Goal: Information Seeking & Learning: Learn about a topic

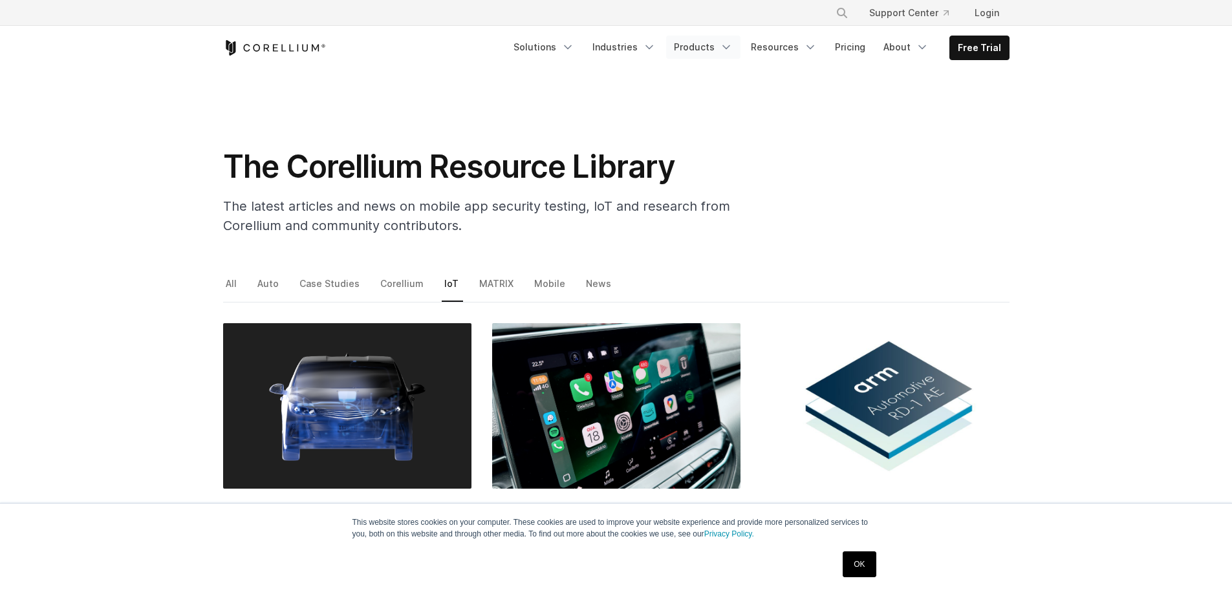
click at [710, 40] on link "Products" at bounding box center [703, 47] width 74 height 23
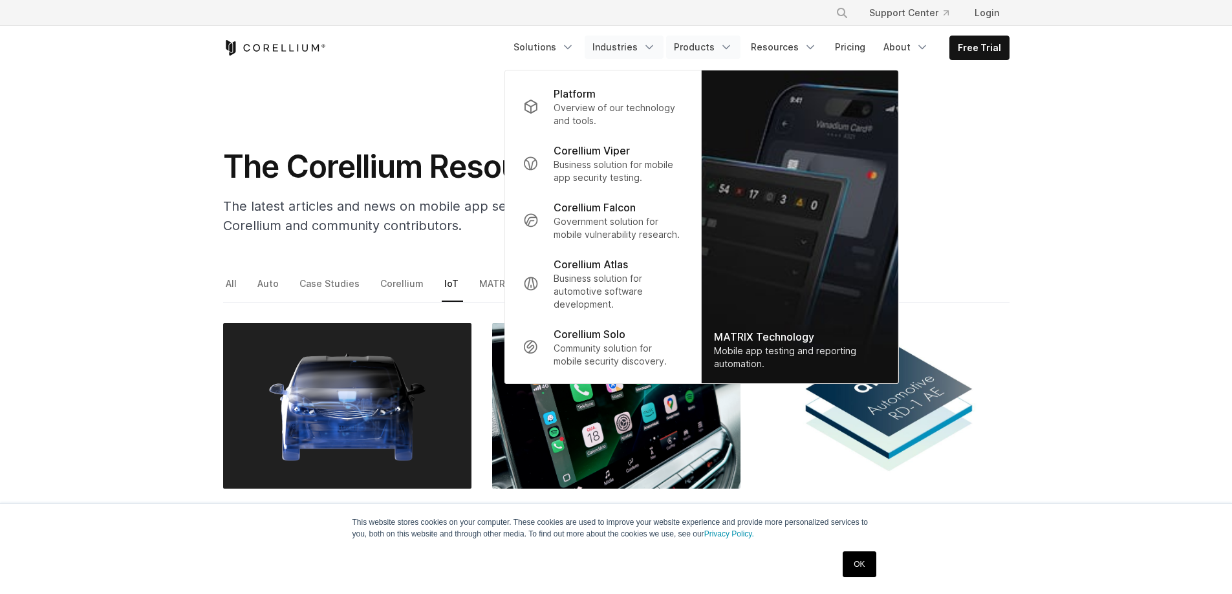
click at [638, 49] on link "Industries" at bounding box center [624, 47] width 79 height 23
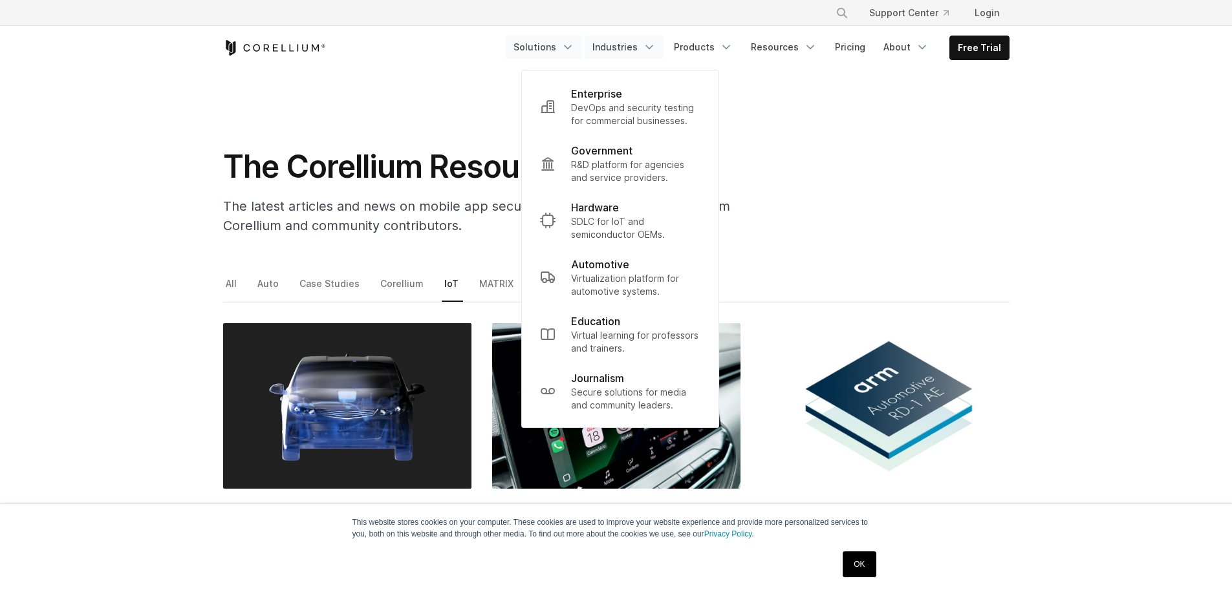
click at [570, 55] on link "Solutions" at bounding box center [544, 47] width 76 height 23
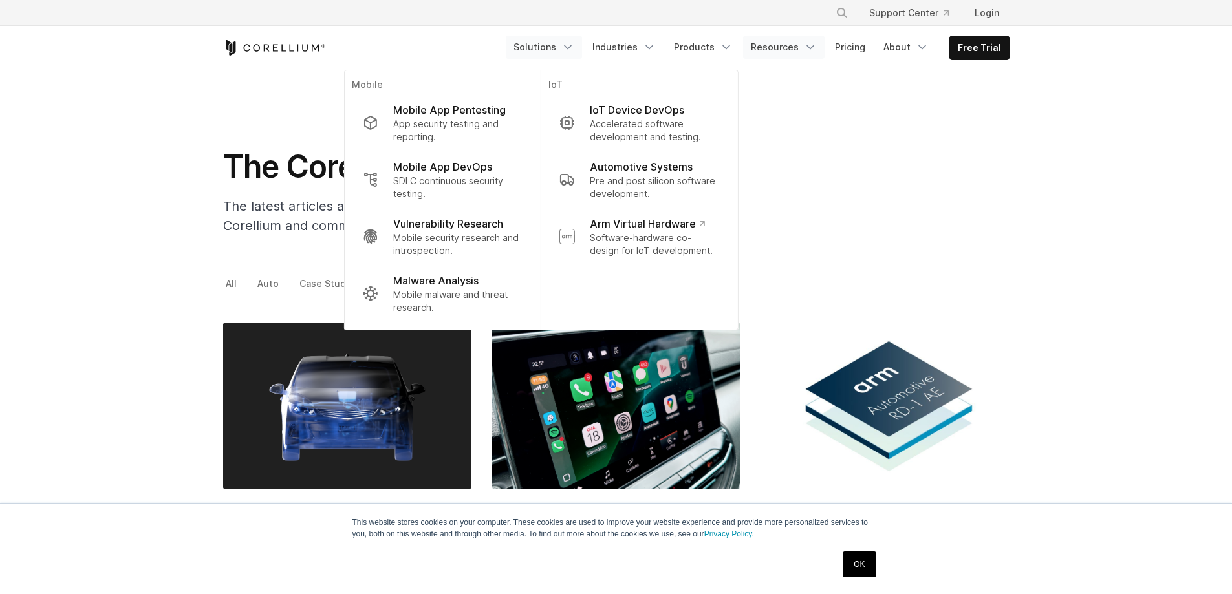
click at [805, 48] on link "Resources" at bounding box center [783, 47] width 81 height 23
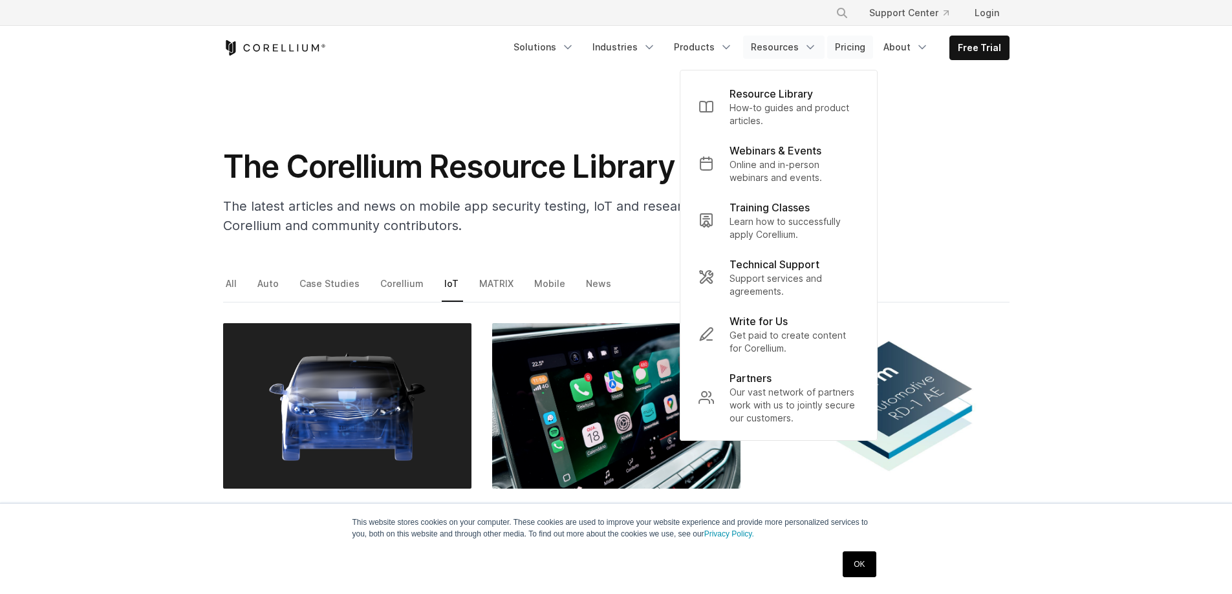
click at [845, 52] on link "Pricing" at bounding box center [850, 47] width 46 height 23
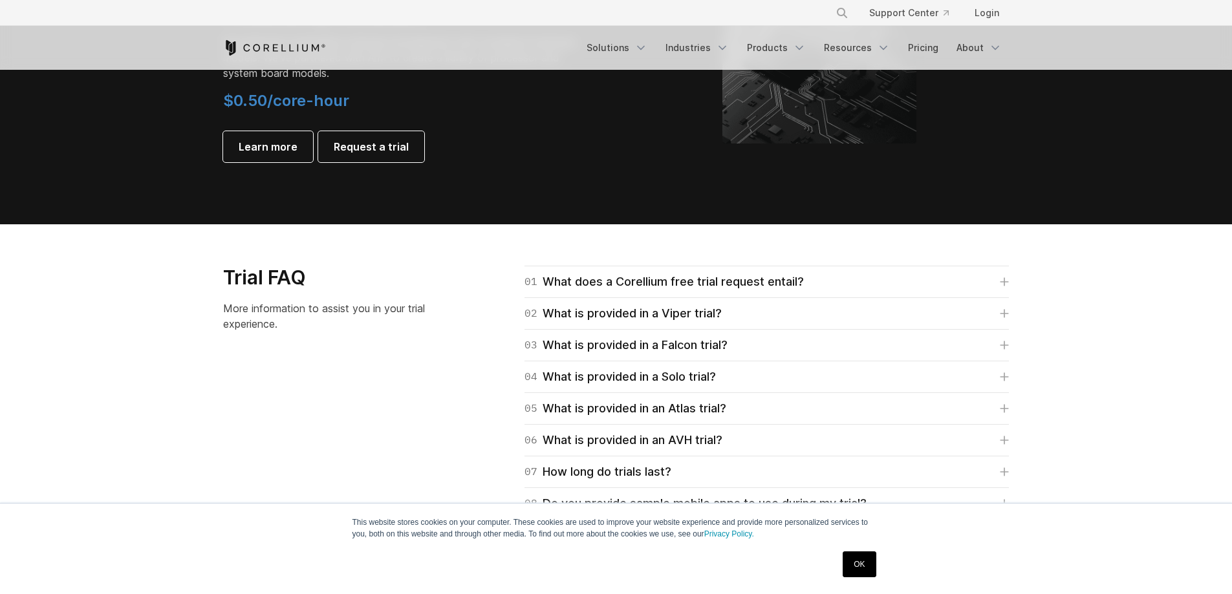
scroll to position [1487, 0]
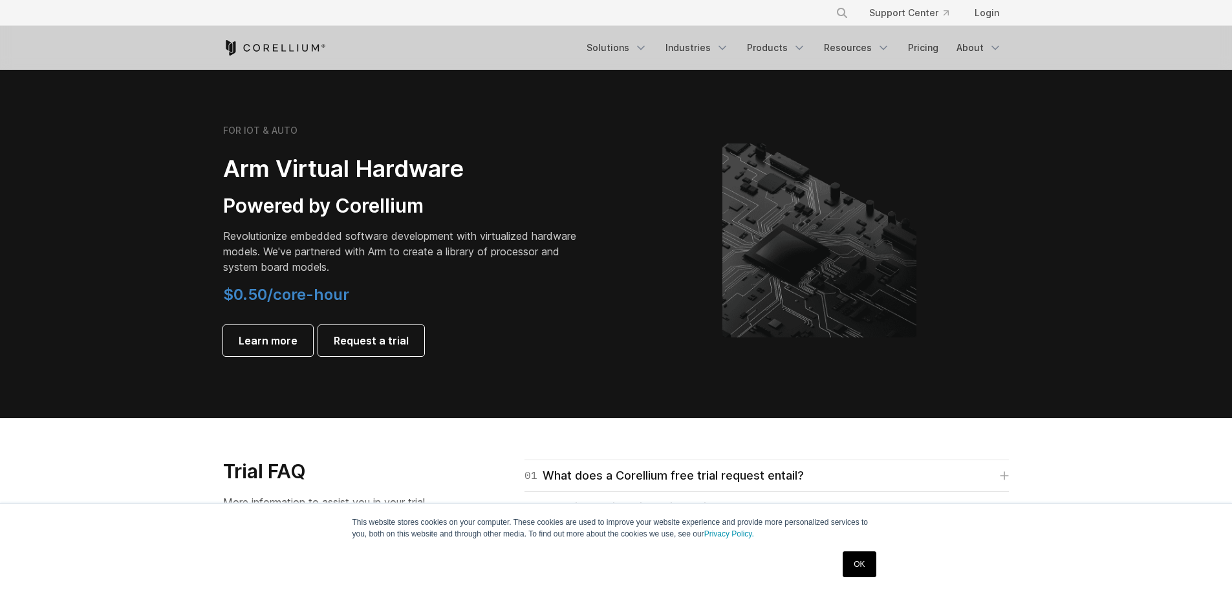
click at [589, 292] on div "FOR IOT & AUTO Arm Virtual Hardware Powered by Corellium Revolutionize embedded…" at bounding box center [413, 241] width 406 height 232
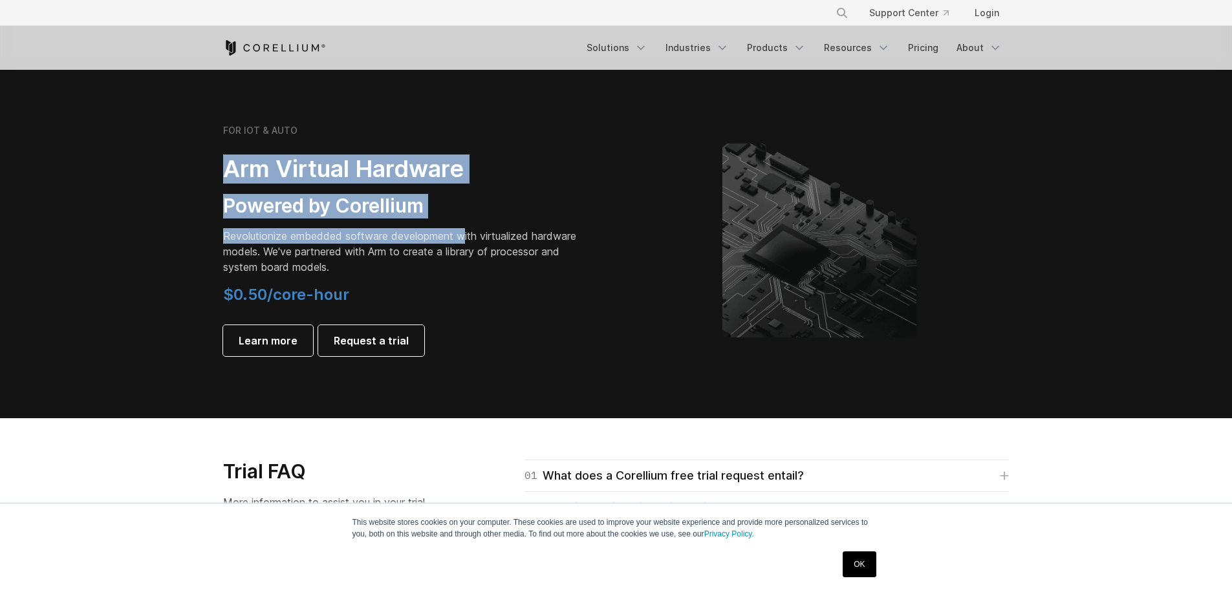
drag, startPoint x: 180, startPoint y: 170, endPoint x: 464, endPoint y: 224, distance: 289.0
click at [464, 224] on section "FOR IOT & AUTO Arm Virtual Hardware Powered by Corellium Revolutionize embedded…" at bounding box center [616, 250] width 1232 height 335
click at [464, 224] on div "FOR IOT & AUTO Arm Virtual Hardware Powered by Corellium Revolutionize embedded…" at bounding box center [404, 241] width 362 height 232
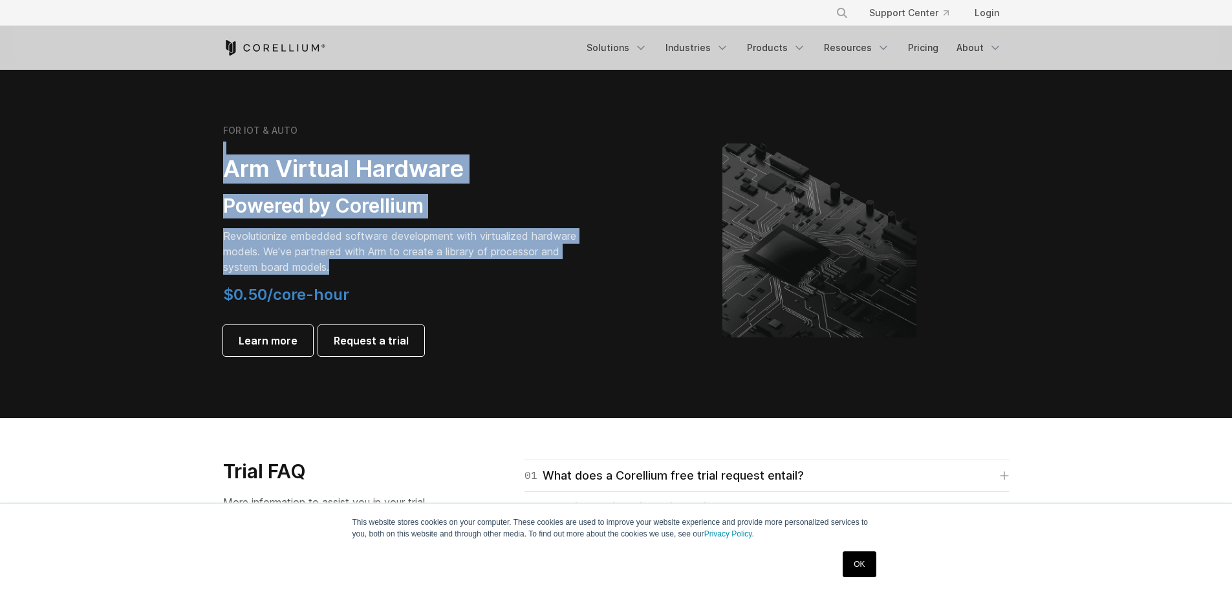
drag, startPoint x: 464, startPoint y: 264, endPoint x: 145, endPoint y: 153, distance: 337.4
click at [145, 153] on section "FOR IOT & AUTO Arm Virtual Hardware Powered by Corellium Revolutionize embedded…" at bounding box center [616, 250] width 1232 height 335
click at [193, 178] on section "FOR IOT & AUTO Arm Virtual Hardware Powered by Corellium Revolutionize embedded…" at bounding box center [616, 250] width 1232 height 335
drag, startPoint x: 294, startPoint y: 189, endPoint x: 579, endPoint y: 270, distance: 296.4
click at [579, 270] on section "FOR IOT & AUTO Arm Virtual Hardware Powered by Corellium Revolutionize embedded…" at bounding box center [616, 250] width 1232 height 335
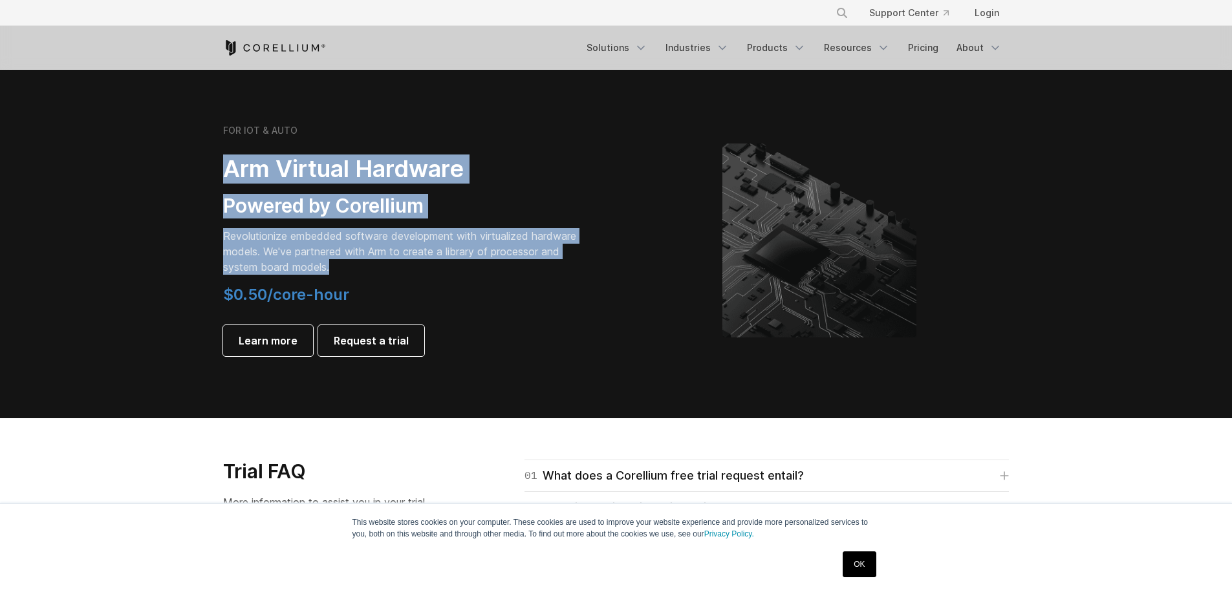
scroll to position [1229, 0]
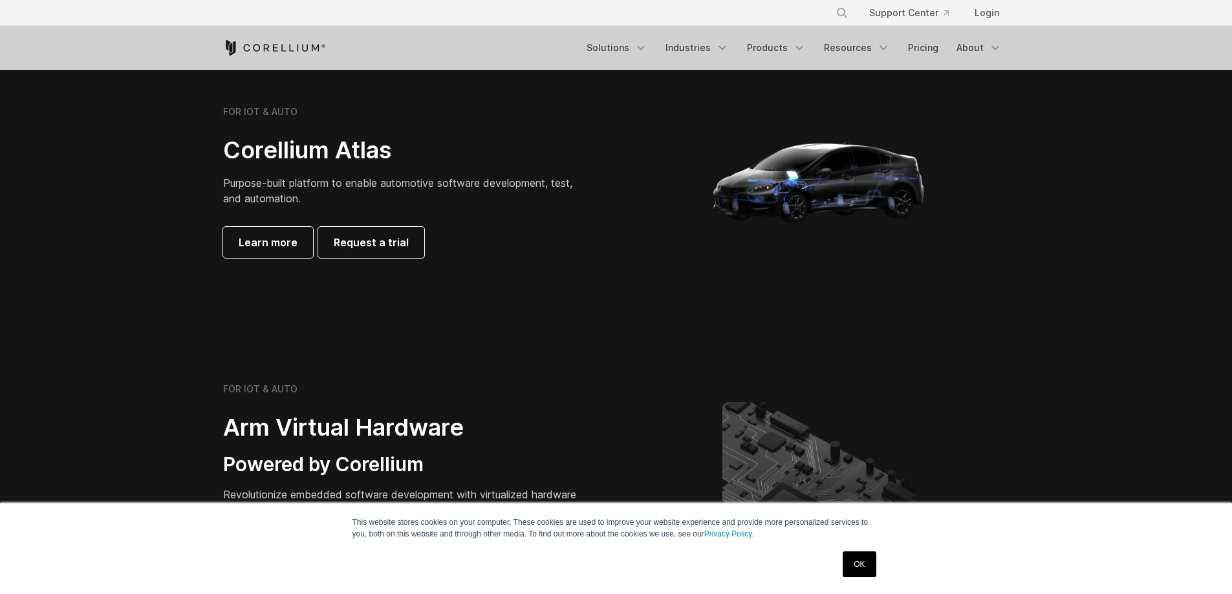
click at [367, 178] on span "Purpose-built platform to enable automotive software development, test, and aut…" at bounding box center [397, 191] width 349 height 28
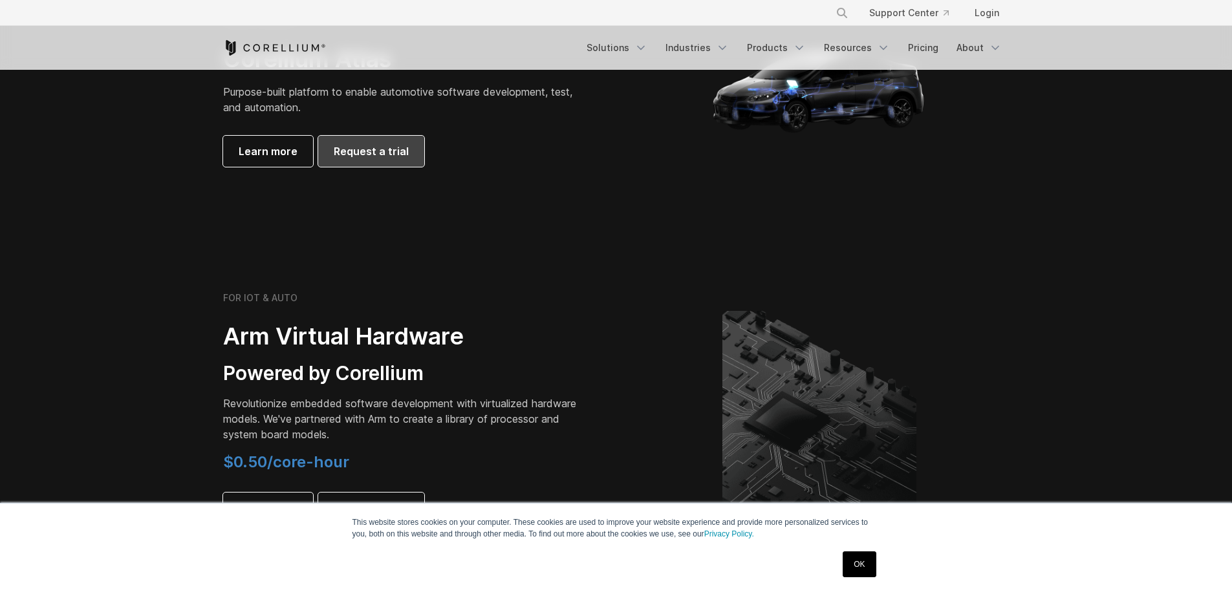
scroll to position [1487, 0]
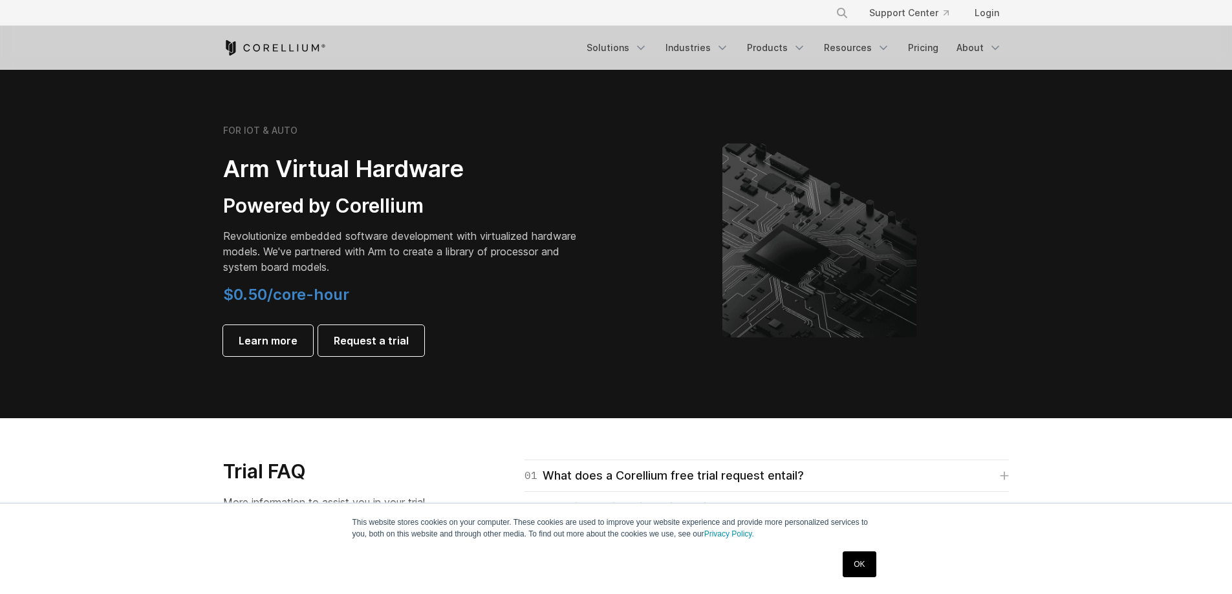
click at [656, 232] on div at bounding box center [819, 241] width 380 height 194
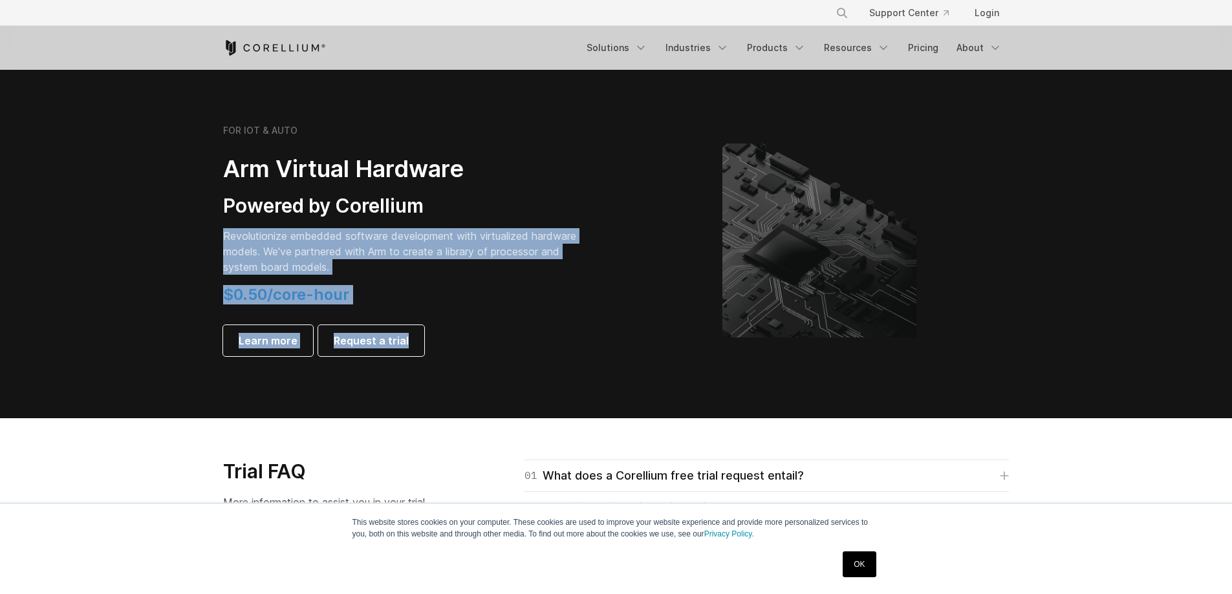
drag, startPoint x: 350, startPoint y: 235, endPoint x: 186, endPoint y: 232, distance: 164.9
click at [186, 232] on section "FOR IOT & AUTO Arm Virtual Hardware Powered by Corellium Revolutionize embedded…" at bounding box center [616, 250] width 1232 height 335
click at [305, 253] on p "Revolutionize embedded software development with virtualized hardware models. W…" at bounding box center [404, 251] width 362 height 47
click at [361, 264] on p "Revolutionize embedded software development with virtualized hardware models. W…" at bounding box center [404, 251] width 362 height 47
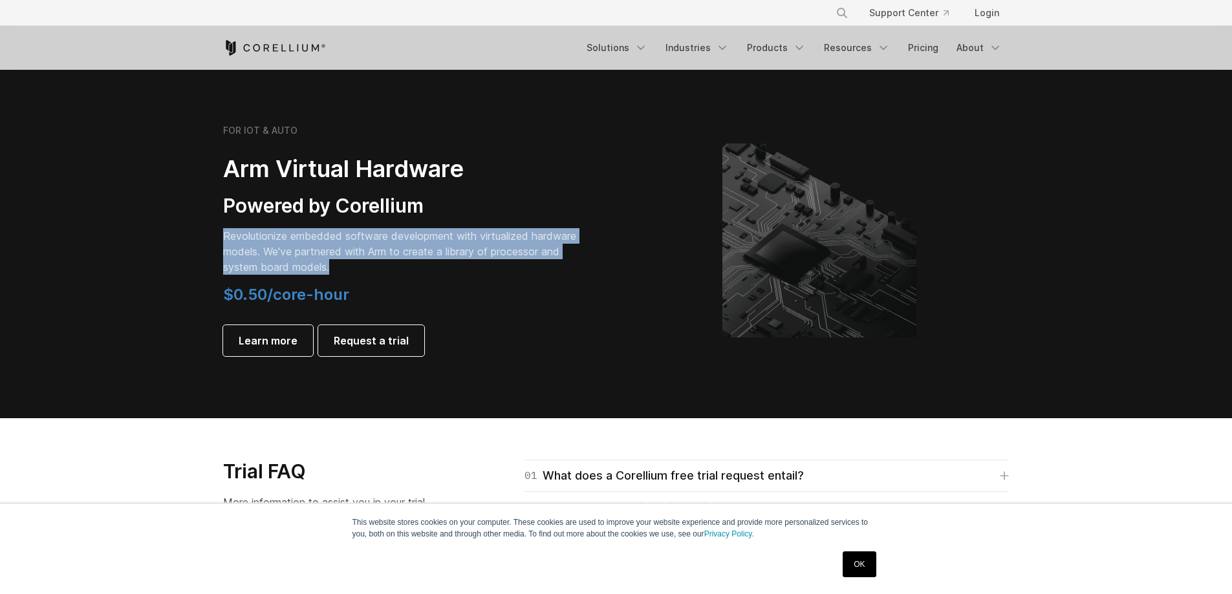
drag, startPoint x: 348, startPoint y: 265, endPoint x: 193, endPoint y: 227, distance: 159.8
click at [193, 227] on section "FOR IOT & AUTO Arm Virtual Hardware Powered by Corellium Revolutionize embedded…" at bounding box center [616, 250] width 1232 height 335
copy p "Revolutionize embedded software development with virtualized hardware models. W…"
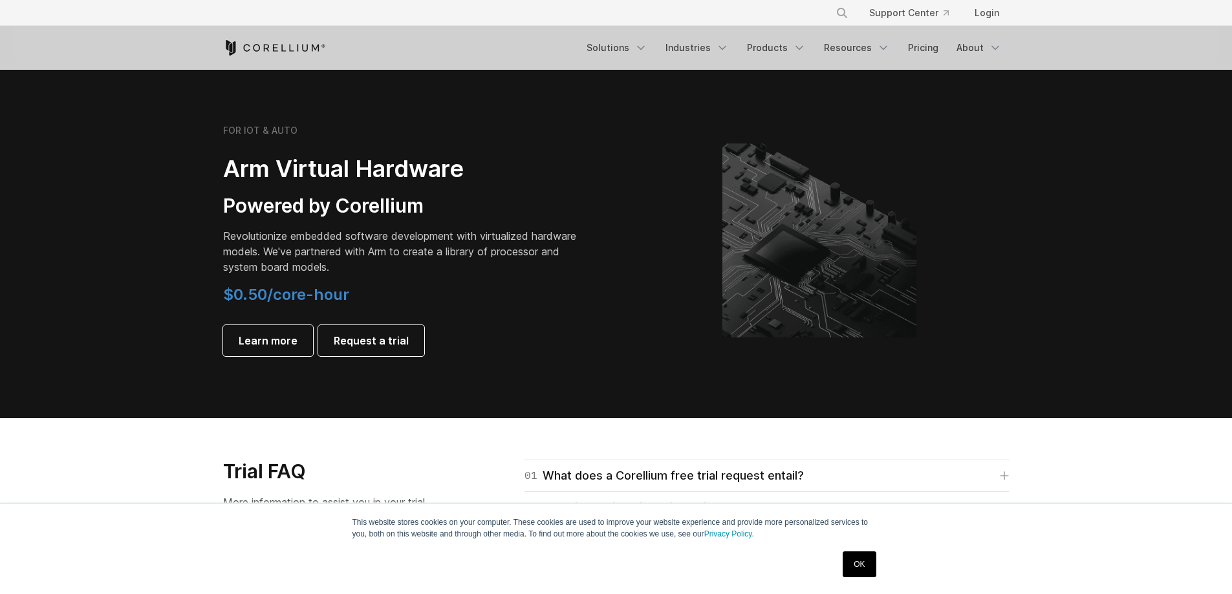
click at [555, 295] on h4 "$0.50/core-hour" at bounding box center [404, 294] width 362 height 19
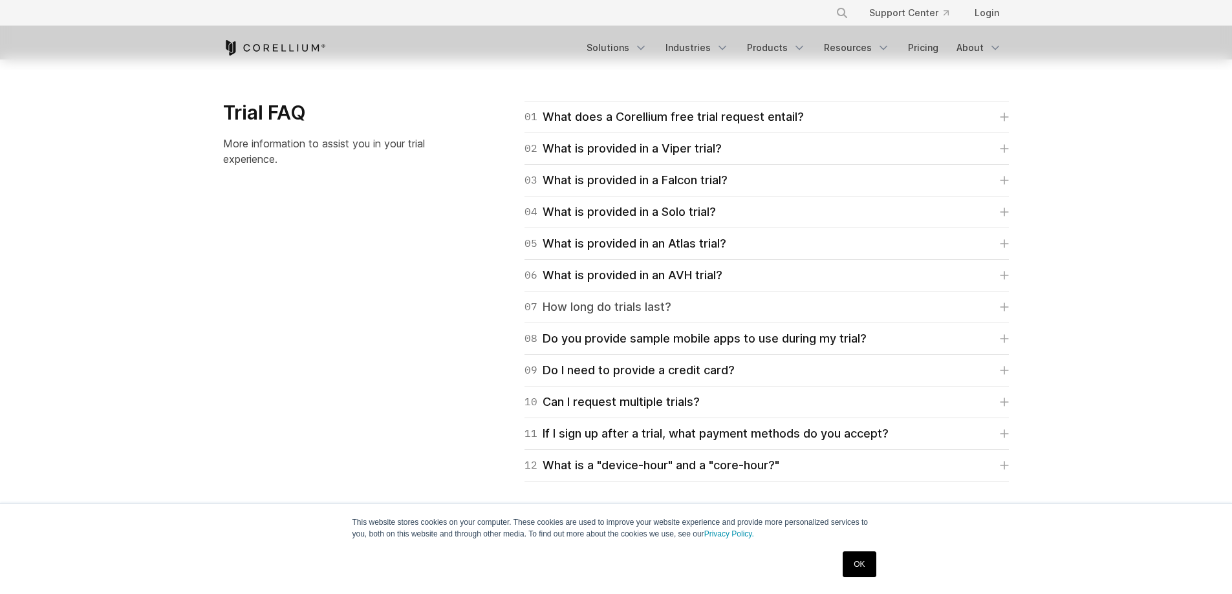
scroll to position [1940, 0]
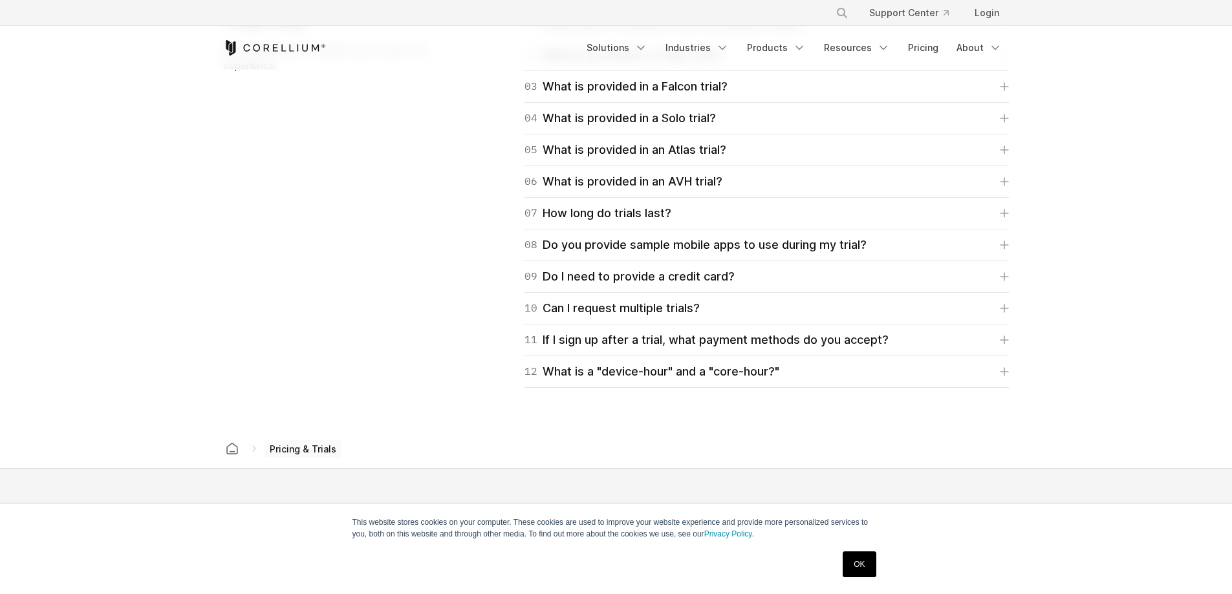
click at [1075, 398] on section "Trial FAQ More information to assist you in your trial experience. 01 What does…" at bounding box center [616, 198] width 1232 height 464
click at [965, 364] on link "12 What is a "device-hour" and a "core-hour?"" at bounding box center [766, 372] width 484 height 18
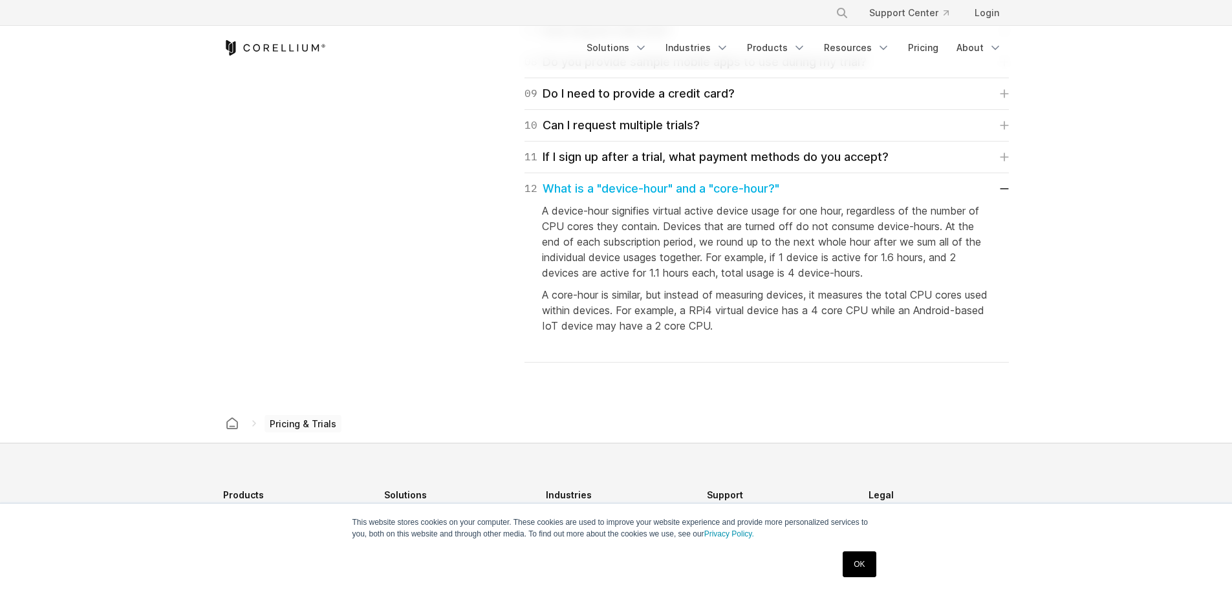
scroll to position [2134, 0]
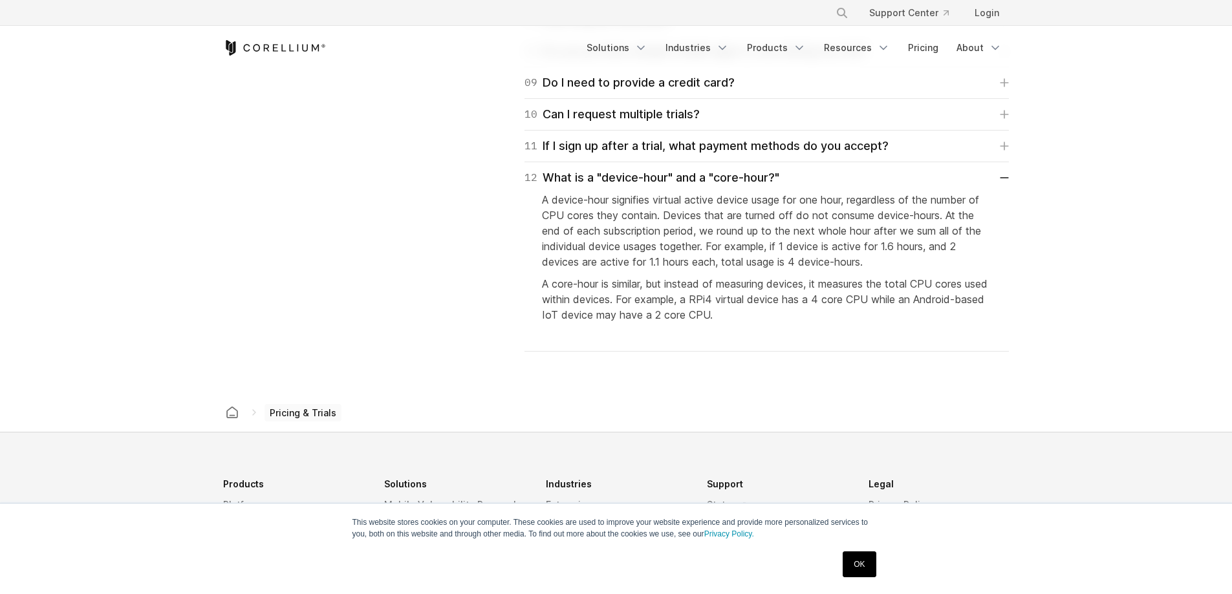
click at [827, 325] on div "A device-hour signifies virtual active device usage for one hour, regardless of…" at bounding box center [766, 266] width 449 height 158
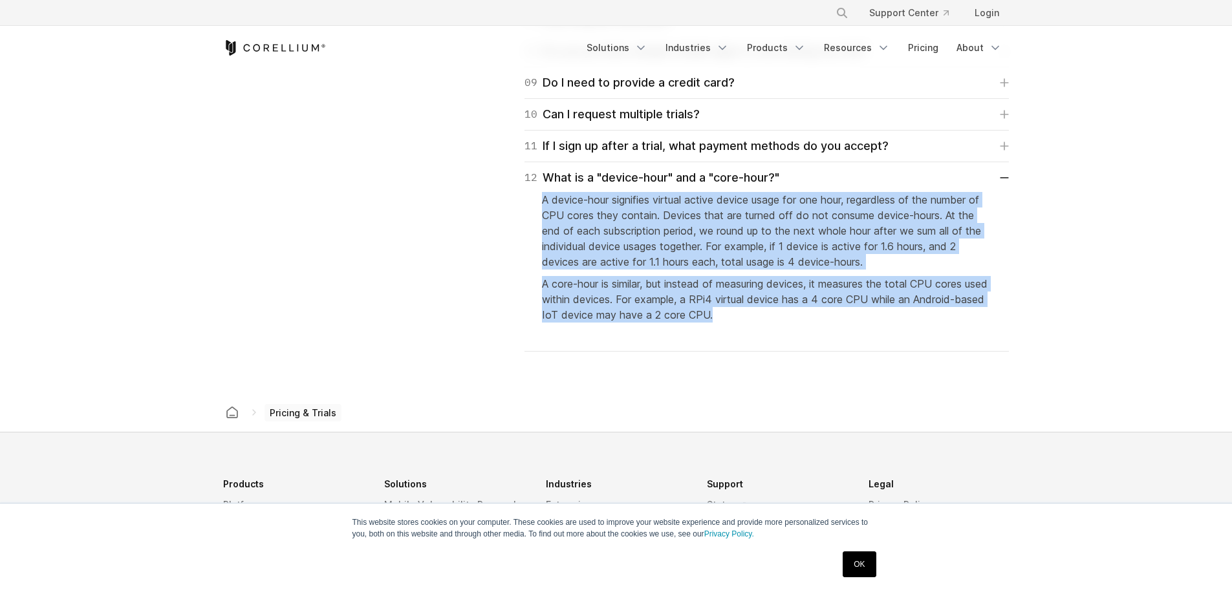
drag, startPoint x: 738, startPoint y: 301, endPoint x: 536, endPoint y: 200, distance: 225.9
click at [536, 200] on div "12 What is a "device-hour" and a "core-hour?" A device-hour signifies virtual a…" at bounding box center [766, 256] width 484 height 189
copy div "A device-hour signifies virtual active device usage for one hour, regardless of…"
click at [830, 288] on p "A core-hour is similar, but instead of measuring devices, it measures the total…" at bounding box center [766, 299] width 449 height 47
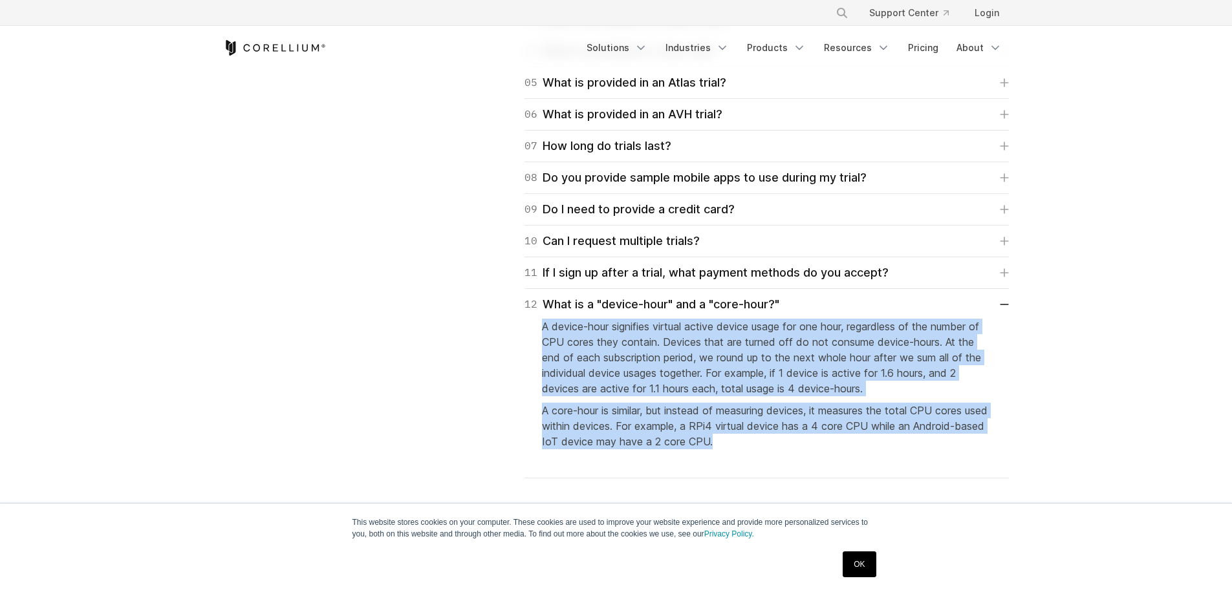
scroll to position [2005, 0]
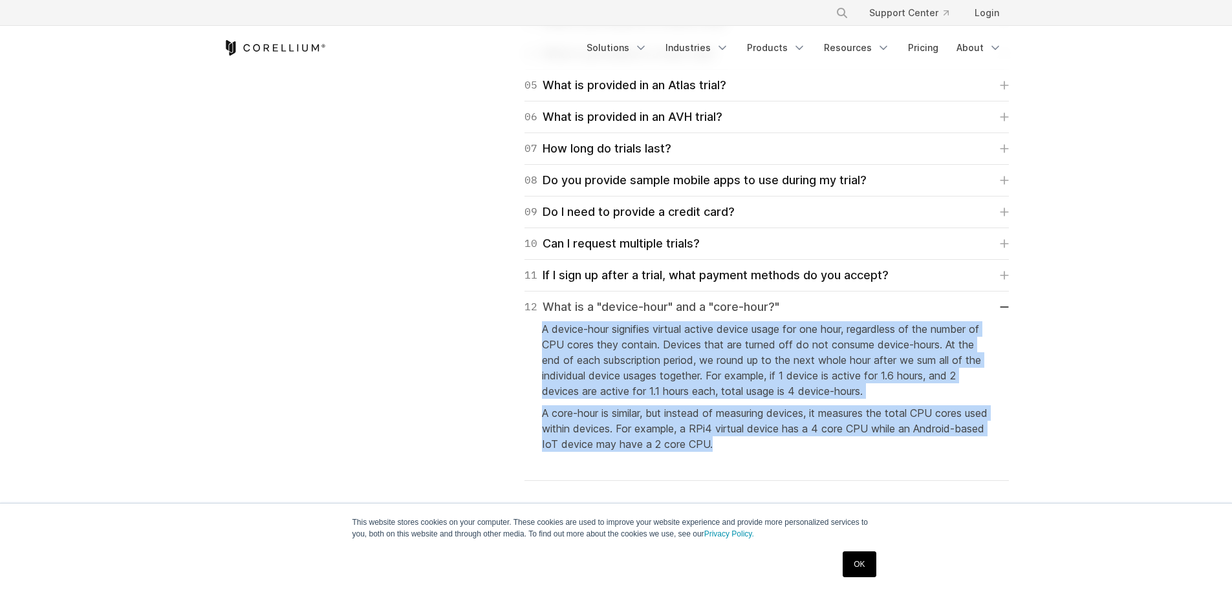
click at [1000, 306] on link "12 What is a "device-hour" and a "core-hour?"" at bounding box center [766, 307] width 484 height 18
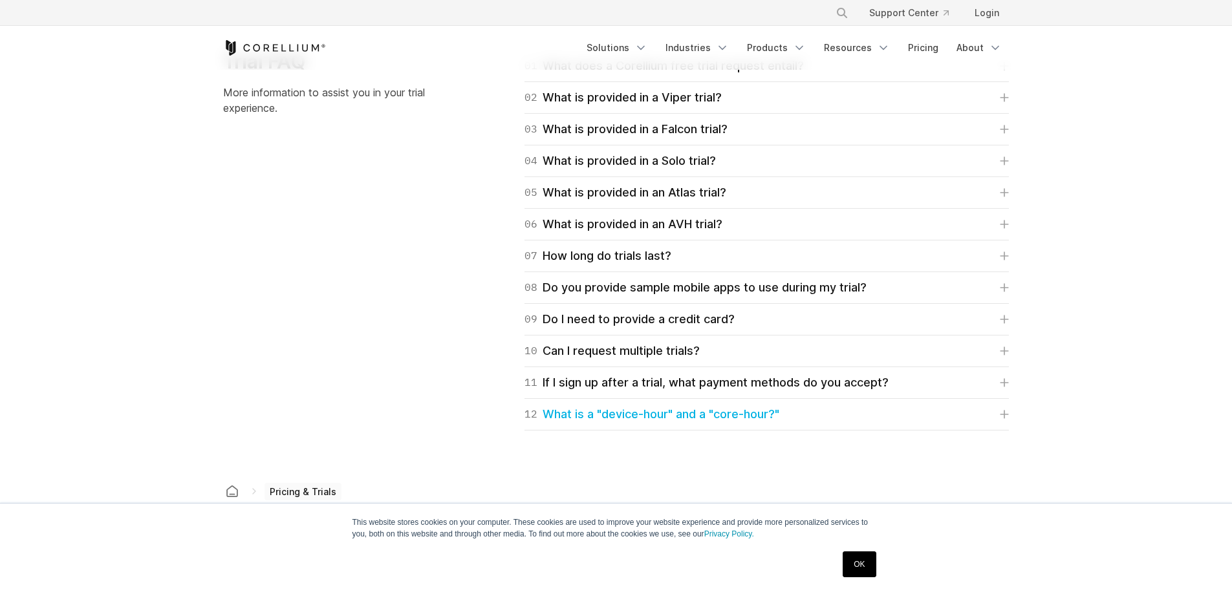
scroll to position [1875, 0]
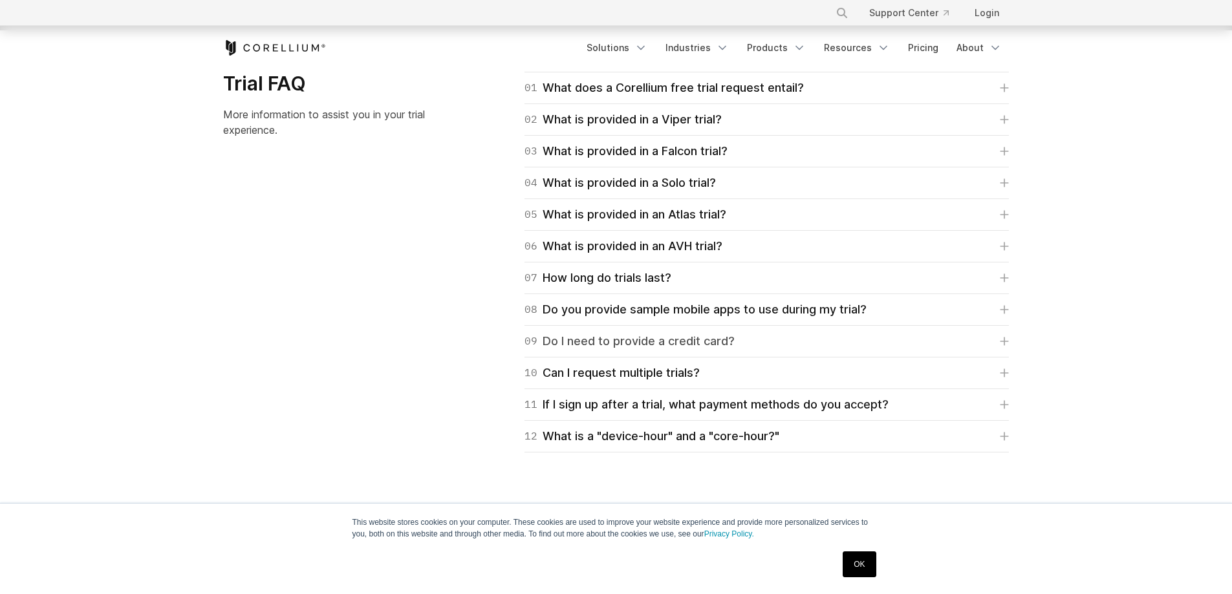
click at [812, 347] on link "09 Do I need to provide a credit card?" at bounding box center [766, 341] width 484 height 18
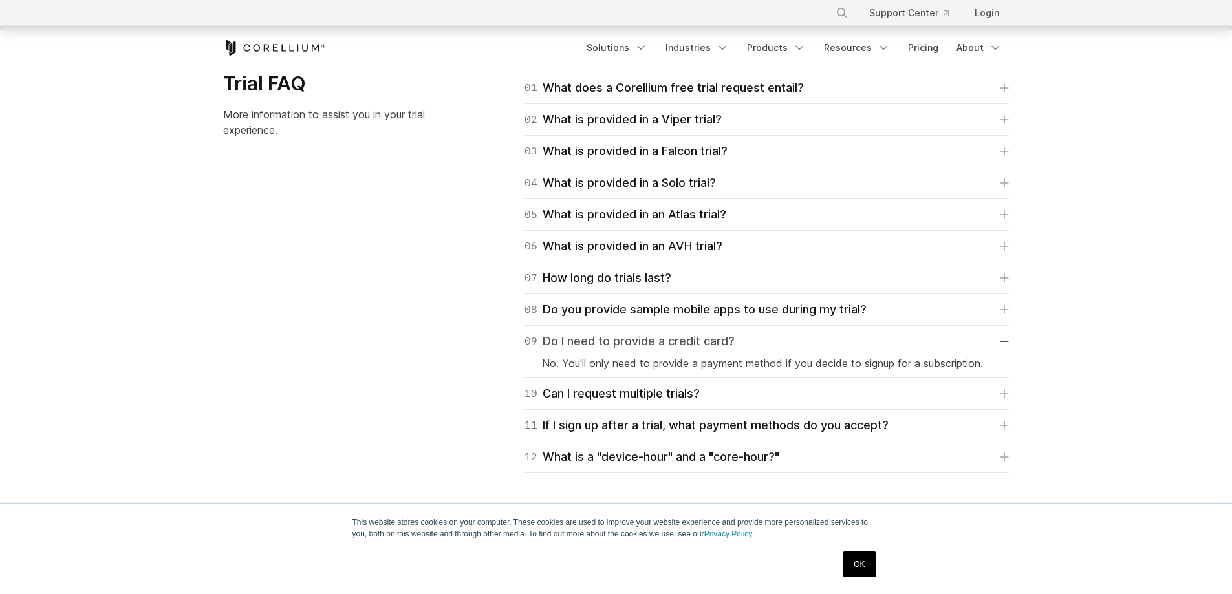
click at [817, 342] on link "09 Do I need to provide a credit card?" at bounding box center [766, 341] width 484 height 18
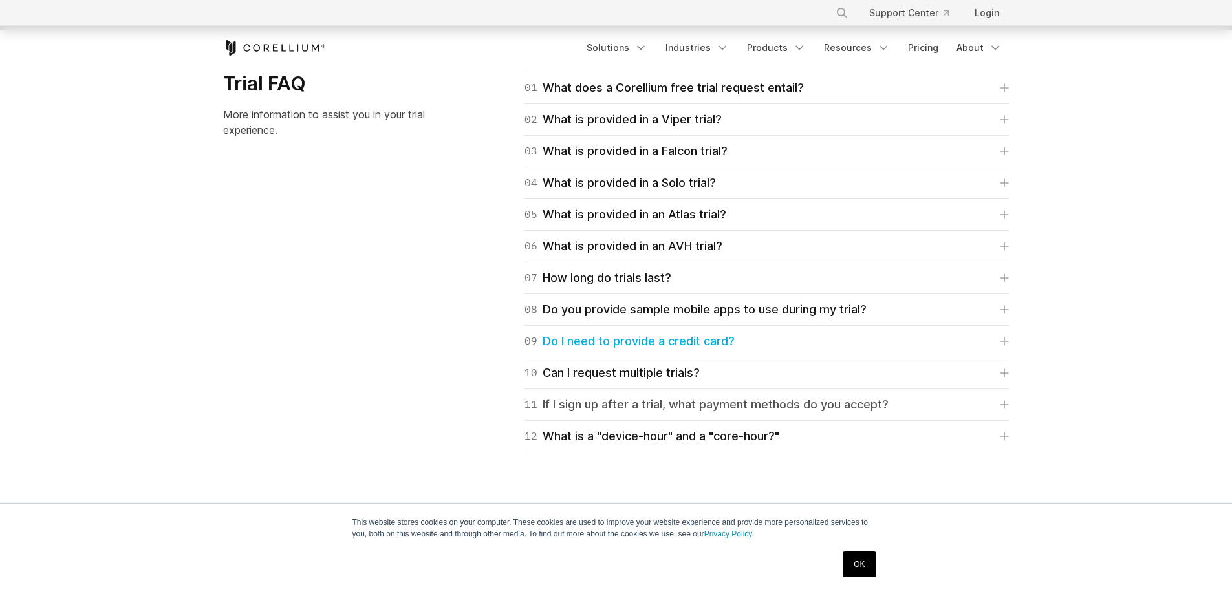
scroll to position [1746, 0]
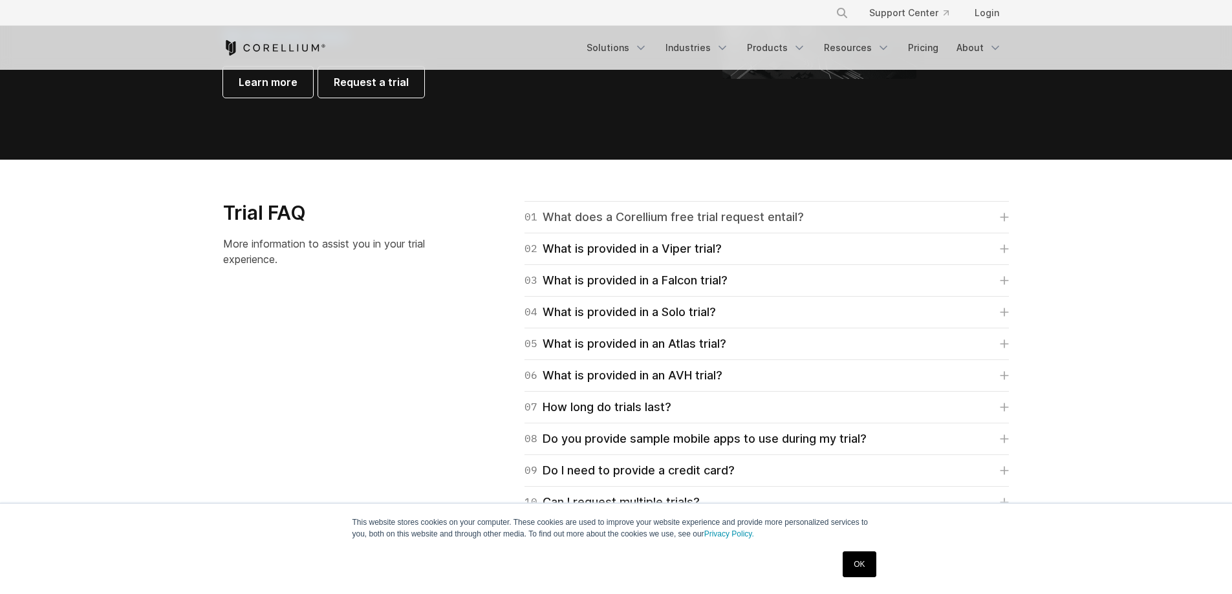
click at [759, 224] on div "01 What does a Corellium free trial request entail?" at bounding box center [663, 217] width 279 height 18
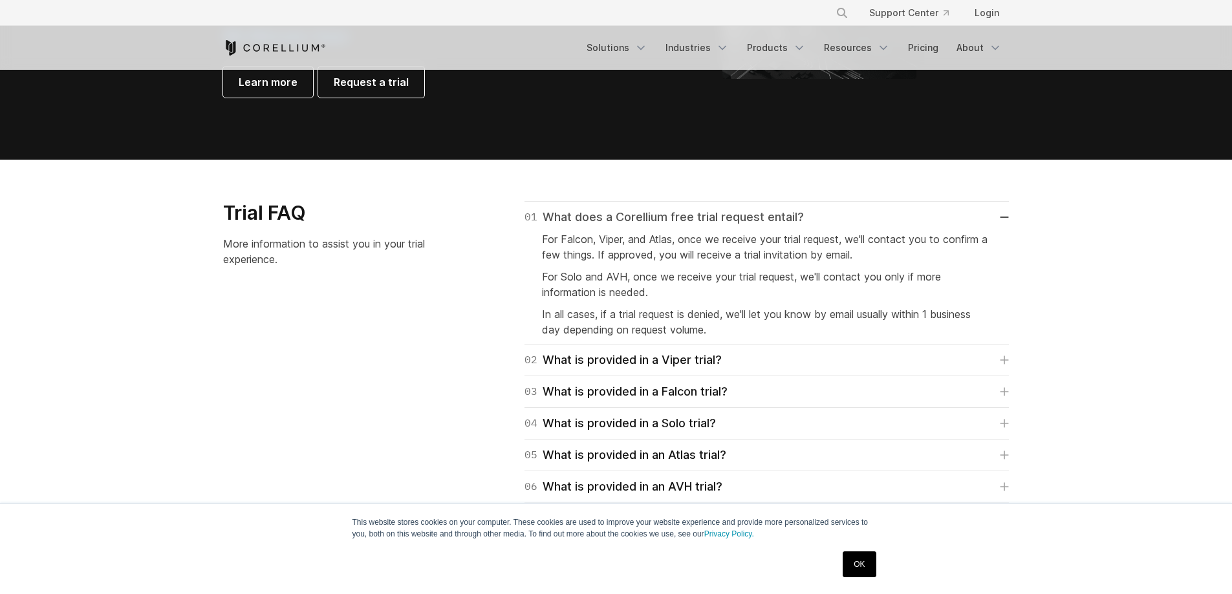
click at [796, 224] on div "01 What does a Corellium free trial request entail?" at bounding box center [663, 217] width 279 height 18
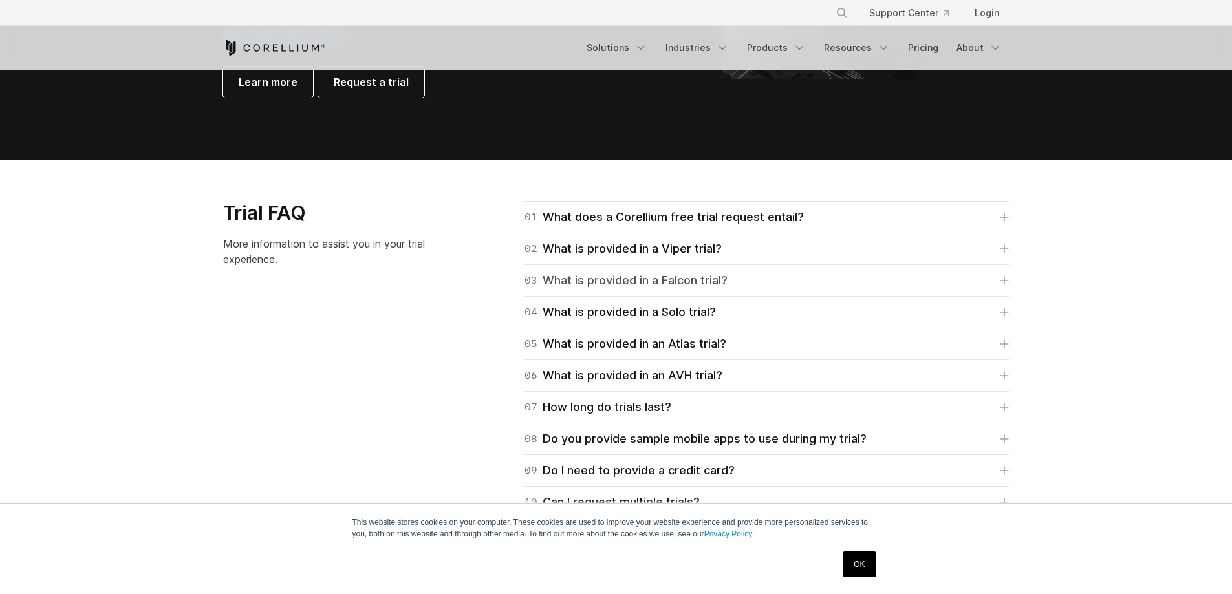
click at [742, 290] on link "03 What is provided in a Falcon trial?" at bounding box center [766, 281] width 484 height 18
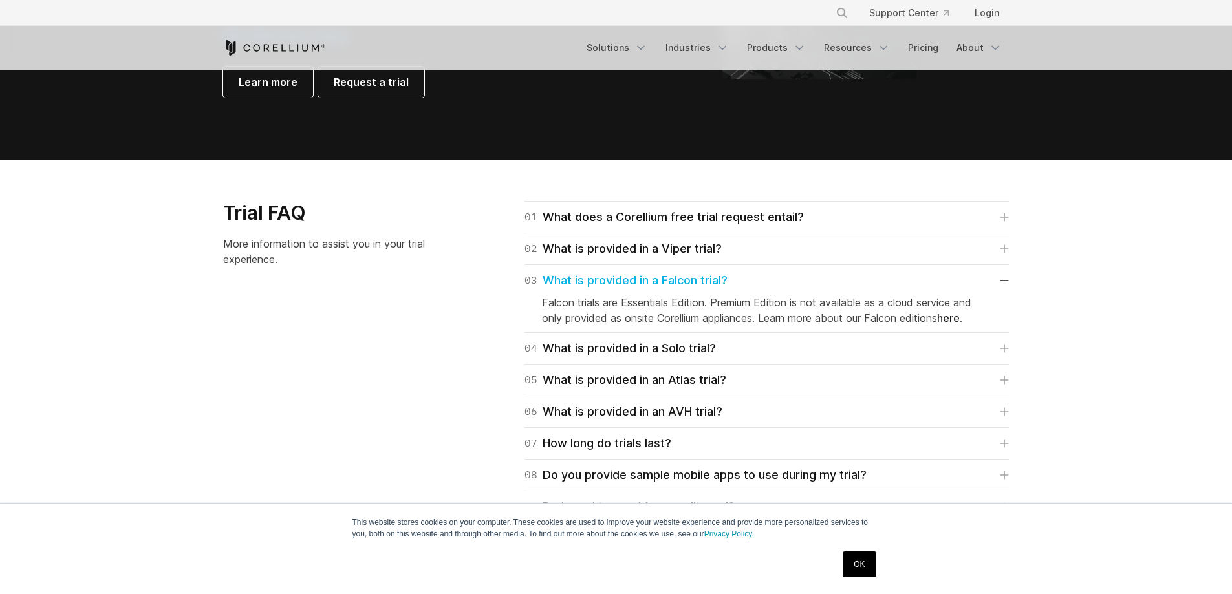
drag, startPoint x: 744, startPoint y: 286, endPoint x: 743, endPoint y: 297, distance: 11.7
click at [744, 286] on link "03 What is provided in a Falcon trial?" at bounding box center [766, 281] width 484 height 18
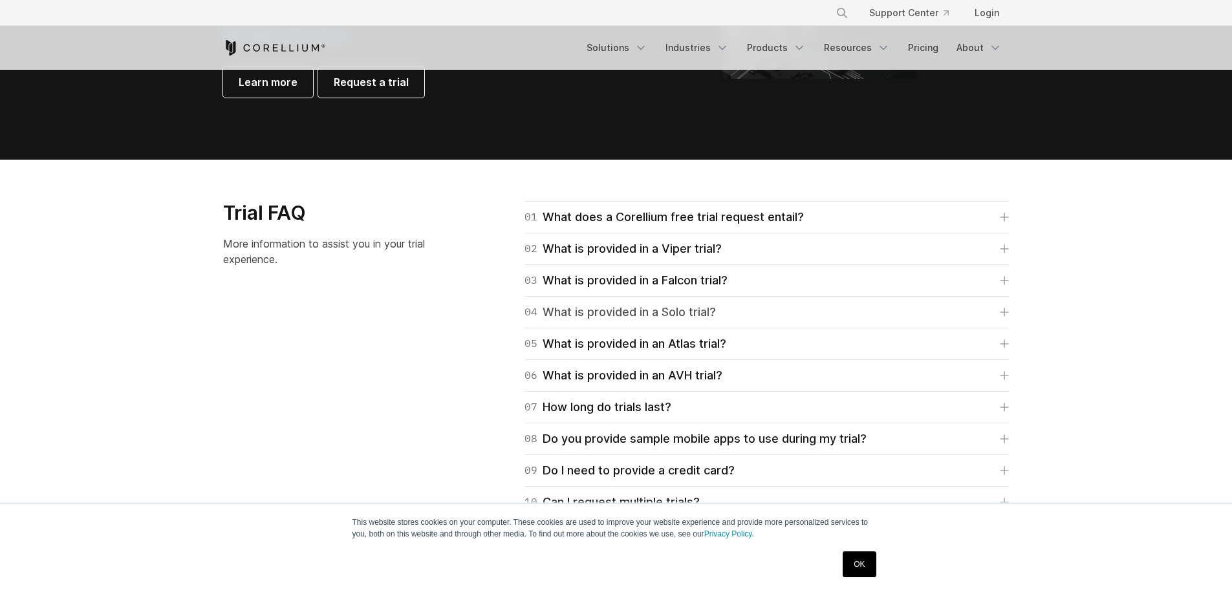
click at [745, 313] on link "04 What is provided in a Solo trial?" at bounding box center [766, 312] width 484 height 18
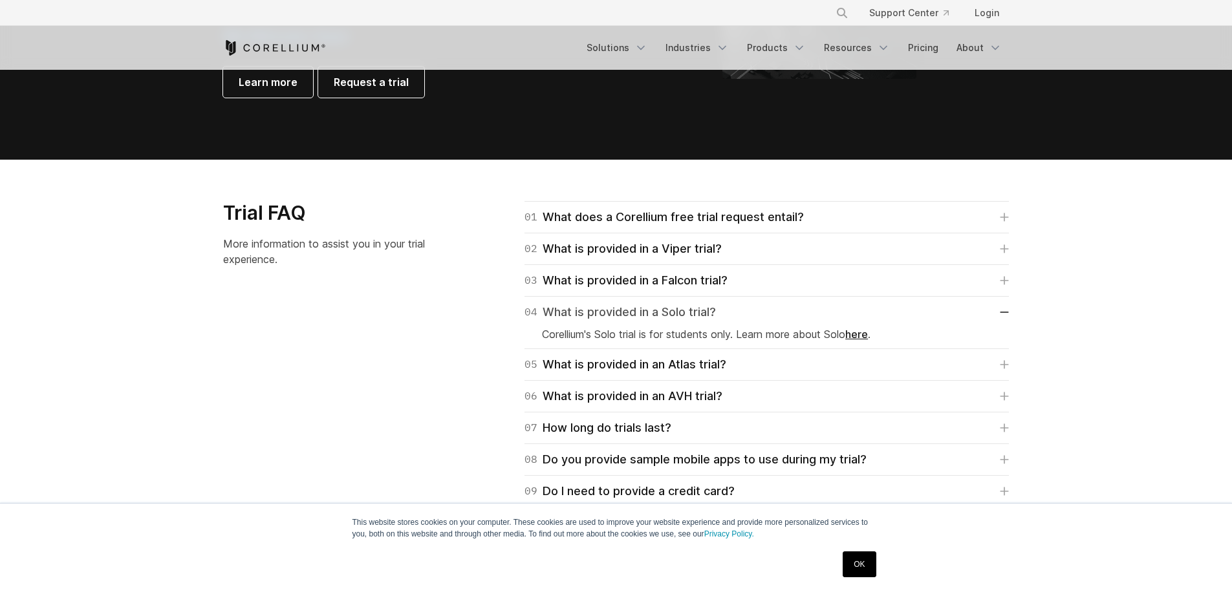
click at [745, 315] on link "04 What is provided in a Solo trial?" at bounding box center [766, 312] width 484 height 18
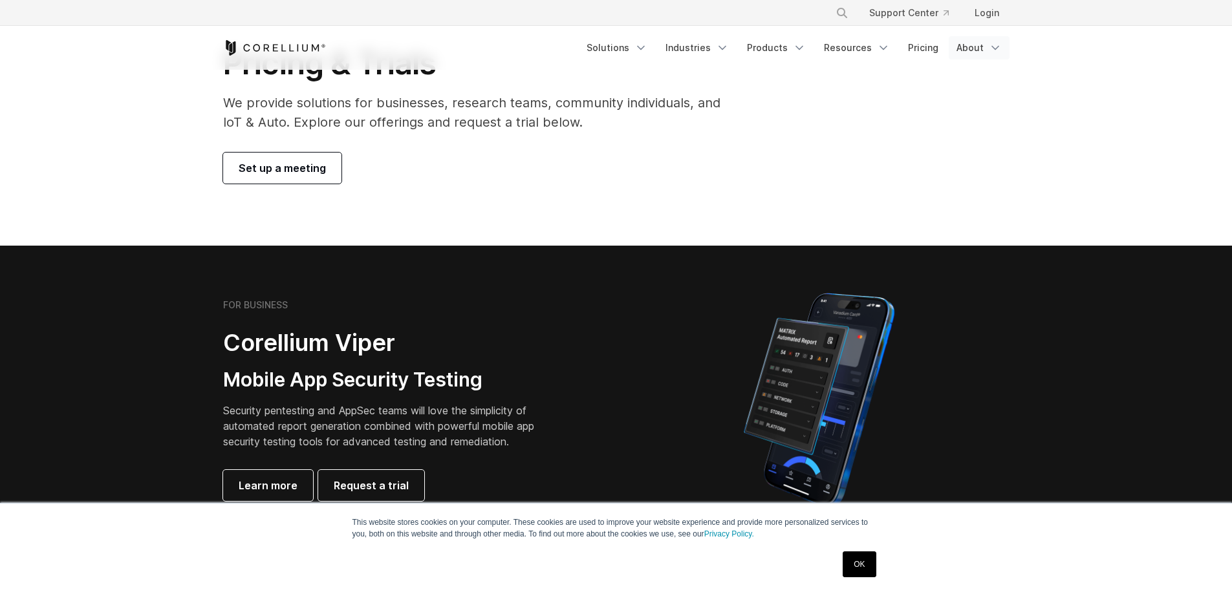
scroll to position [0, 0]
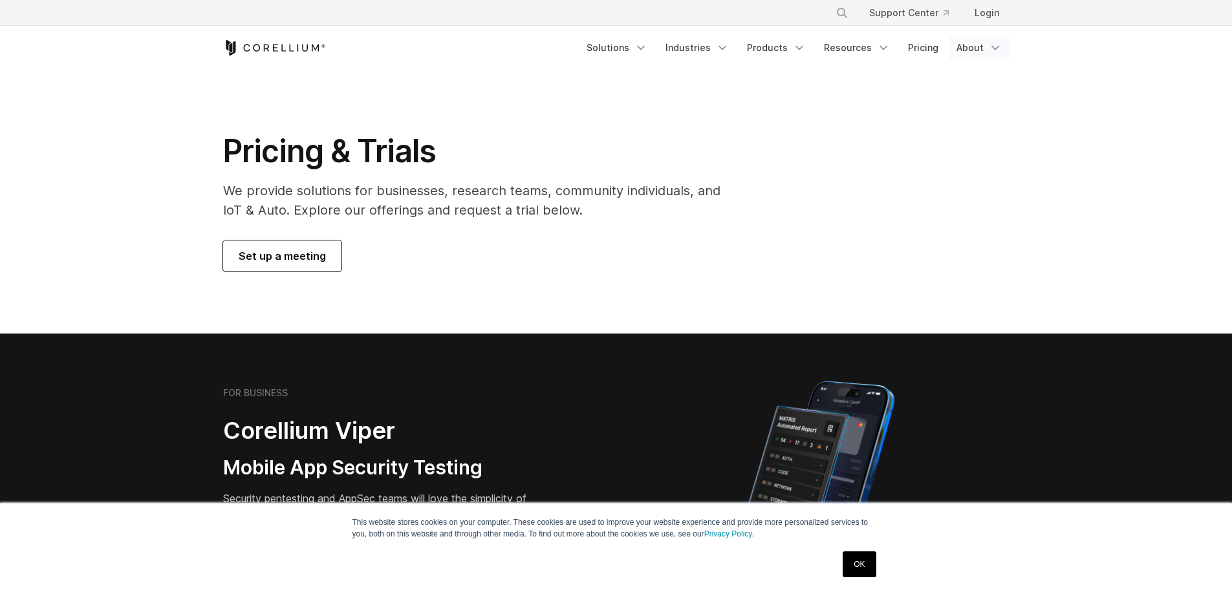
click at [982, 52] on link "About" at bounding box center [979, 47] width 61 height 23
click at [879, 47] on icon "Navigation Menu" at bounding box center [883, 47] width 13 height 13
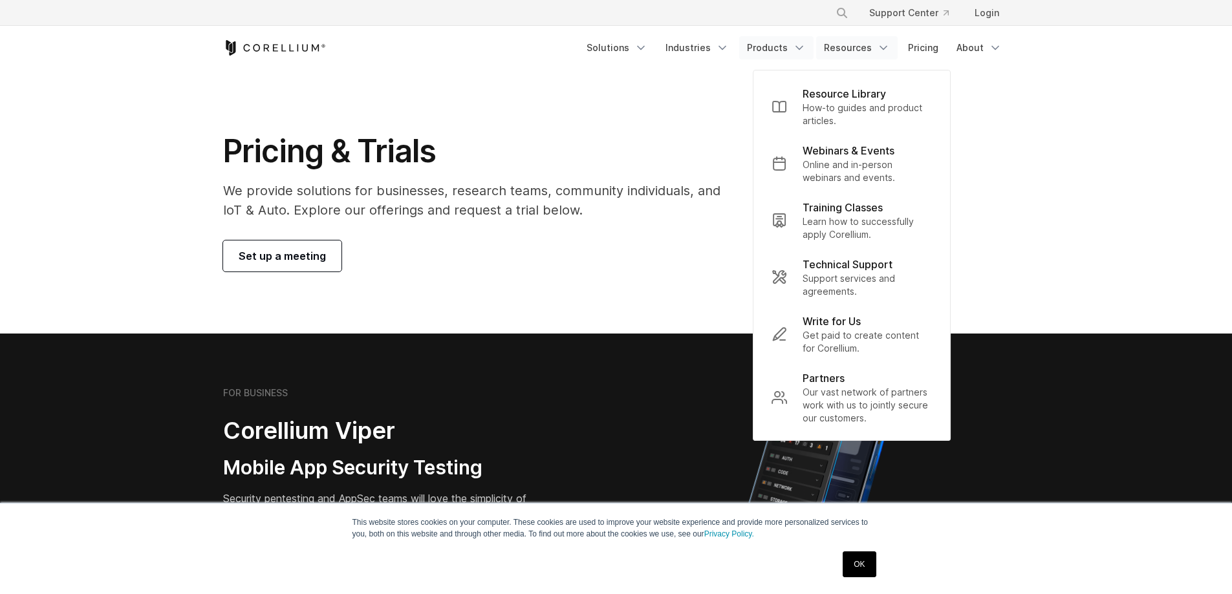
click at [799, 56] on link "Products" at bounding box center [776, 47] width 74 height 23
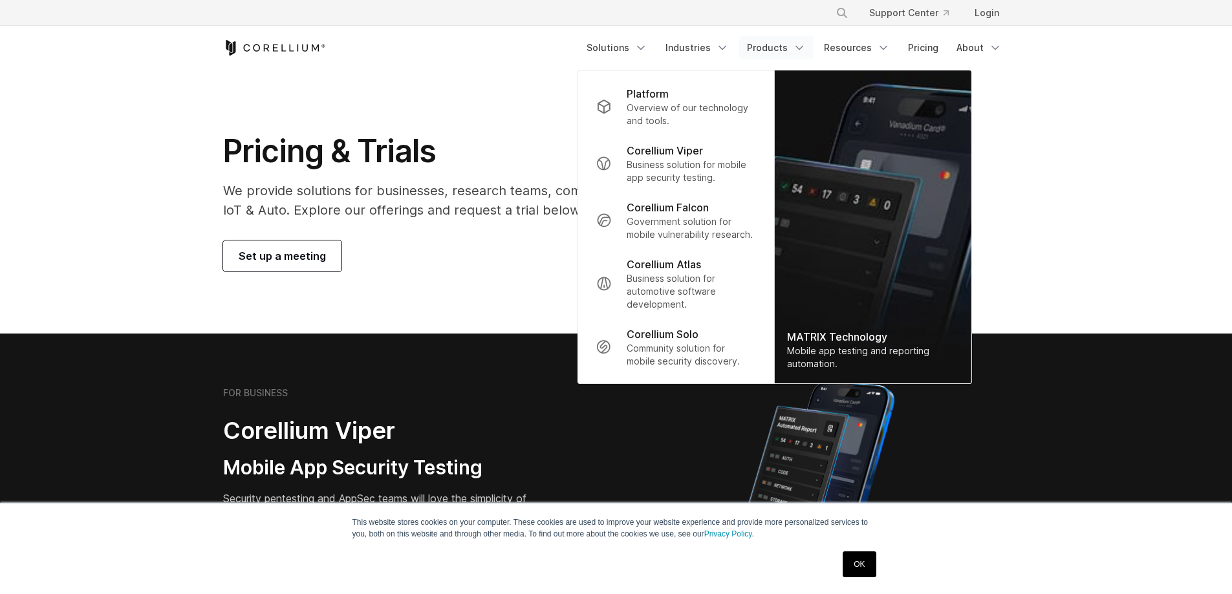
click at [802, 49] on polyline "Navigation Menu" at bounding box center [799, 48] width 6 height 3
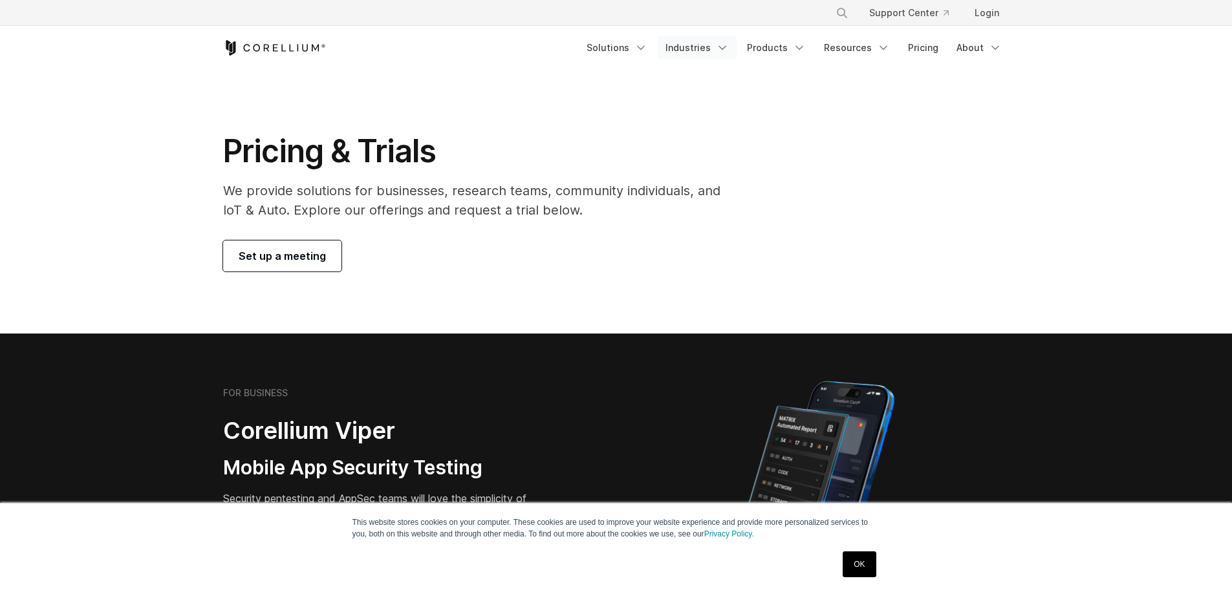
click at [726, 48] on polyline "Navigation Menu" at bounding box center [722, 48] width 6 height 3
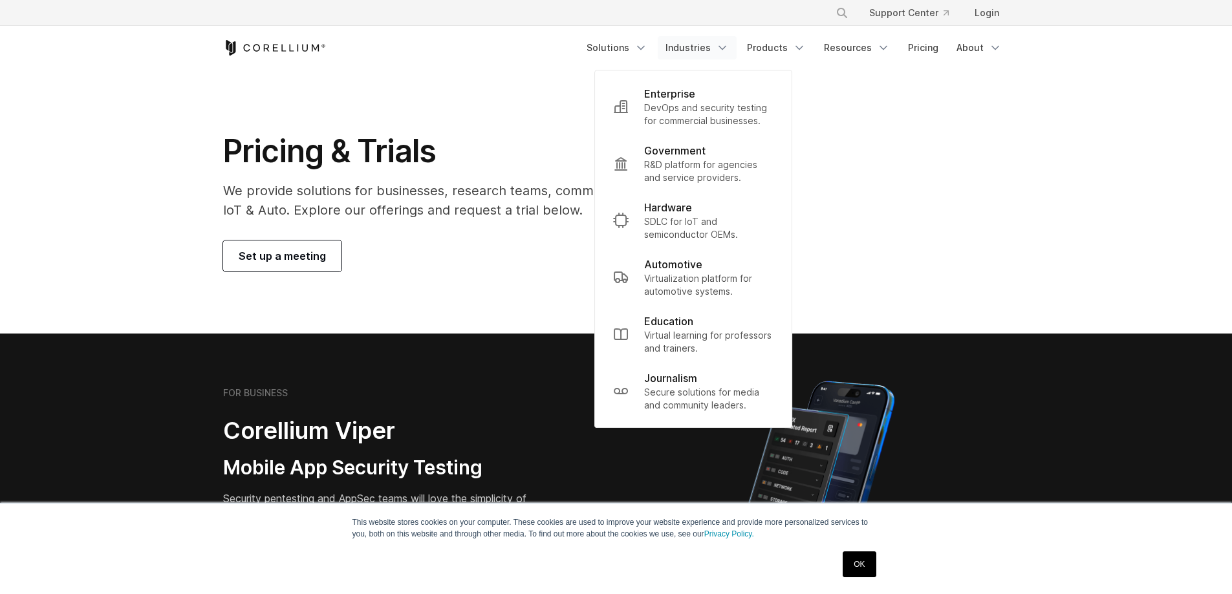
click at [841, 164] on div "Pricing & Trials We provide solutions for businesses, research teams, community…" at bounding box center [616, 202] width 812 height 140
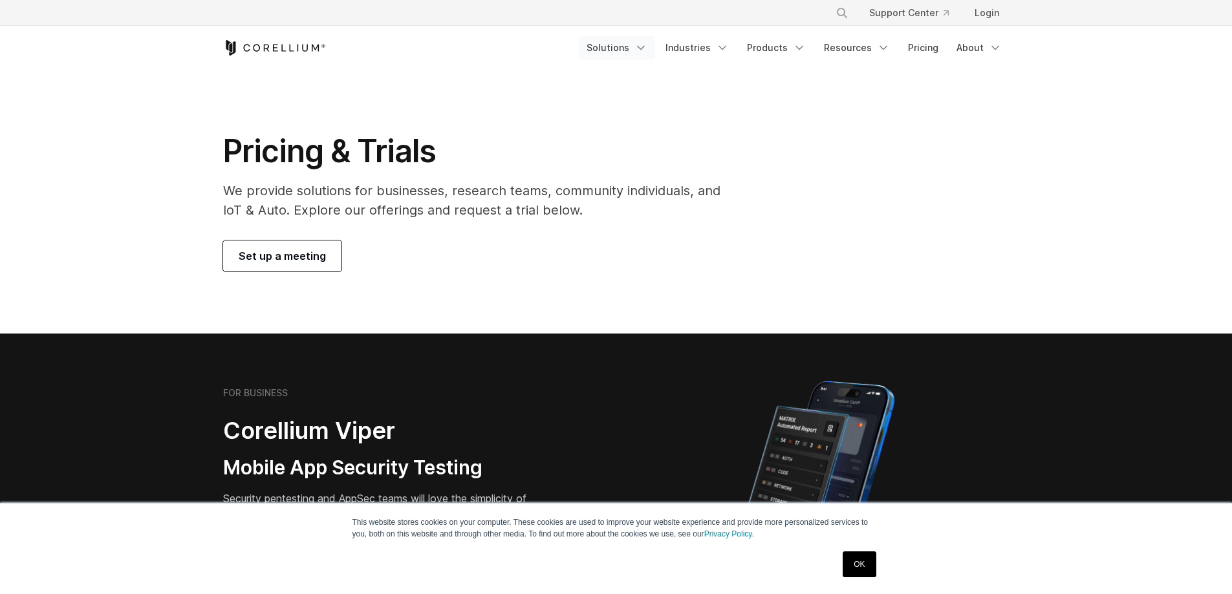
click at [654, 41] on link "Solutions" at bounding box center [617, 47] width 76 height 23
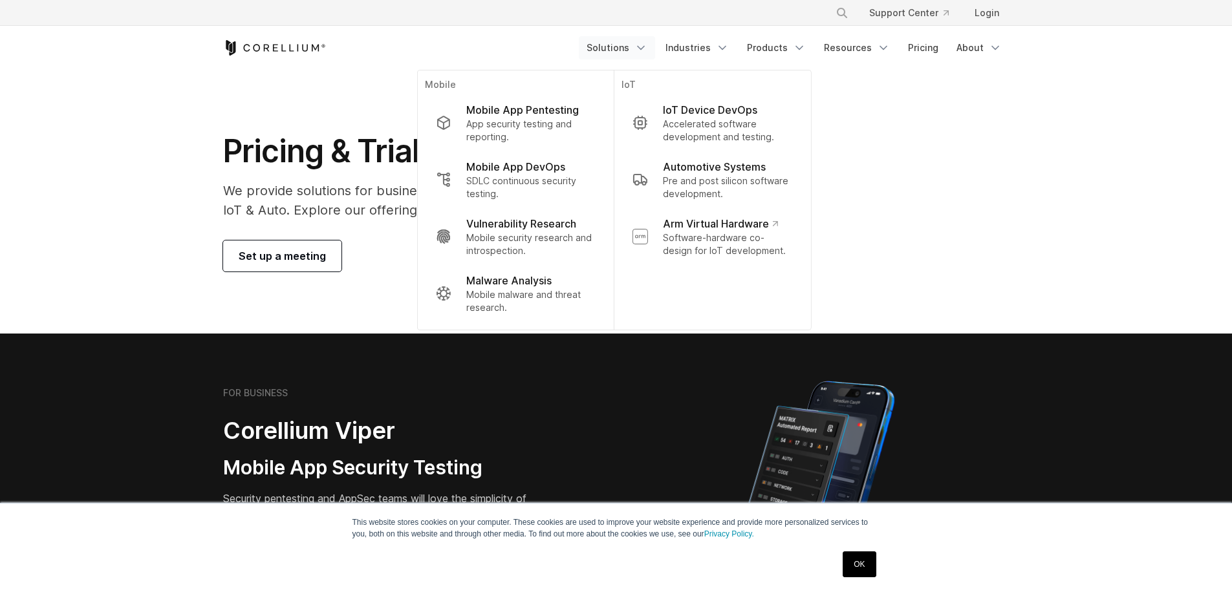
click at [435, 81] on p "Mobile" at bounding box center [515, 86] width 180 height 16
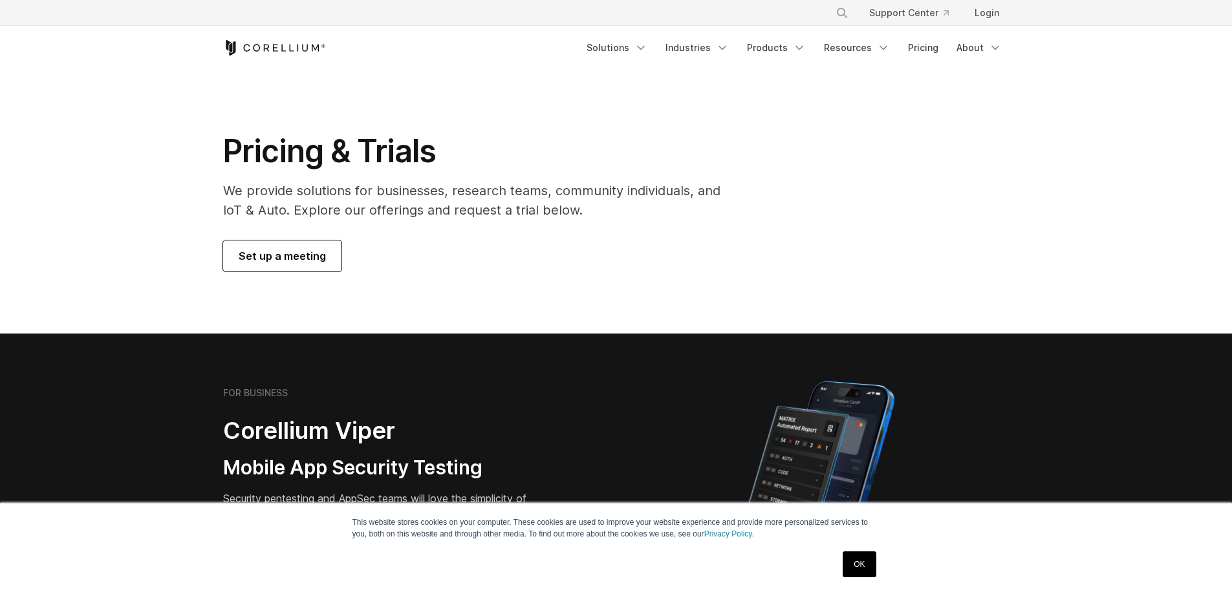
click at [435, 81] on section "Pricing & Trials We provide solutions for businesses, research teams, community…" at bounding box center [616, 202] width 1232 height 264
click at [634, 47] on link "Solutions" at bounding box center [617, 47] width 76 height 23
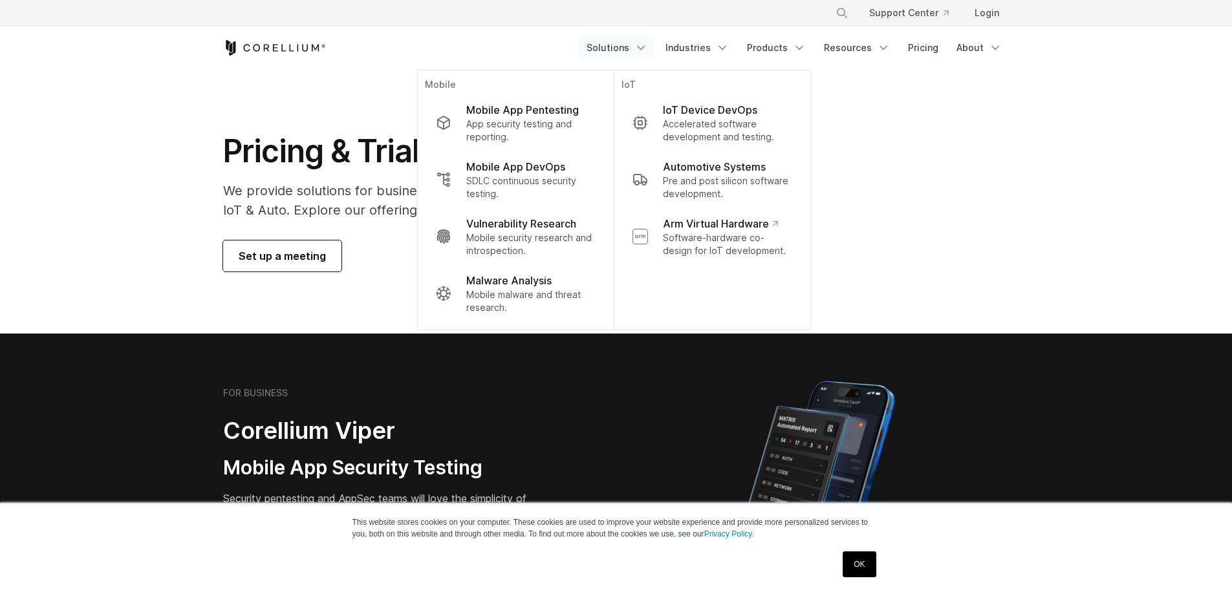
click at [655, 47] on link "Solutions" at bounding box center [617, 47] width 76 height 23
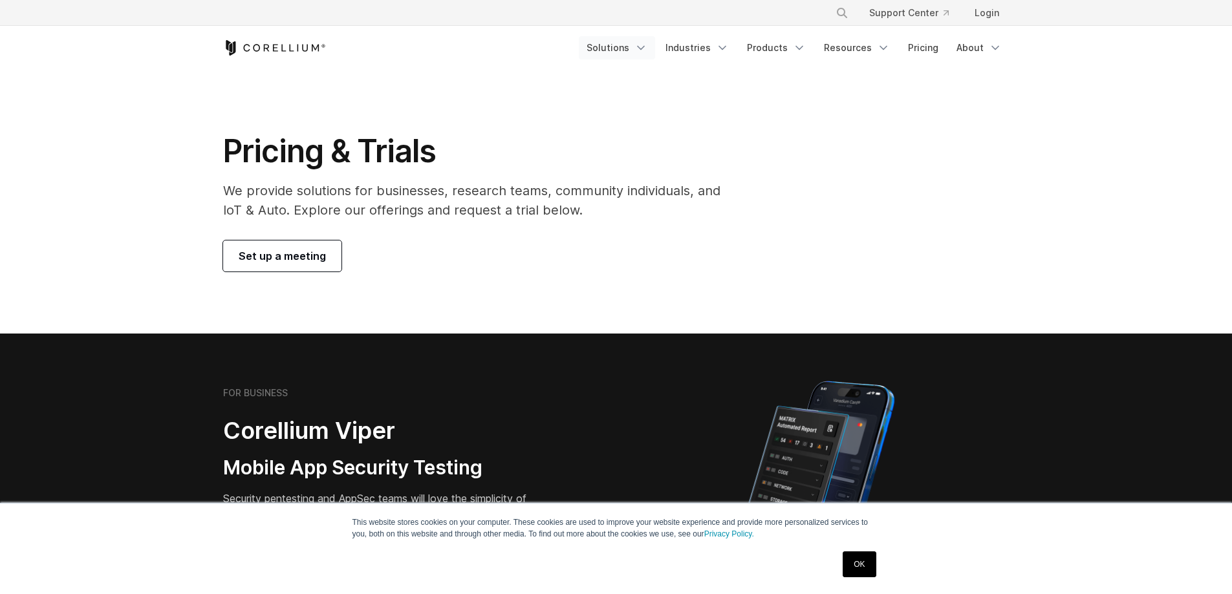
click at [647, 42] on icon "Navigation Menu" at bounding box center [640, 47] width 13 height 13
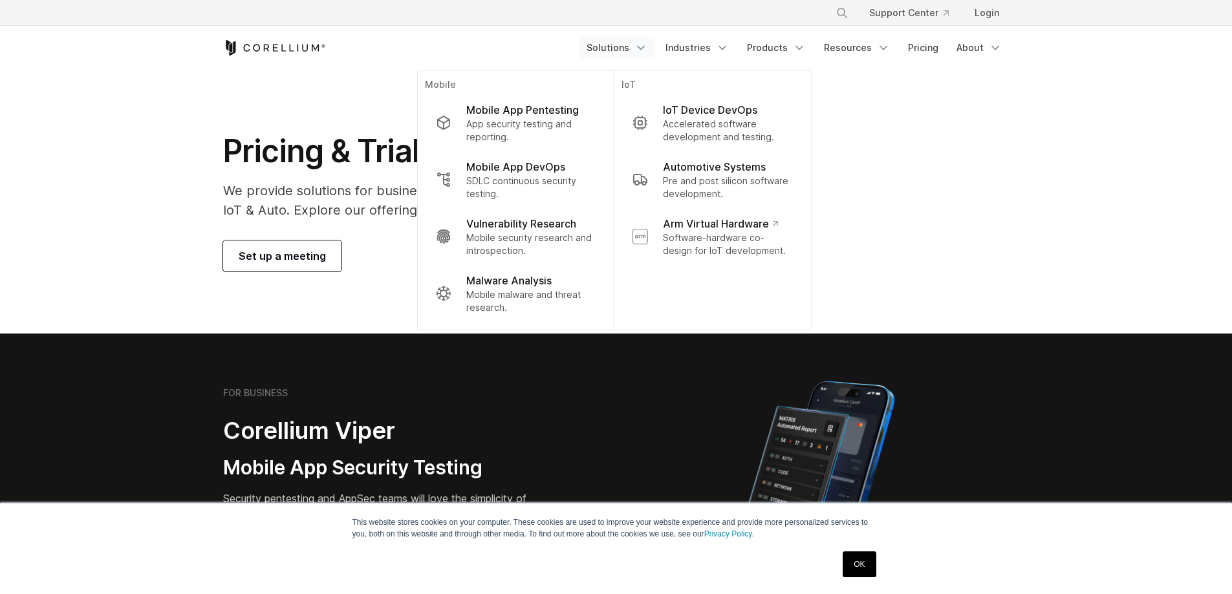
click at [647, 39] on link "Solutions" at bounding box center [617, 47] width 76 height 23
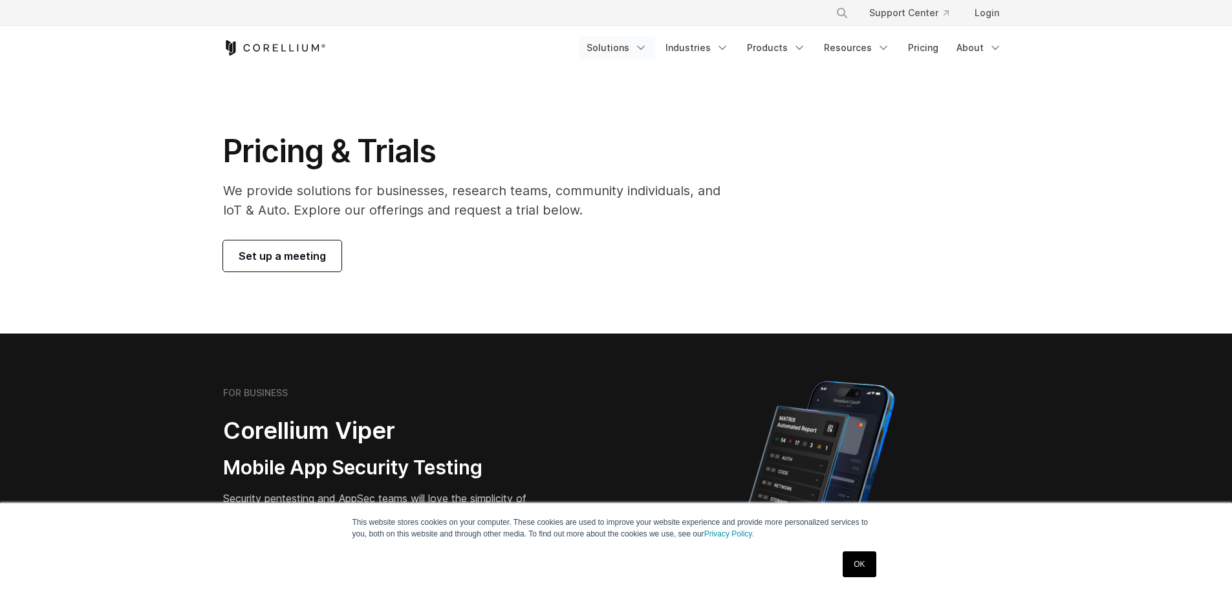
click at [647, 38] on link "Solutions" at bounding box center [617, 47] width 76 height 23
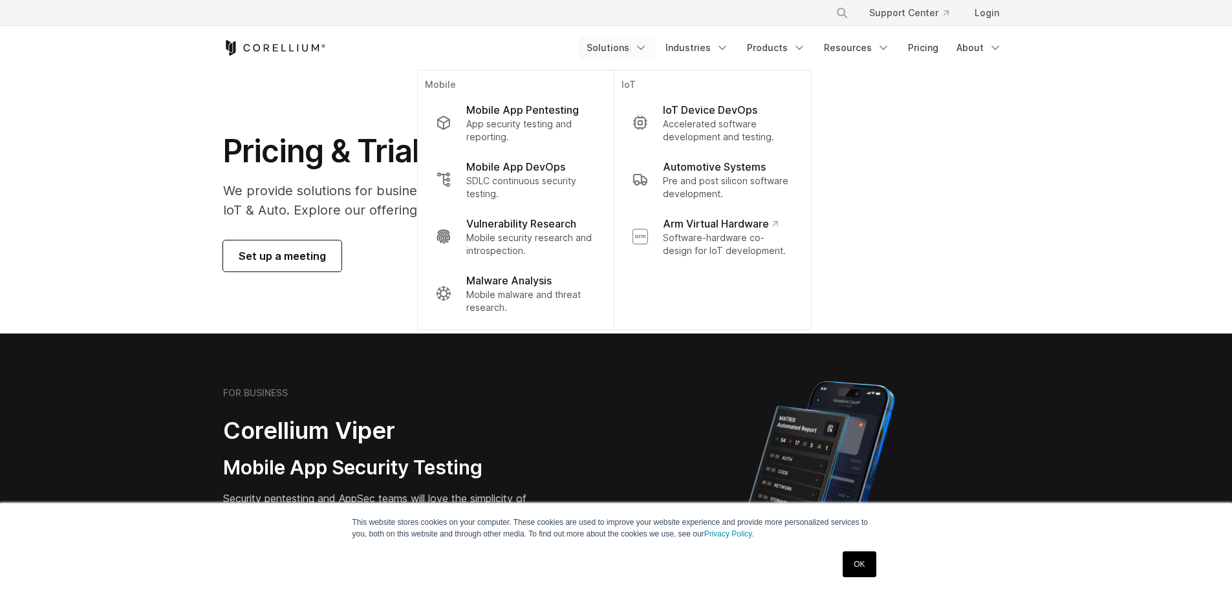
click at [925, 202] on div "Pricing & Trials We provide solutions for businesses, research teams, community…" at bounding box center [616, 202] width 812 height 140
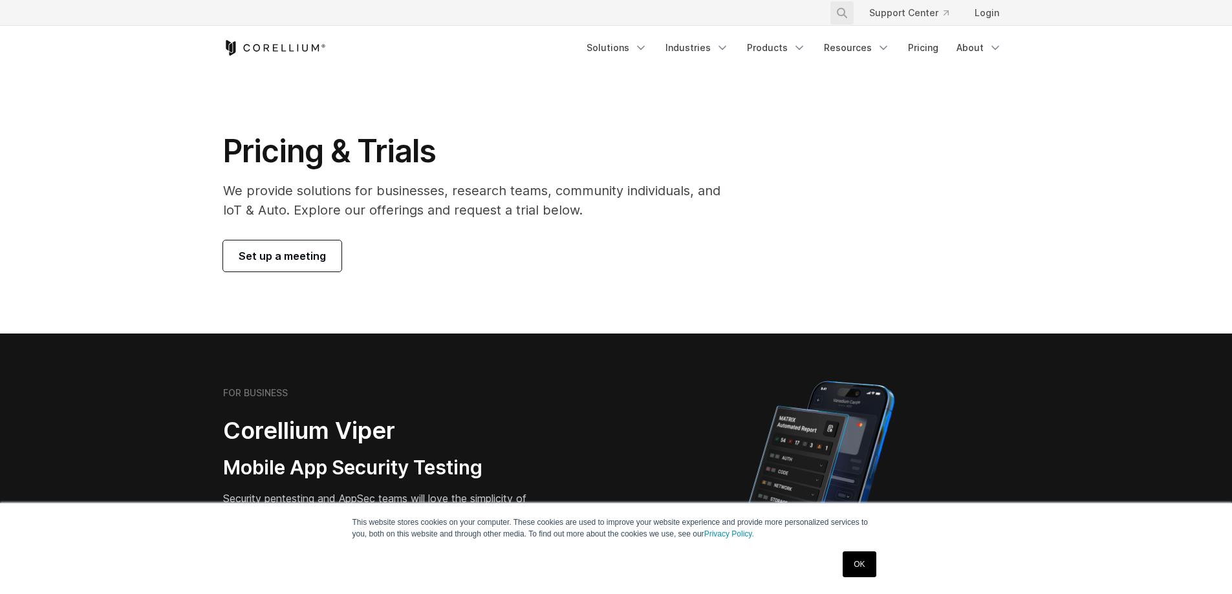
click at [846, 15] on icon "Search" at bounding box center [842, 13] width 10 height 10
click at [797, 18] on input "Search our site..." at bounding box center [775, 12] width 105 height 19
type input "**********"
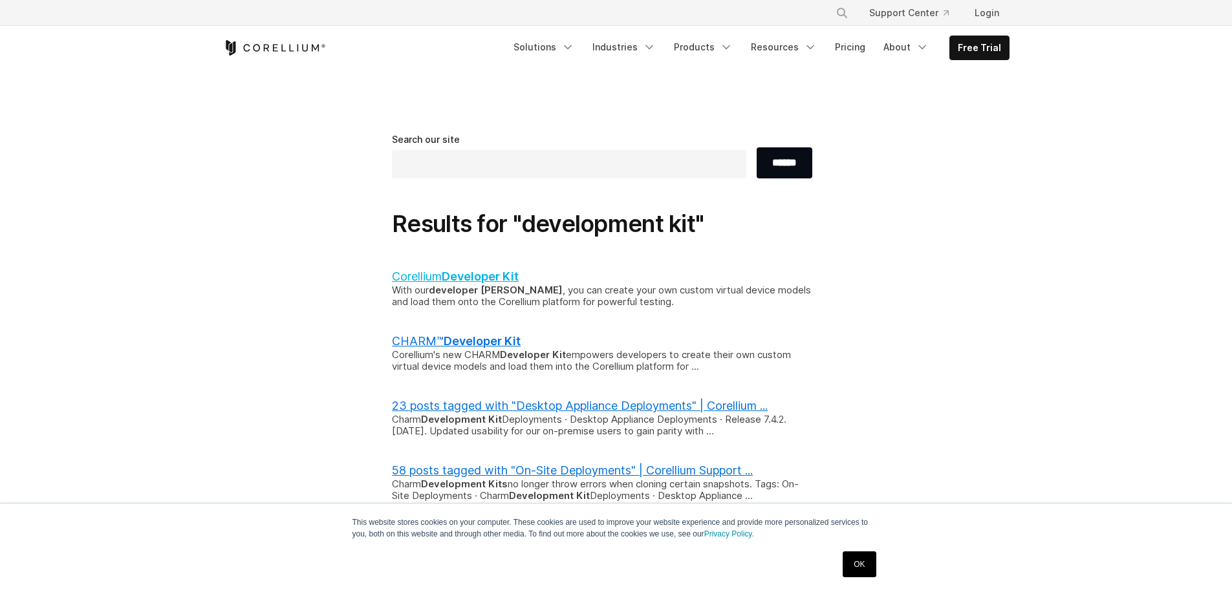
click at [502, 274] on b "Developer Kit" at bounding box center [480, 277] width 77 height 14
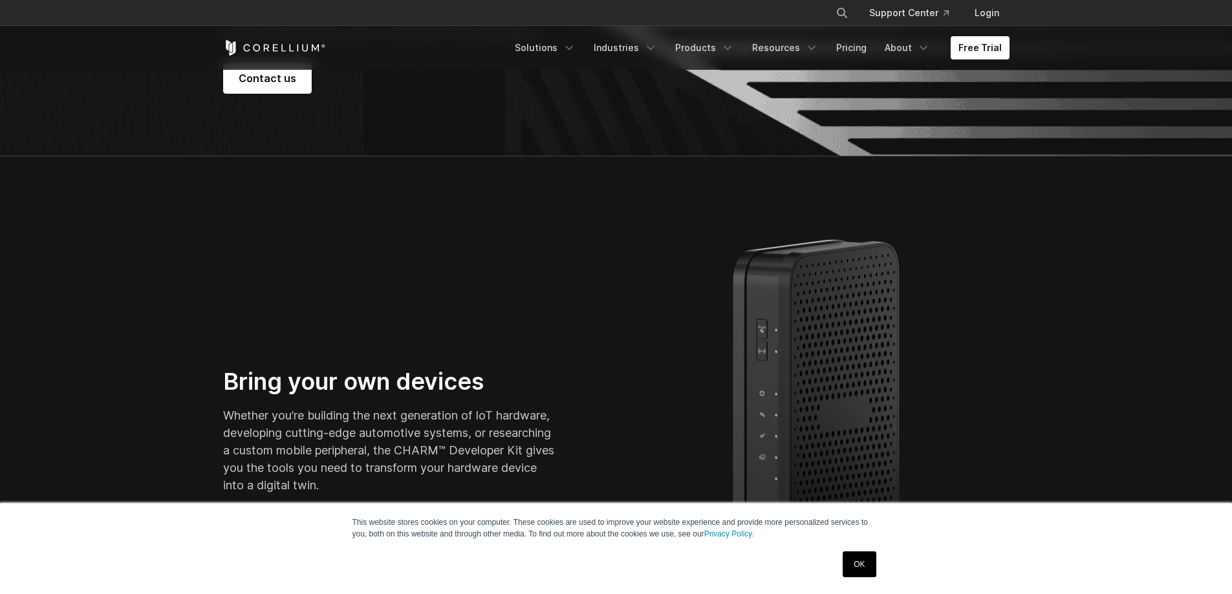
scroll to position [517, 0]
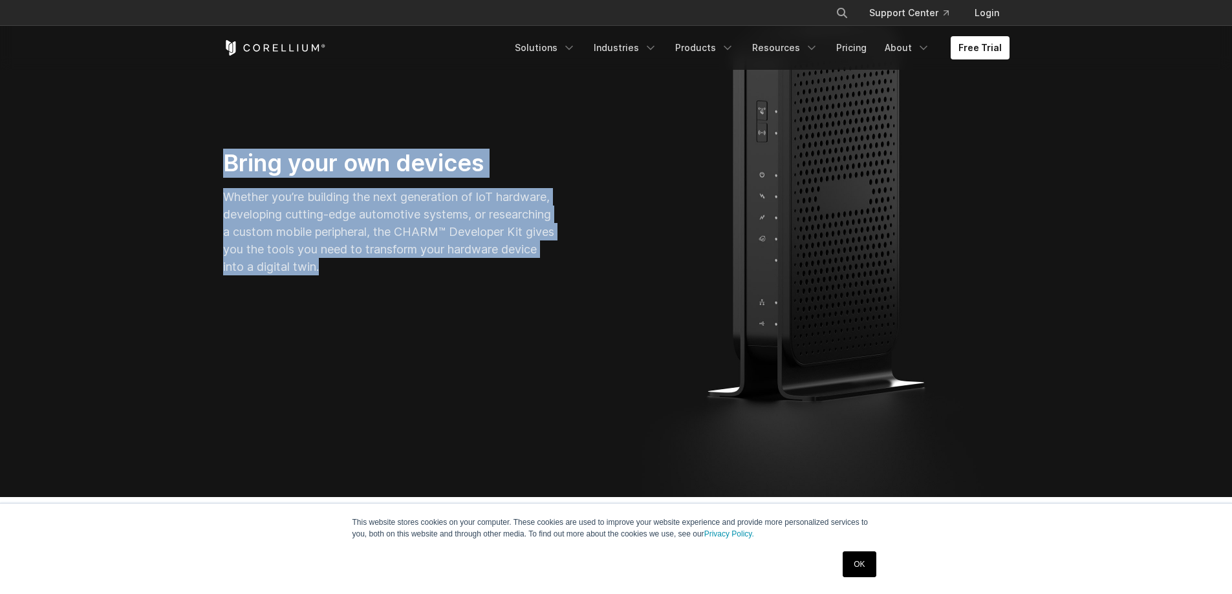
drag, startPoint x: 314, startPoint y: 179, endPoint x: 541, endPoint y: 260, distance: 241.6
click at [541, 260] on section "Bring your own devices Whether you’re building the next generation of IoT hardw…" at bounding box center [616, 217] width 1232 height 559
click at [541, 260] on p "Whether you’re building the next generation of IoT hardware, developing cutting…" at bounding box center [388, 231] width 331 height 87
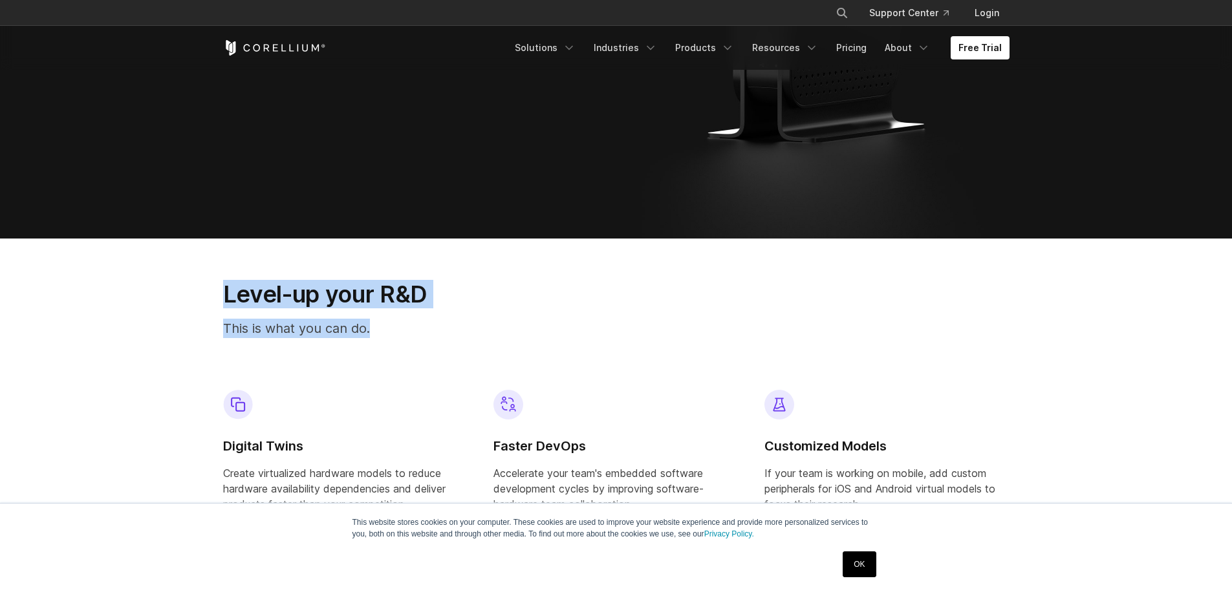
drag, startPoint x: 146, startPoint y: 279, endPoint x: 500, endPoint y: 342, distance: 359.4
click at [500, 342] on section "Level-up your R&D This is what you can do. Digital Twins Create virtualized har…" at bounding box center [616, 409] width 1232 height 341
click at [500, 342] on div "Level-up your R&D This is what you can do." at bounding box center [480, 314] width 541 height 69
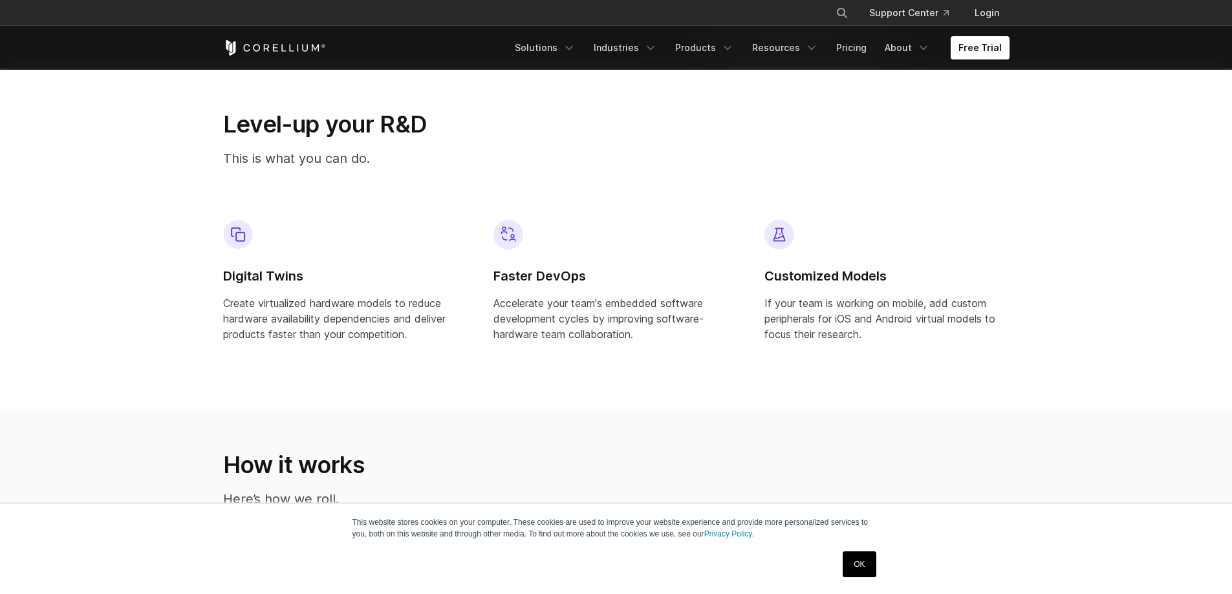
scroll to position [1035, 0]
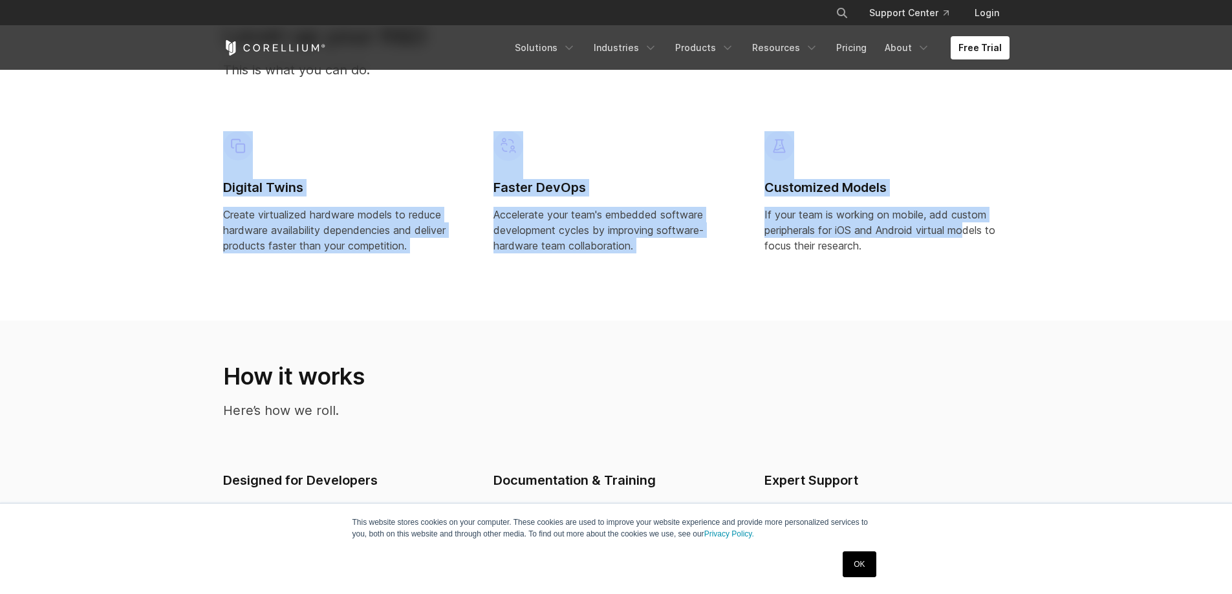
drag, startPoint x: 169, startPoint y: 171, endPoint x: 966, endPoint y: 237, distance: 800.0
click at [966, 237] on section "Level-up your R&D This is what you can do. Digital Twins Create virtualized har…" at bounding box center [616, 150] width 1232 height 341
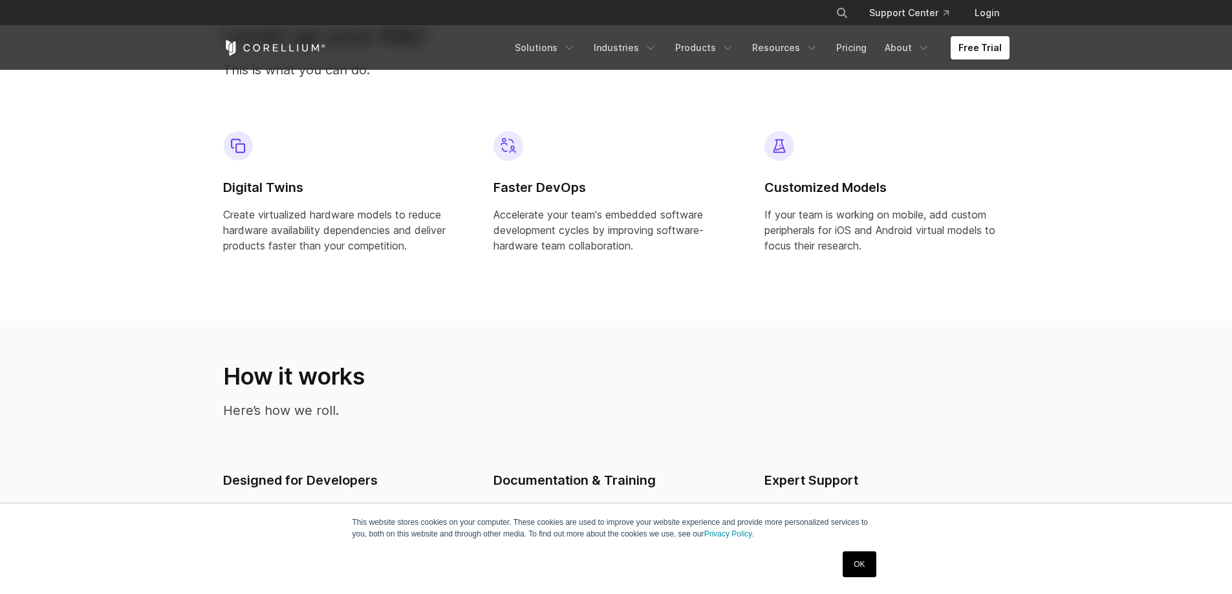
click at [996, 262] on div "Customized Models If your team is working on mobile, add custom peripherals for…" at bounding box center [887, 197] width 266 height 153
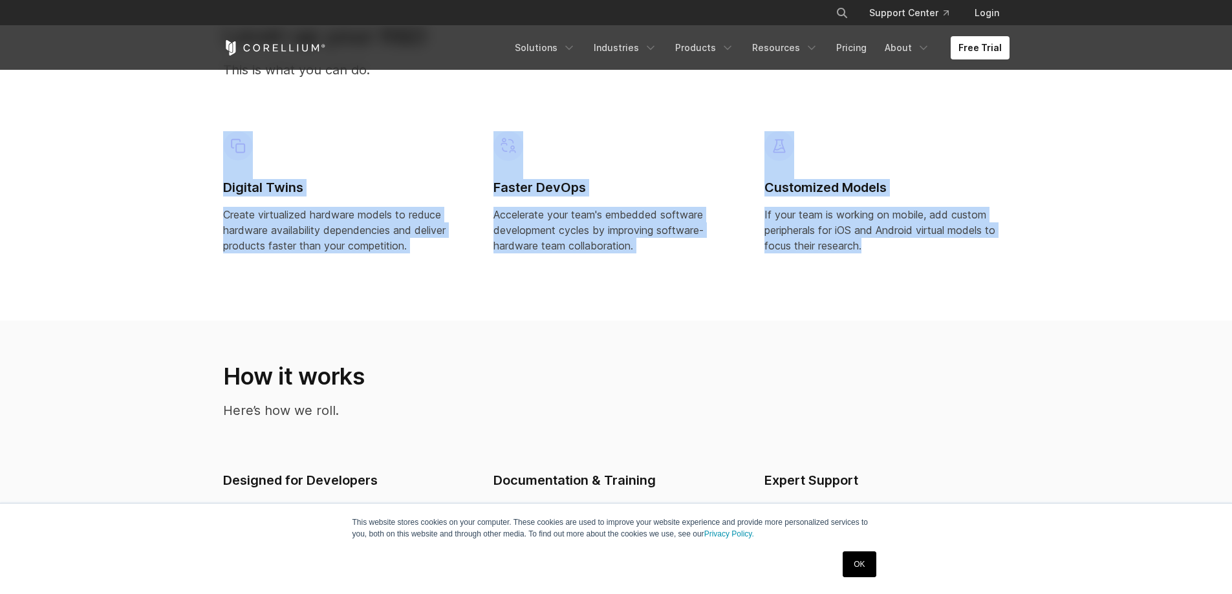
drag, startPoint x: 996, startPoint y: 262, endPoint x: 200, endPoint y: 172, distance: 801.1
click at [200, 172] on section "Level-up your R&D This is what you can do. Digital Twins Create virtualized har…" at bounding box center [616, 150] width 1232 height 341
drag, startPoint x: 197, startPoint y: 142, endPoint x: 938, endPoint y: 246, distance: 748.4
click at [938, 246] on section "Level-up your R&D This is what you can do. Digital Twins Create virtualized har…" at bounding box center [616, 150] width 1232 height 341
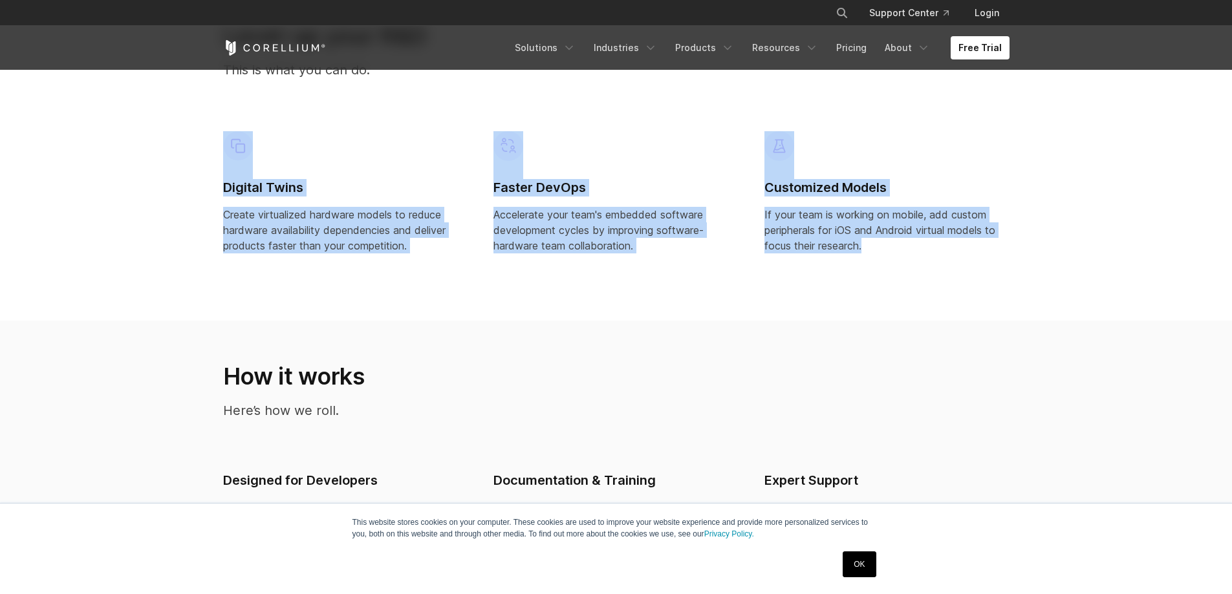
click at [938, 246] on p "If your team is working on mobile, add custom peripherals for iOS and Android v…" at bounding box center [886, 230] width 245 height 47
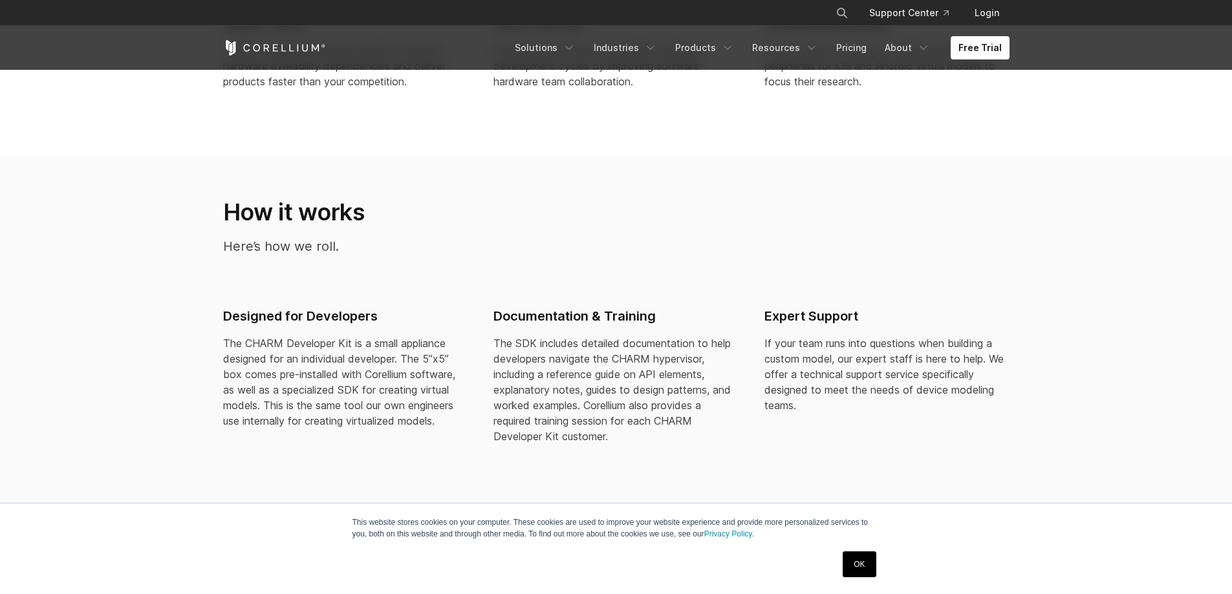
scroll to position [1293, 0]
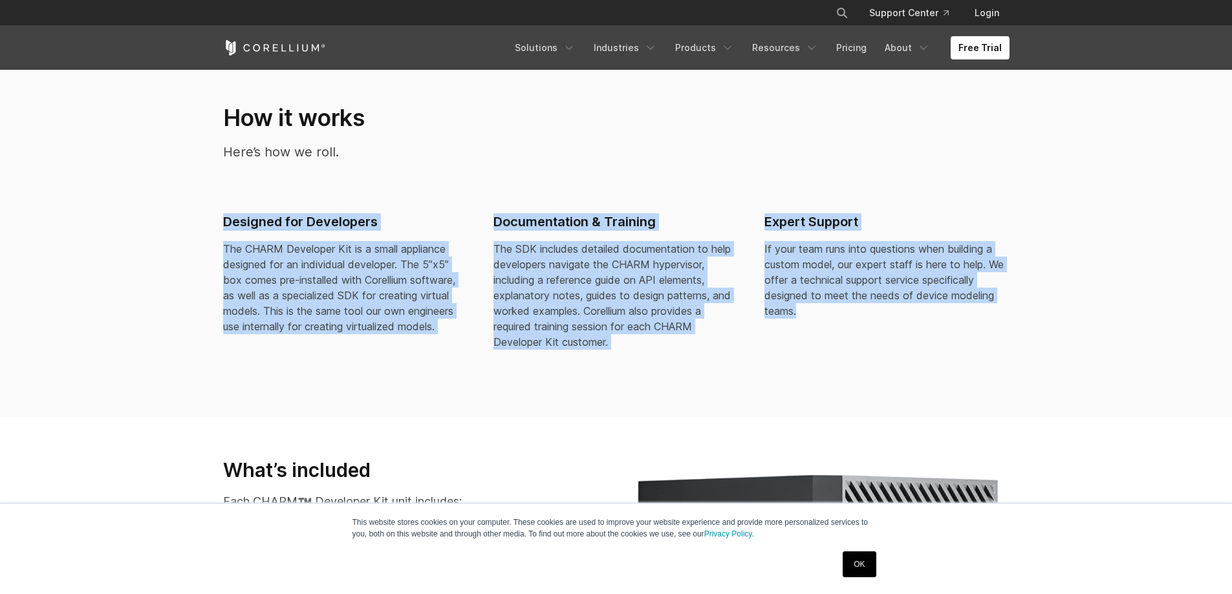
drag, startPoint x: 184, startPoint y: 217, endPoint x: 884, endPoint y: 334, distance: 709.4
click at [884, 334] on section "How it works Here’s how we roll. Designed for Developers The CHARM Developer Ki…" at bounding box center [616, 239] width 1232 height 355
click at [888, 338] on div "Expert Support If your team runs into questions when building a custom model, o…" at bounding box center [887, 271] width 266 height 136
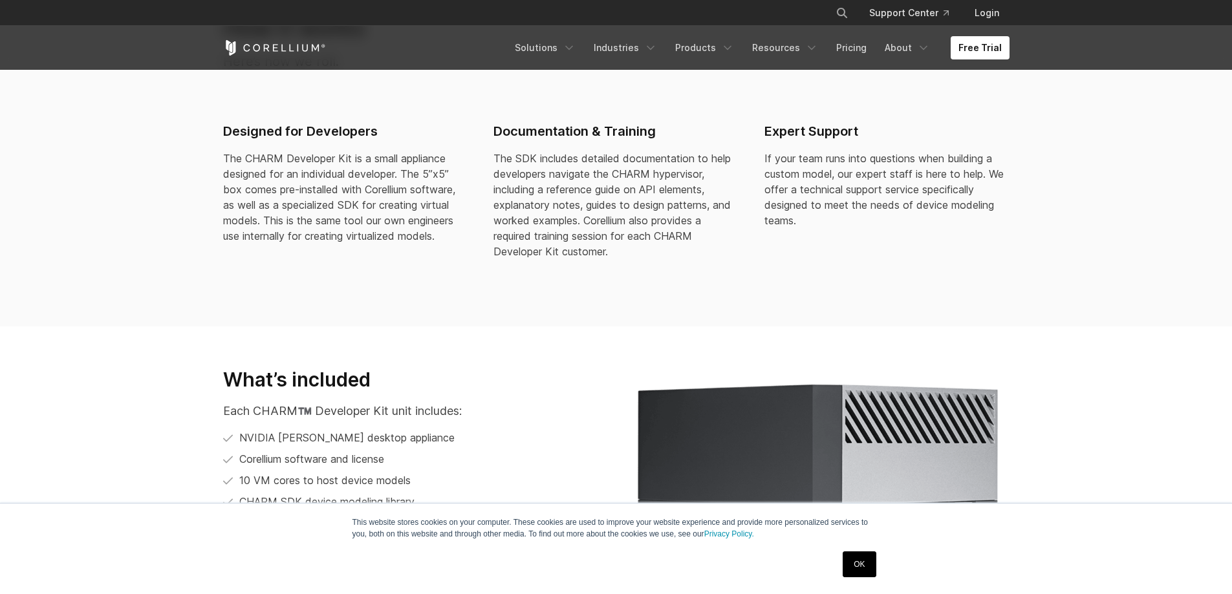
scroll to position [1229, 0]
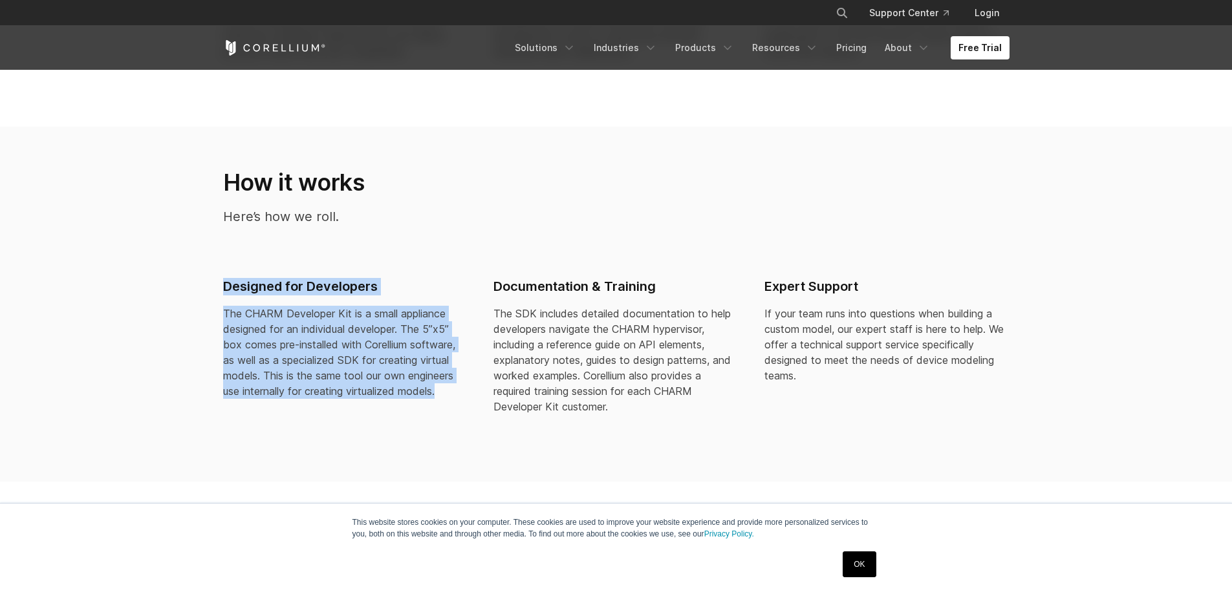
drag, startPoint x: 190, startPoint y: 278, endPoint x: 446, endPoint y: 394, distance: 281.0
click at [446, 394] on section "How it works Here’s how we roll. Designed for Developers The CHARM Developer Ki…" at bounding box center [616, 304] width 1232 height 355
copy div "Designed for Developers The CHARM Developer Kit is a small appliance designed f…"
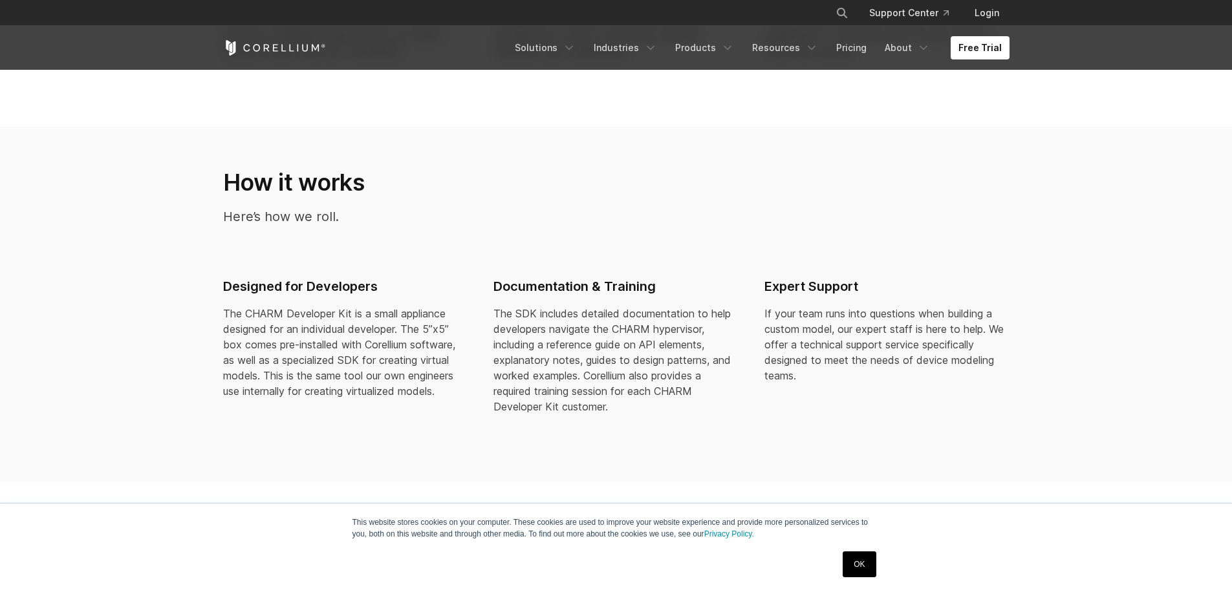
click at [663, 398] on p "The SDK includes detailed documentation to help developers navigate the CHARM h…" at bounding box center [615, 360] width 245 height 109
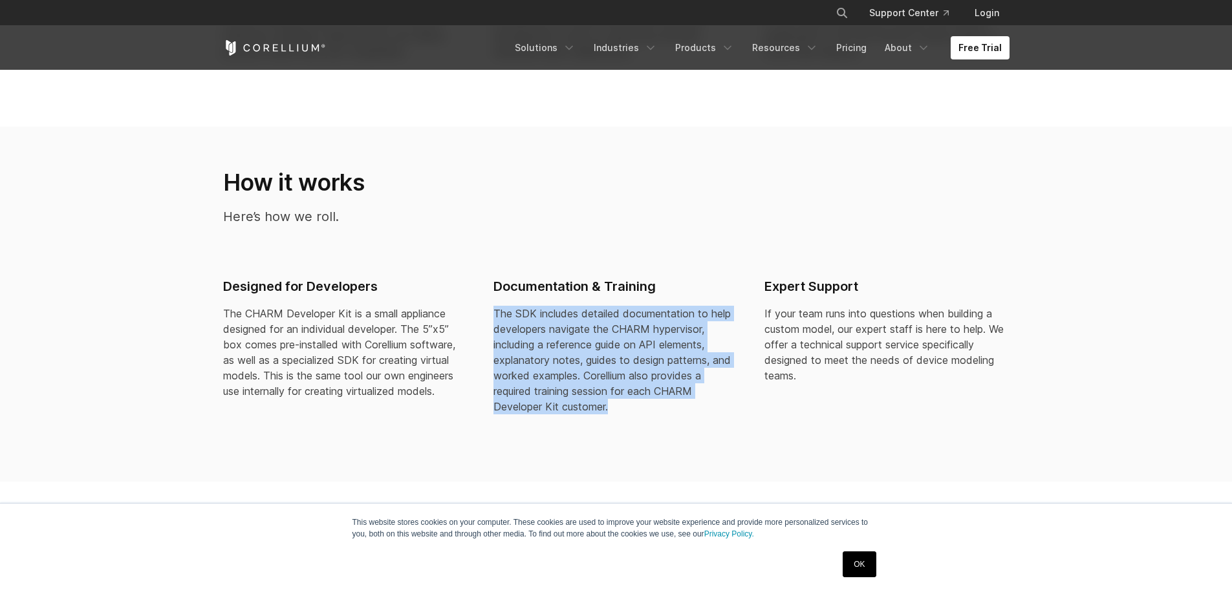
drag, startPoint x: 501, startPoint y: 330, endPoint x: 611, endPoint y: 438, distance: 154.6
click at [611, 438] on div "Designed for Developers The CHARM Developer Kit is a small appliance designed f…" at bounding box center [616, 359] width 812 height 183
copy p "The SDK includes detailed documentation to help developers navigate the CHARM h…"
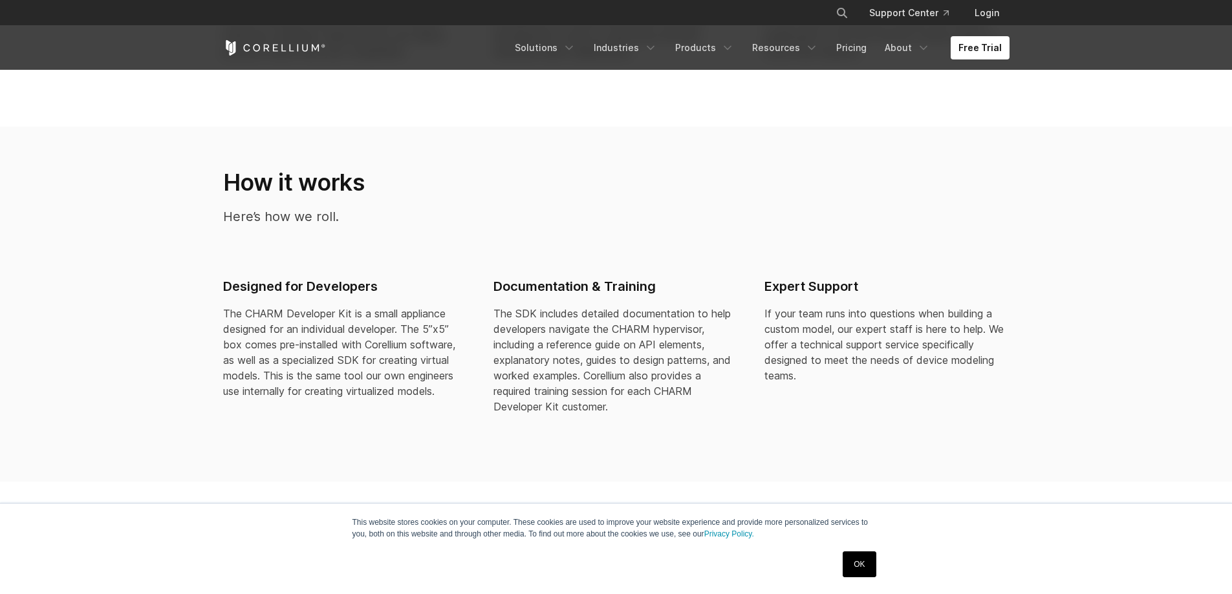
click at [775, 310] on p "If your team runs into questions when building a custom model, our expert staff…" at bounding box center [886, 345] width 245 height 78
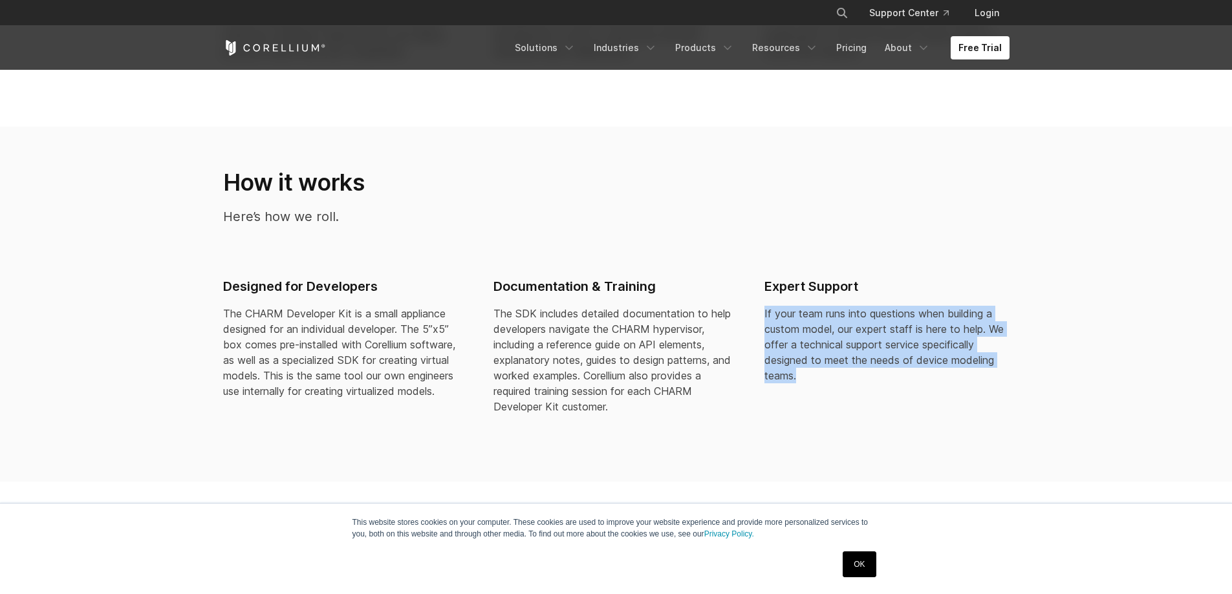
drag, startPoint x: 764, startPoint y: 312, endPoint x: 837, endPoint y: 418, distance: 128.4
click at [837, 418] on div "Expert Support If your team runs into questions when building a custom model, o…" at bounding box center [886, 351] width 271 height 167
copy p "If your team runs into questions when building a custom model, our expert staff…"
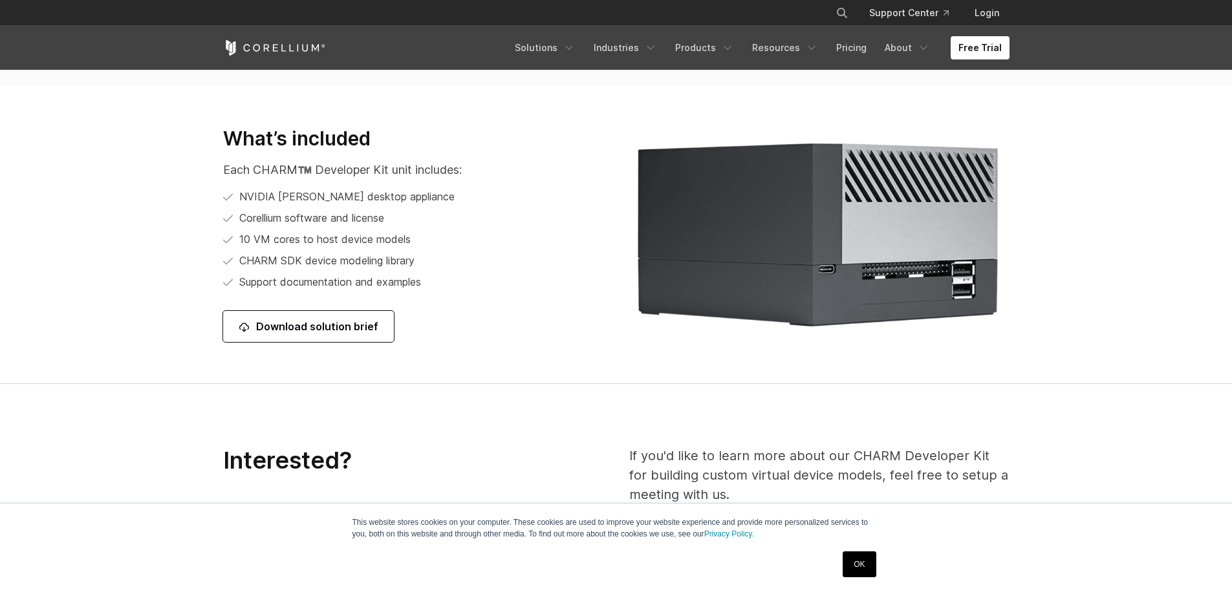
scroll to position [1552, 0]
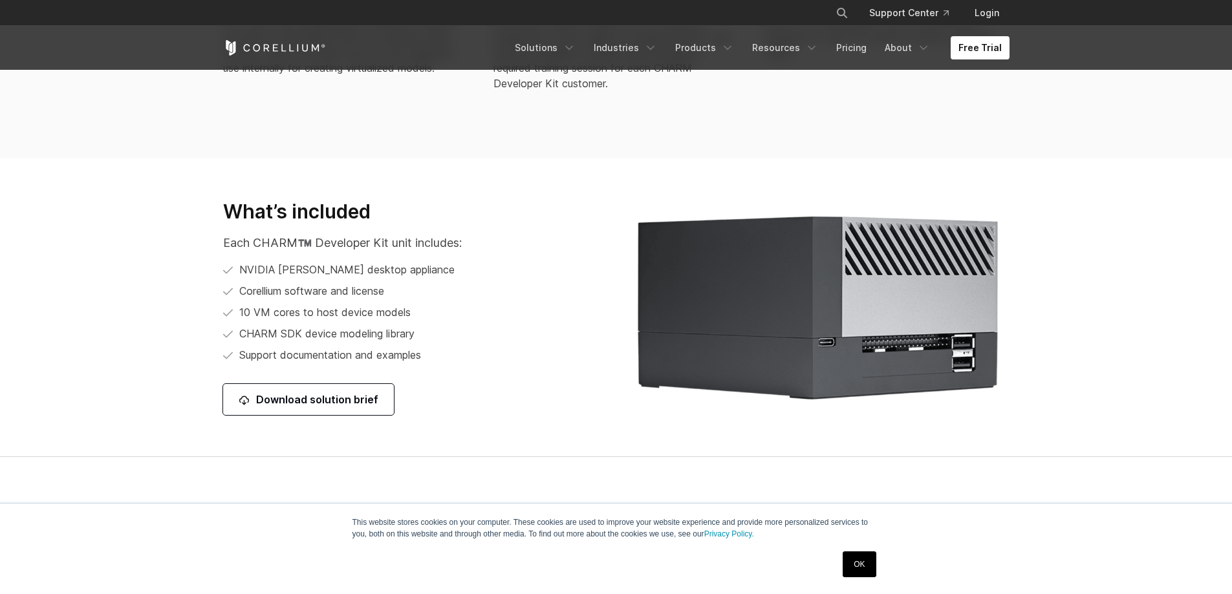
click at [543, 294] on div "What’s included Each CHARM™️ Developer Kit unit includes: NVIDIA Orin desktop a…" at bounding box center [413, 308] width 380 height 216
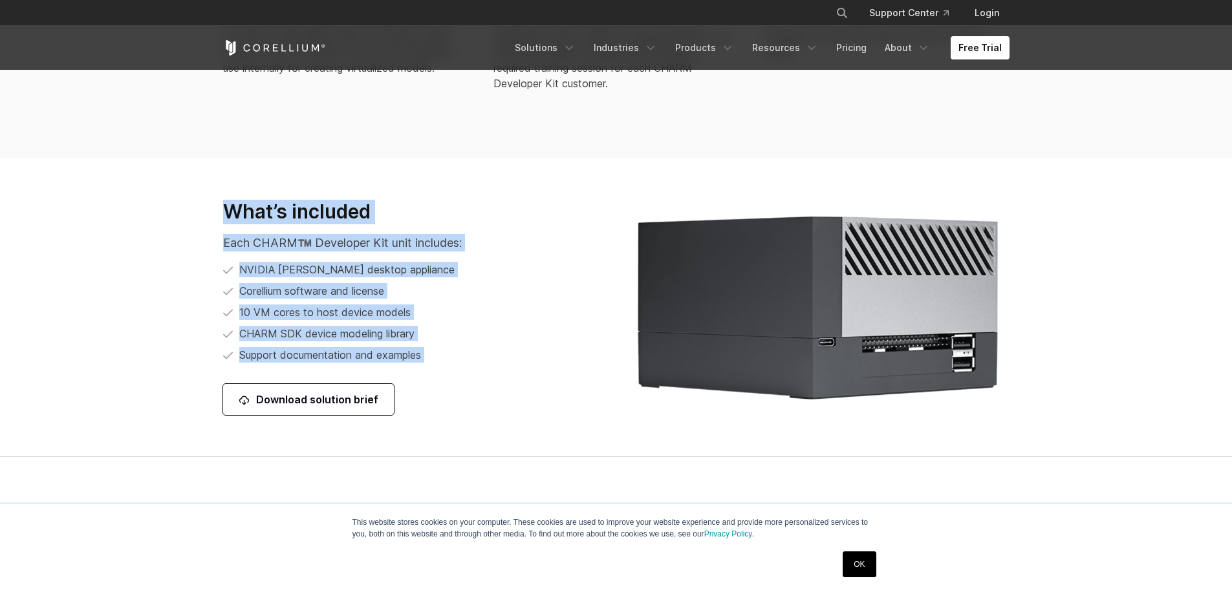
drag, startPoint x: 205, startPoint y: 191, endPoint x: 457, endPoint y: 393, distance: 322.5
click at [457, 393] on section "What’s included Each CHARM™️ Developer Kit unit includes: NVIDIA Orin desktop a…" at bounding box center [616, 307] width 1232 height 299
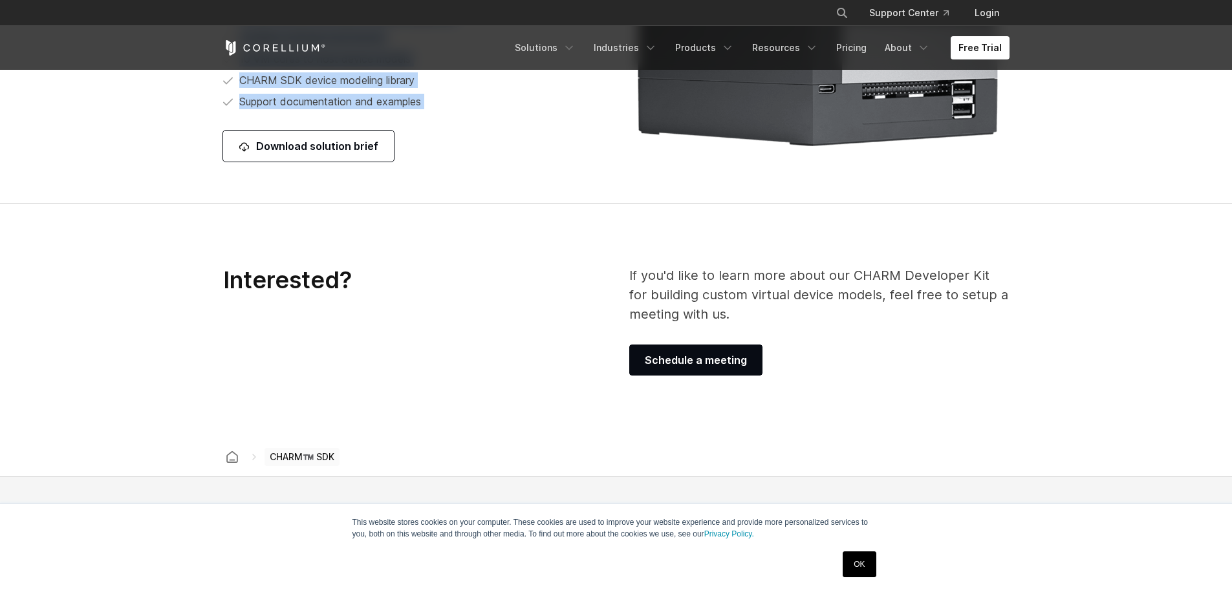
scroll to position [1875, 0]
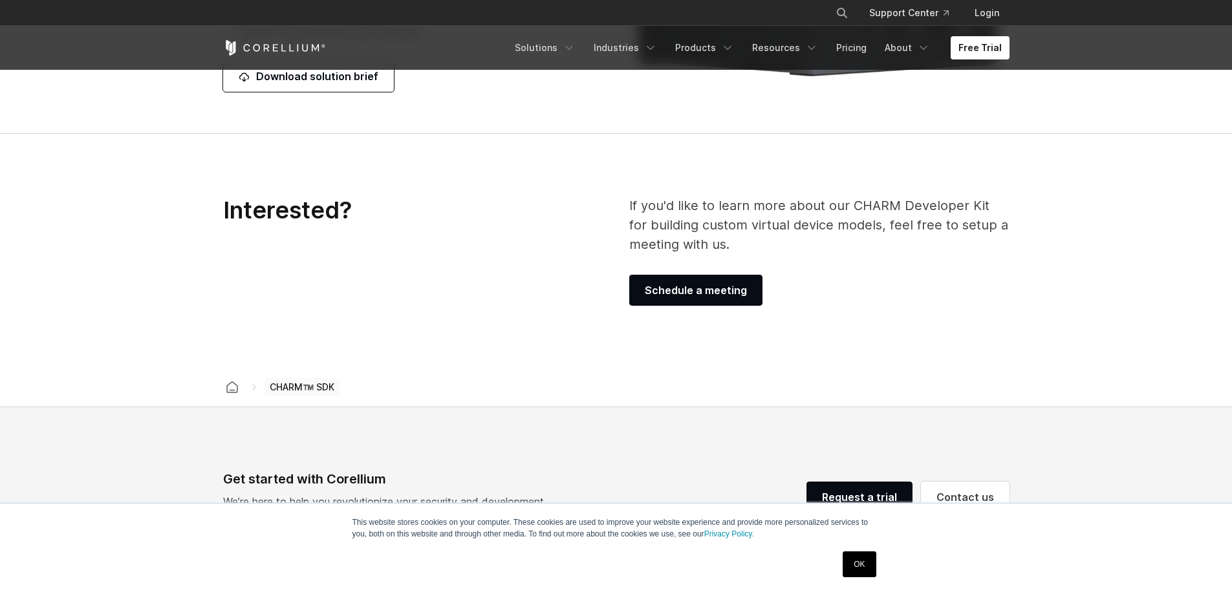
click at [511, 182] on section "Interested? If you'd like to learn more about our CHARM Developer Kit for build…" at bounding box center [616, 251] width 1232 height 234
drag, startPoint x: 573, startPoint y: 194, endPoint x: 817, endPoint y: 261, distance: 252.9
click at [817, 261] on section "Interested? If you'd like to learn more about our CHARM Developer Kit for build…" at bounding box center [616, 251] width 1232 height 234
click at [817, 261] on div "If you'd like to learn more about our CHARM Developer Kit for building custom v…" at bounding box center [819, 251] width 406 height 110
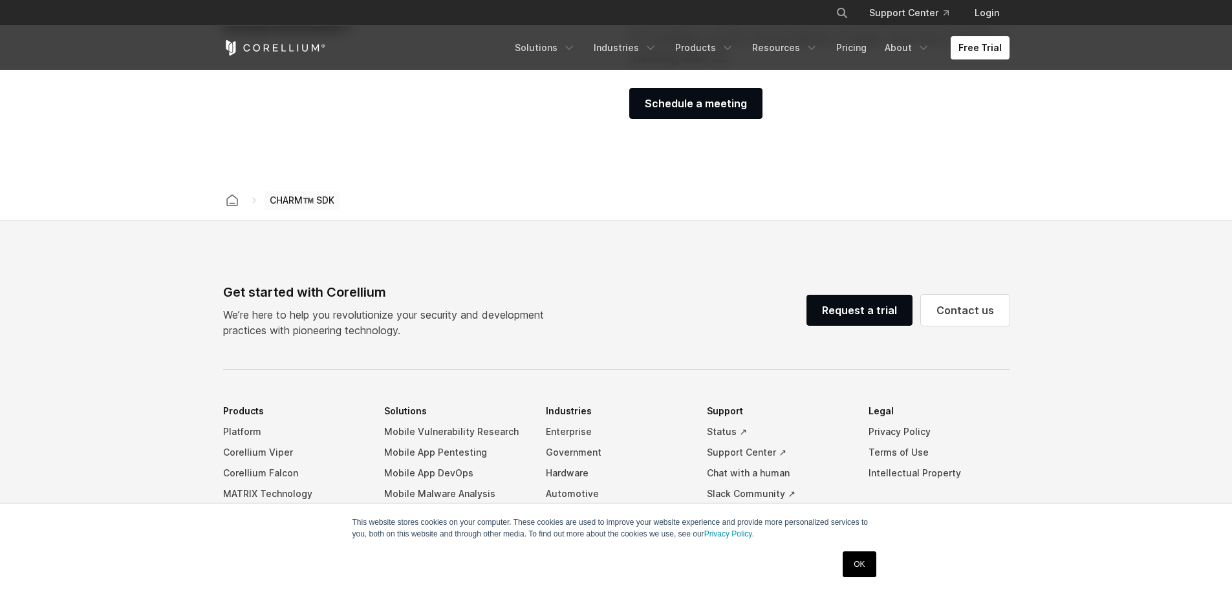
scroll to position [2061, 0]
click at [1002, 234] on footer "Get started with Corellium We’re here to help you revolutionize your security a…" at bounding box center [616, 512] width 1232 height 580
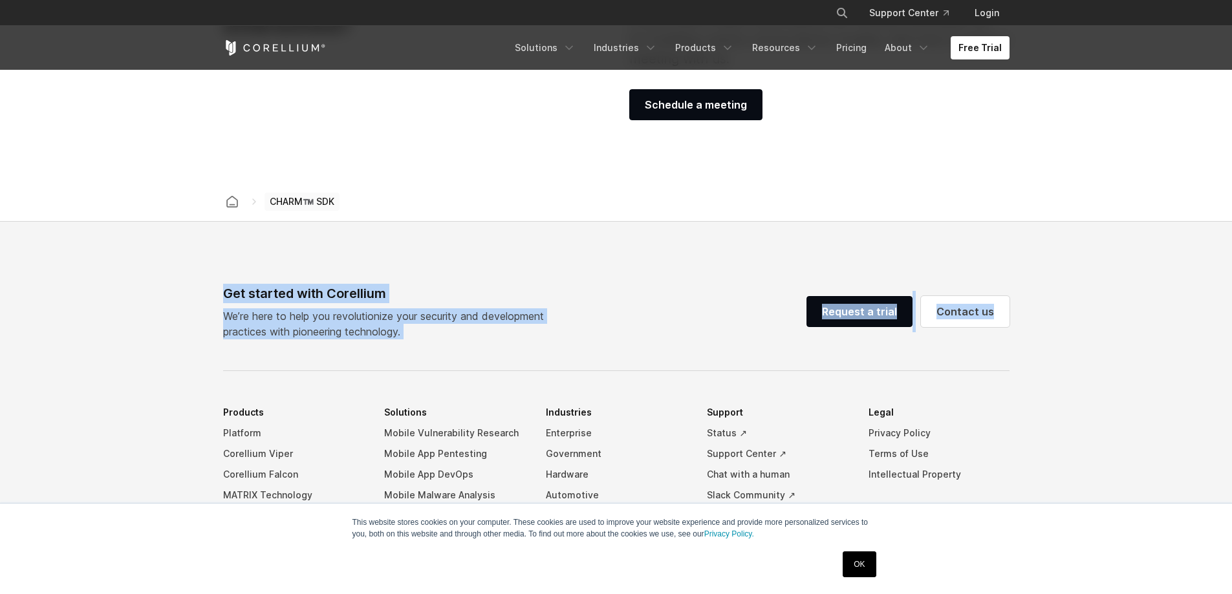
drag, startPoint x: 181, startPoint y: 290, endPoint x: 425, endPoint y: 342, distance: 249.4
click at [425, 342] on footer "Get started with Corellium We’re here to help you revolutionize your security a…" at bounding box center [616, 512] width 1232 height 580
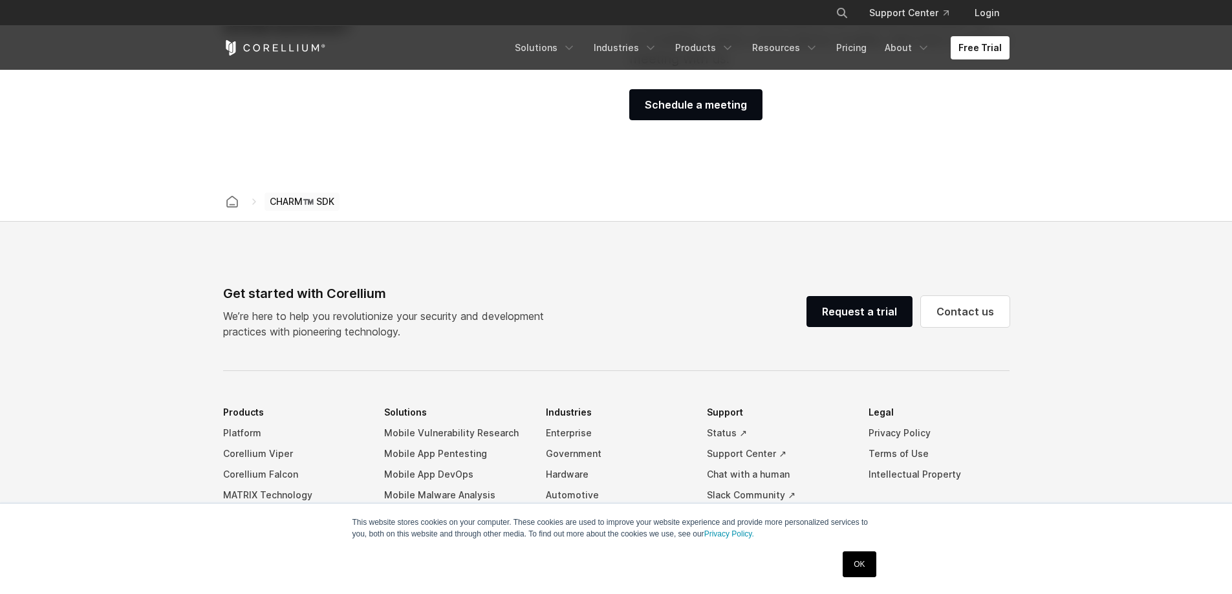
click at [425, 342] on div "Get started with Corellium We’re here to help you revolutionize your security a…" at bounding box center [616, 530] width 812 height 492
click at [860, 308] on link "Request a trial" at bounding box center [859, 311] width 106 height 31
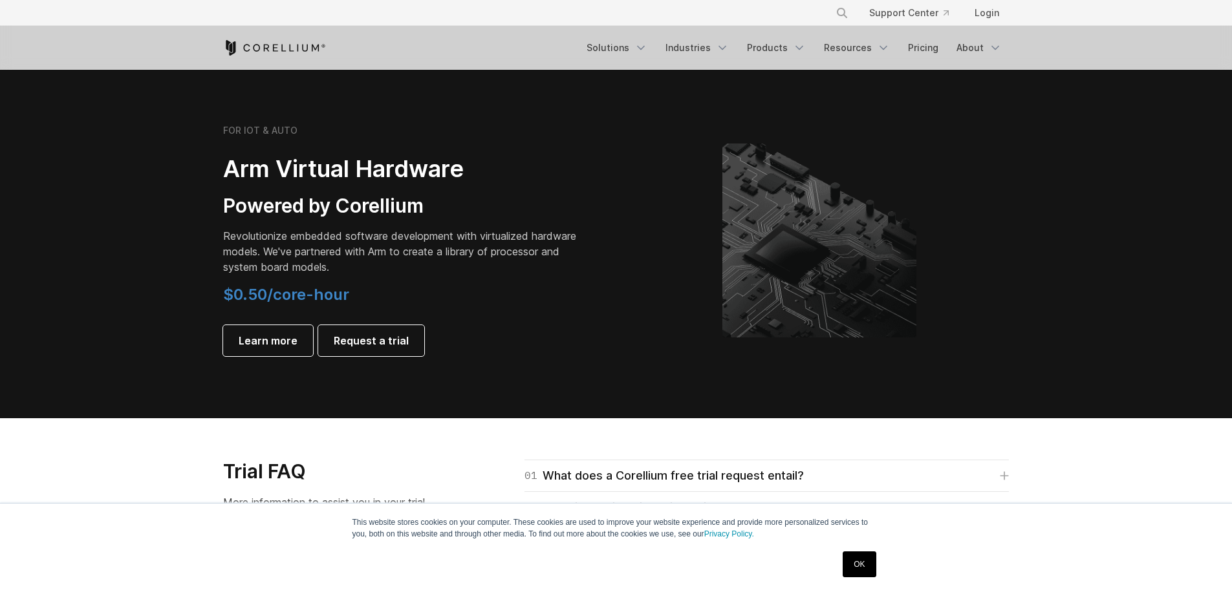
scroll to position [1293, 0]
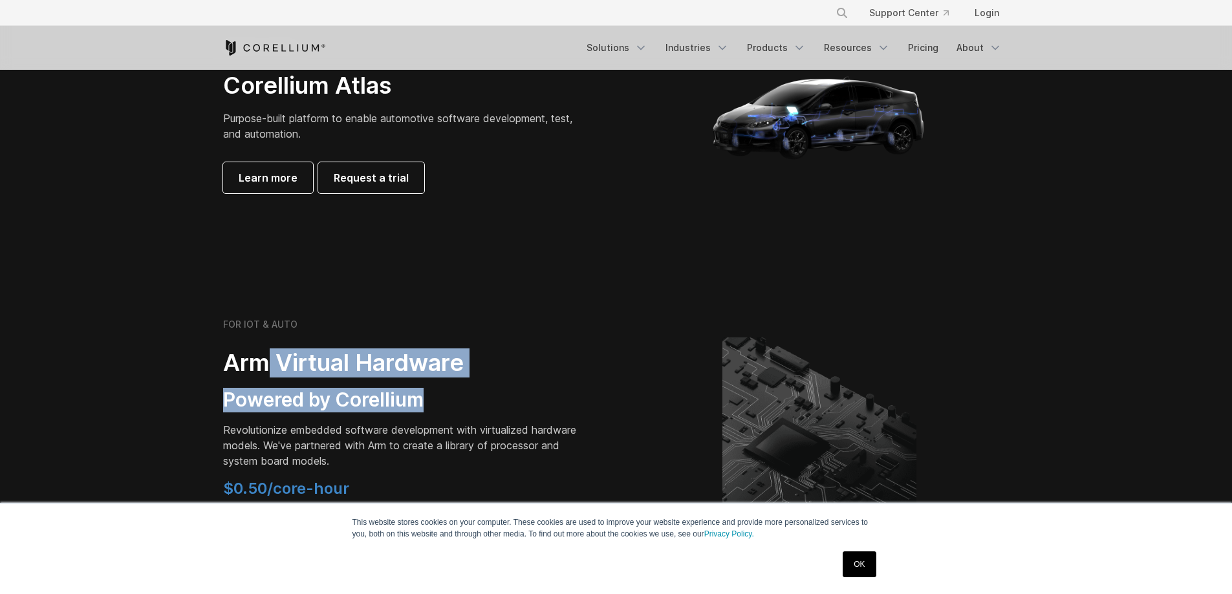
drag, startPoint x: 279, startPoint y: 367, endPoint x: 446, endPoint y: 391, distance: 168.5
click at [446, 391] on div "FOR IOT & AUTO Arm Virtual Hardware Powered by Corellium Revolutionize embedded…" at bounding box center [404, 435] width 362 height 232
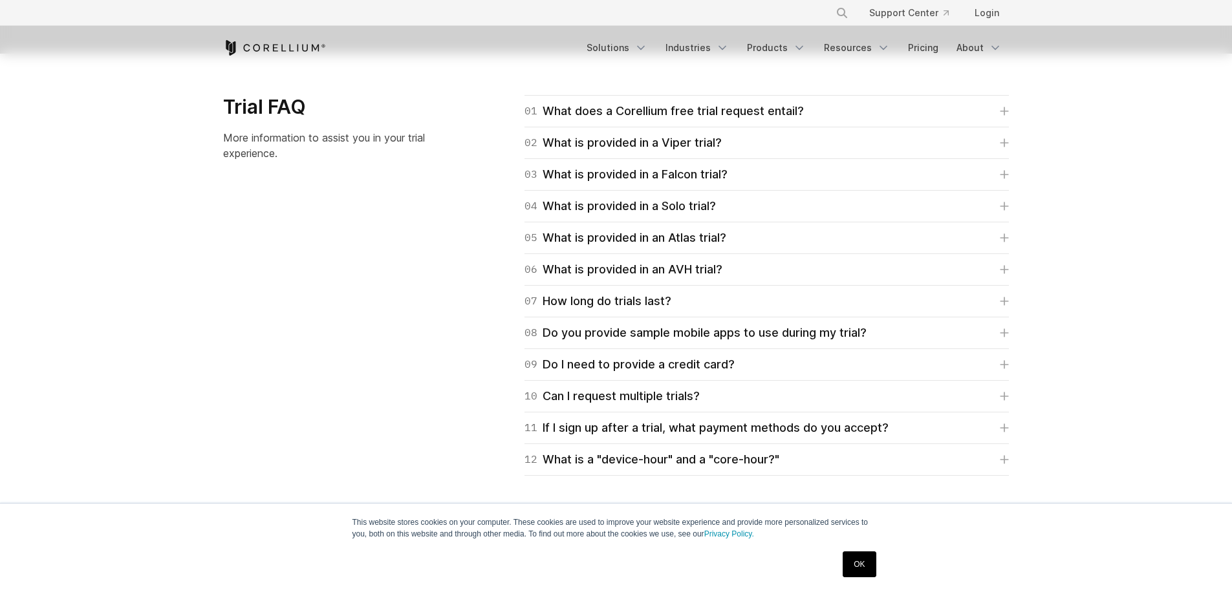
scroll to position [1875, 0]
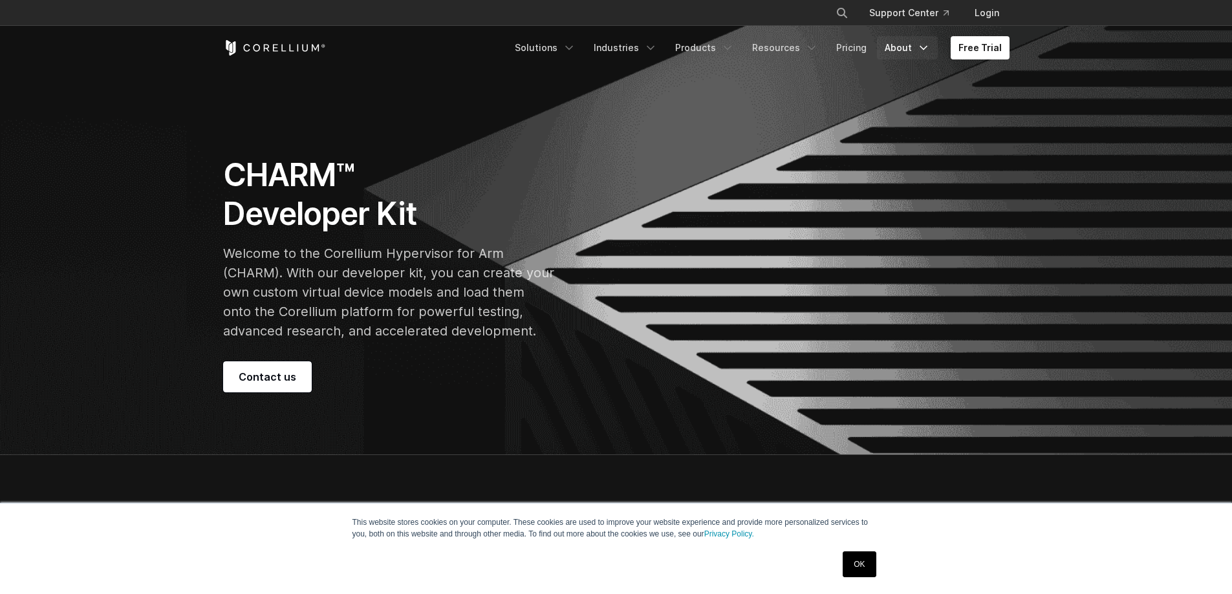
click at [895, 52] on link "About" at bounding box center [907, 47] width 61 height 23
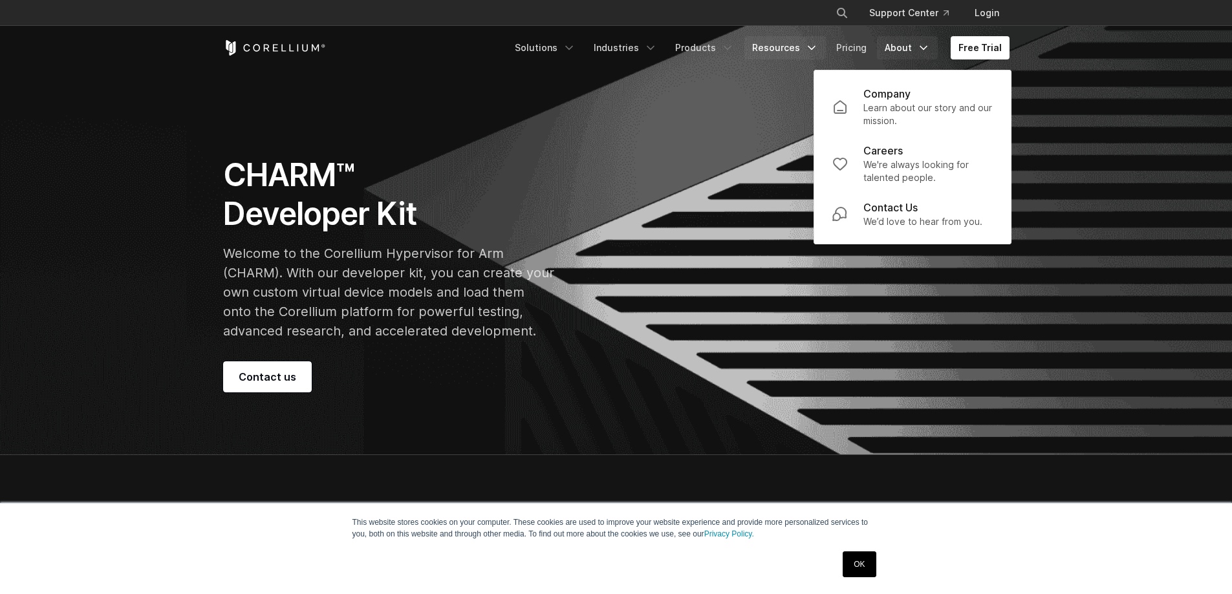
click at [814, 52] on icon "Navigation Menu" at bounding box center [811, 47] width 13 height 13
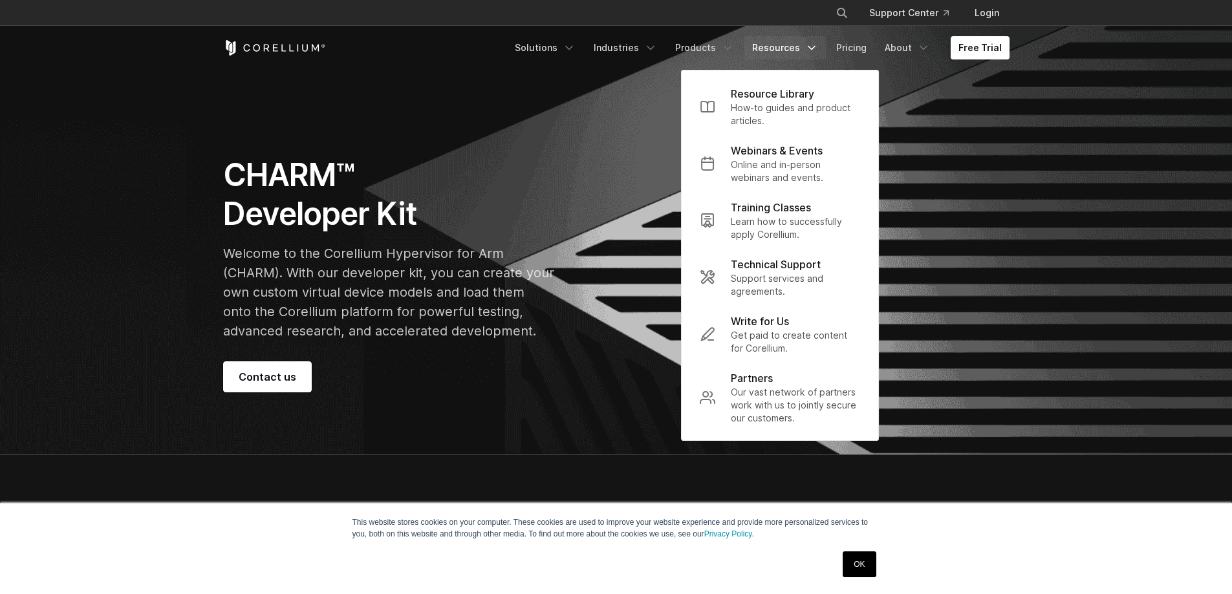
click at [814, 52] on icon "Navigation Menu" at bounding box center [811, 47] width 13 height 13
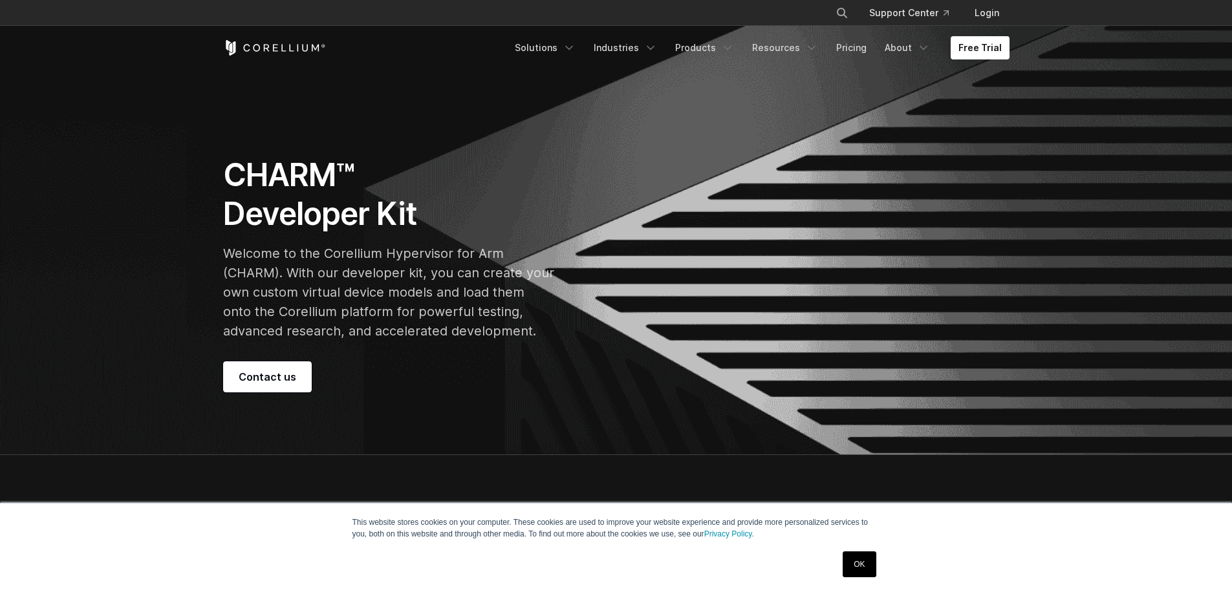
click at [952, 226] on div "CHARM™ Developer Kit Welcome to the Corellium Hypervisor for Arm (CHARM). With …" at bounding box center [616, 274] width 812 height 237
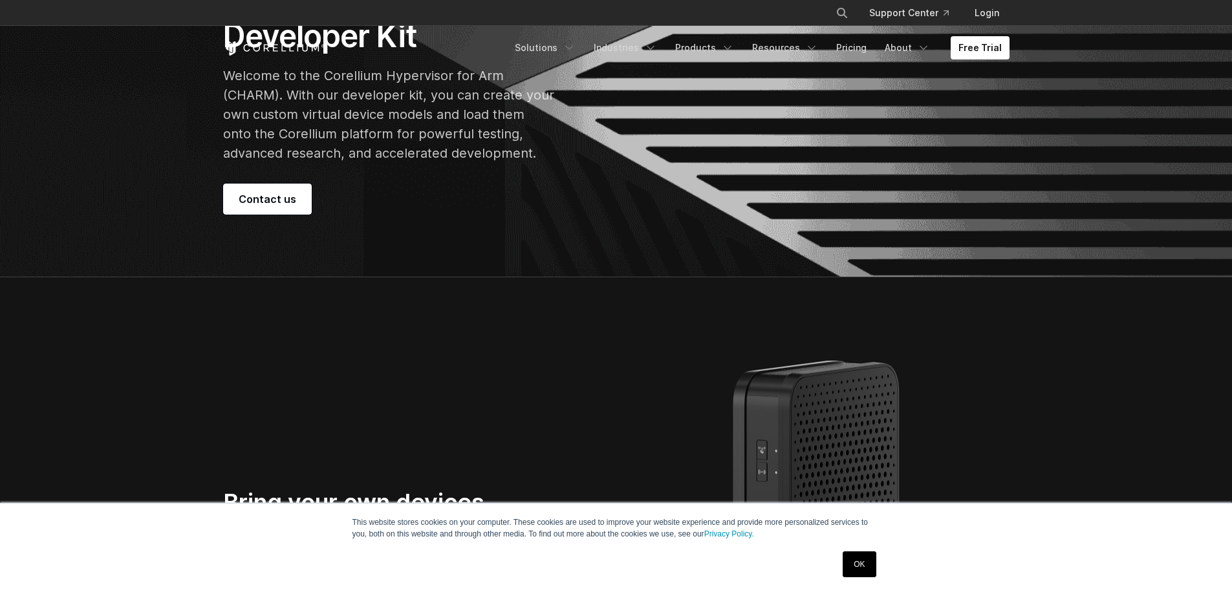
scroll to position [65, 0]
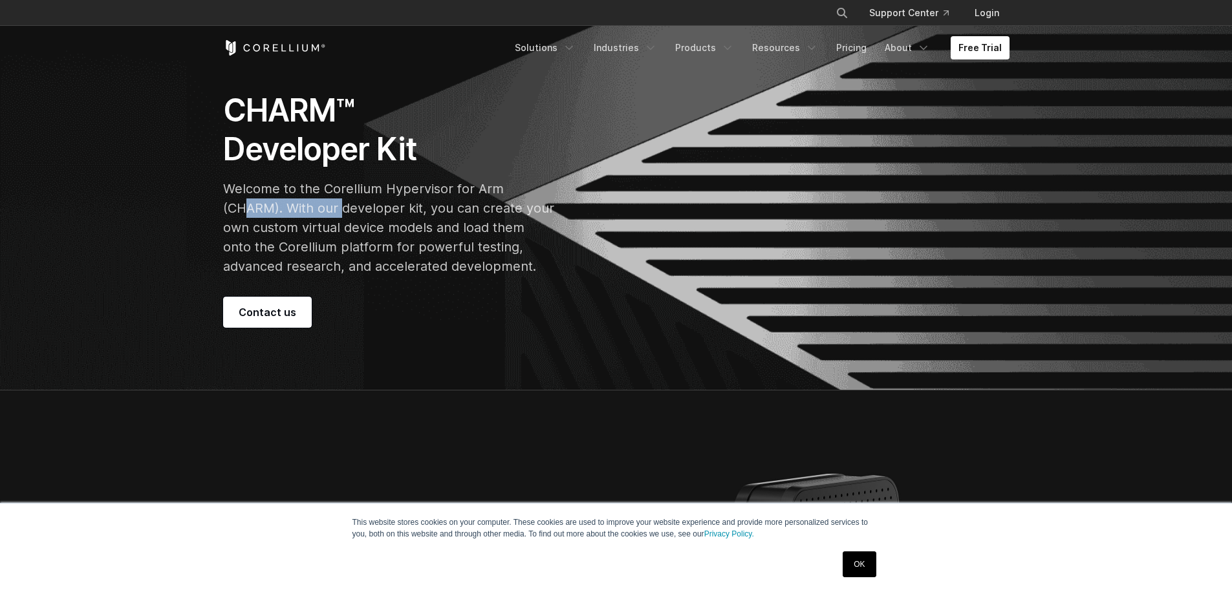
drag, startPoint x: 245, startPoint y: 217, endPoint x: 460, endPoint y: 218, distance: 215.3
click at [460, 218] on p "Welcome to the Corellium Hypervisor for Arm (CHARM). With our developer kit, yo…" at bounding box center [388, 227] width 331 height 97
click at [529, 224] on p "Welcome to the Corellium Hypervisor for Arm (CHARM). With our developer kit, yo…" at bounding box center [388, 227] width 331 height 97
click at [525, 248] on p "Welcome to the Corellium Hypervisor for Arm (CHARM). With our developer kit, yo…" at bounding box center [388, 227] width 331 height 97
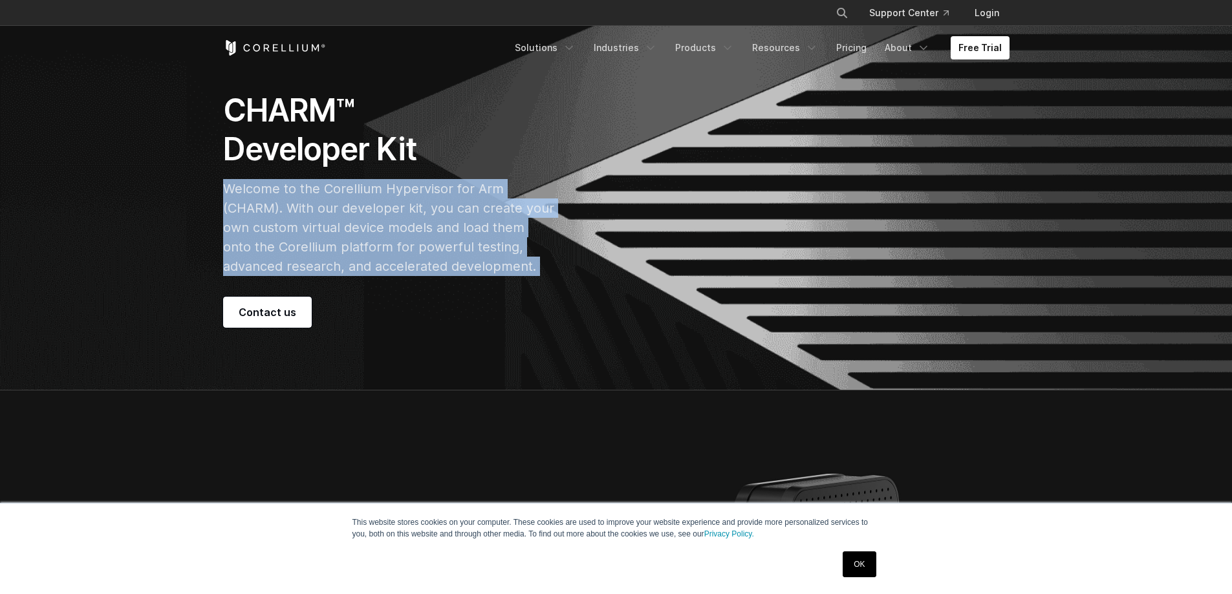
click at [525, 248] on p "Welcome to the Corellium Hypervisor for Arm (CHARM). With our developer kit, yo…" at bounding box center [388, 227] width 331 height 97
click at [411, 193] on p "Welcome to the Corellium Hypervisor for Arm (CHARM). With our developer kit, yo…" at bounding box center [388, 227] width 331 height 97
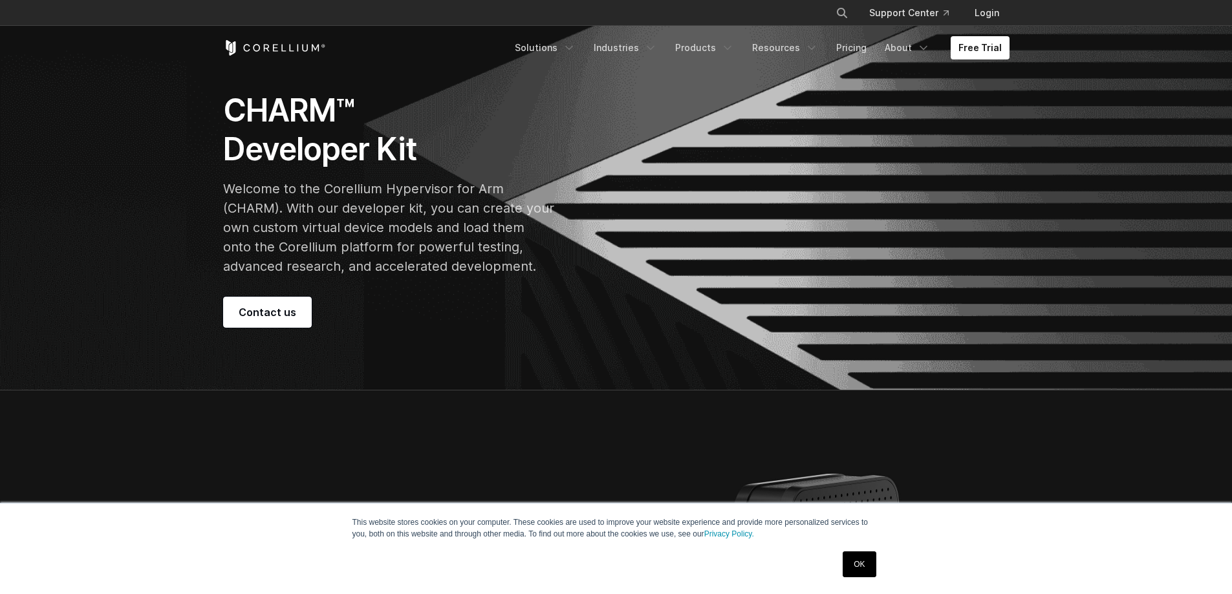
click at [261, 183] on p "Welcome to the Corellium Hypervisor for Arm (CHARM). With our developer kit, yo…" at bounding box center [388, 227] width 331 height 97
click at [360, 193] on p "Welcome to the Corellium Hypervisor for Arm (CHARM). With our developer kit, yo…" at bounding box center [388, 227] width 331 height 97
click at [401, 193] on p "Welcome to the Corellium Hypervisor for Arm (CHARM). With our developer kit, yo…" at bounding box center [388, 227] width 331 height 97
click at [453, 177] on div "CHARM™ Developer Kit Welcome to the Corellium Hypervisor for Arm (CHARM). With …" at bounding box center [404, 209] width 362 height 237
drag, startPoint x: 521, startPoint y: 179, endPoint x: 413, endPoint y: 297, distance: 160.2
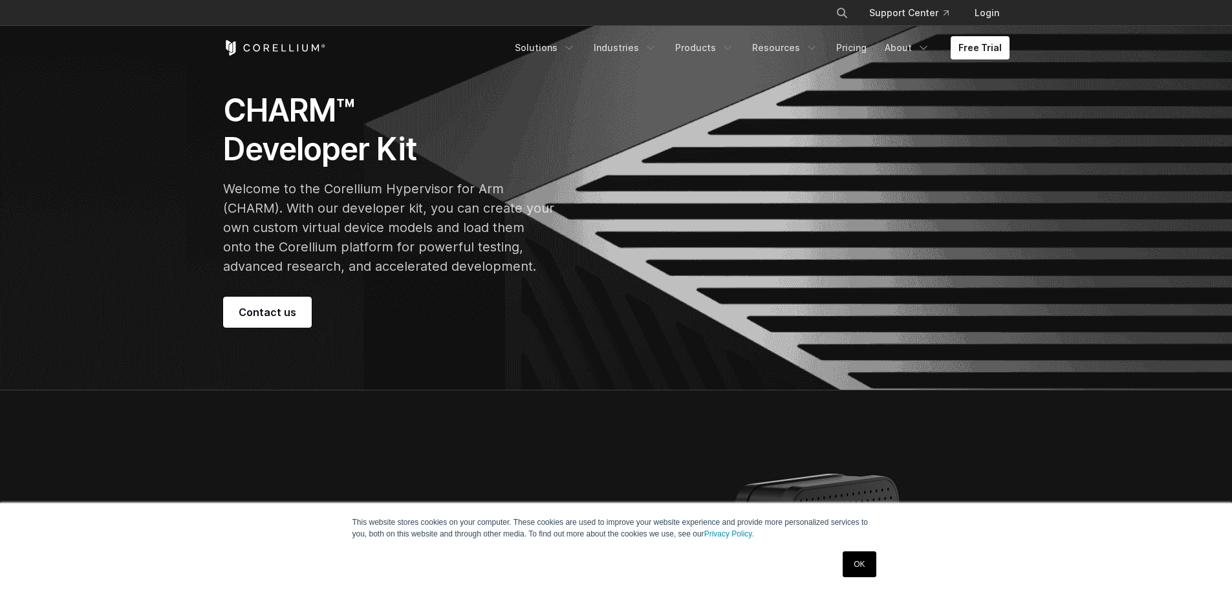
click at [413, 297] on div "CHARM™ Developer Kit Welcome to the Corellium Hypervisor for Arm (CHARM). With …" at bounding box center [404, 209] width 362 height 237
click at [413, 297] on div "Contact us" at bounding box center [388, 312] width 331 height 31
click at [649, 259] on div "CHARM™ Developer Kit Welcome to the Corellium Hypervisor for Arm (CHARM). With …" at bounding box center [616, 209] width 812 height 237
click at [503, 342] on section "CHARM™ Developer Kit Welcome to the Corellium Hypervisor for Arm (CHARM). With …" at bounding box center [616, 163] width 1232 height 455
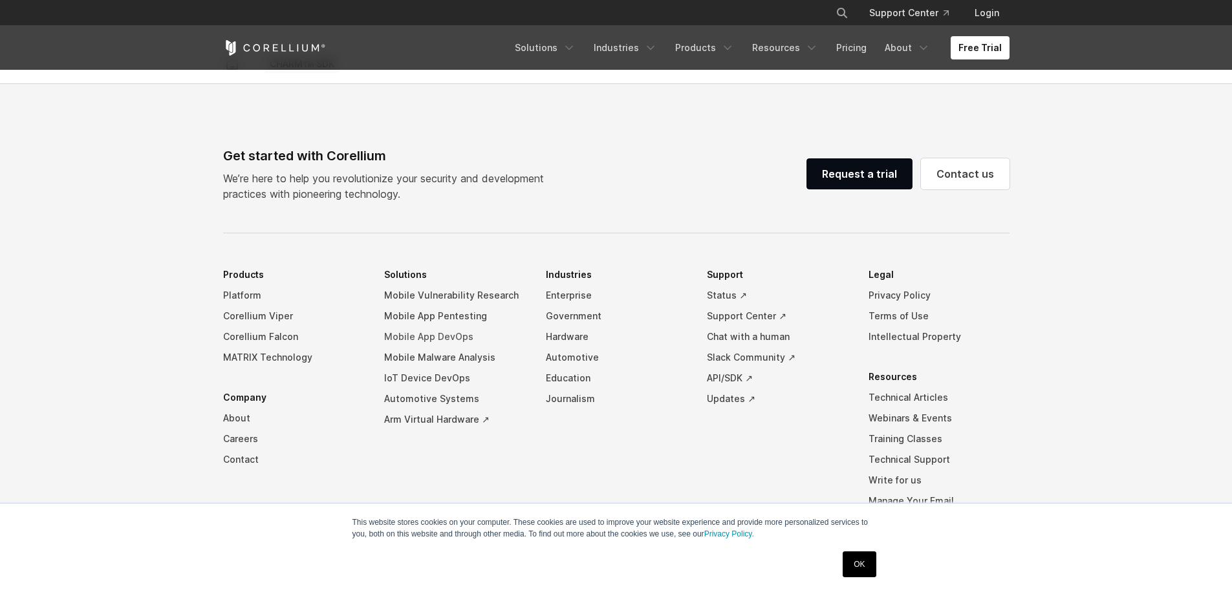
scroll to position [1811, 0]
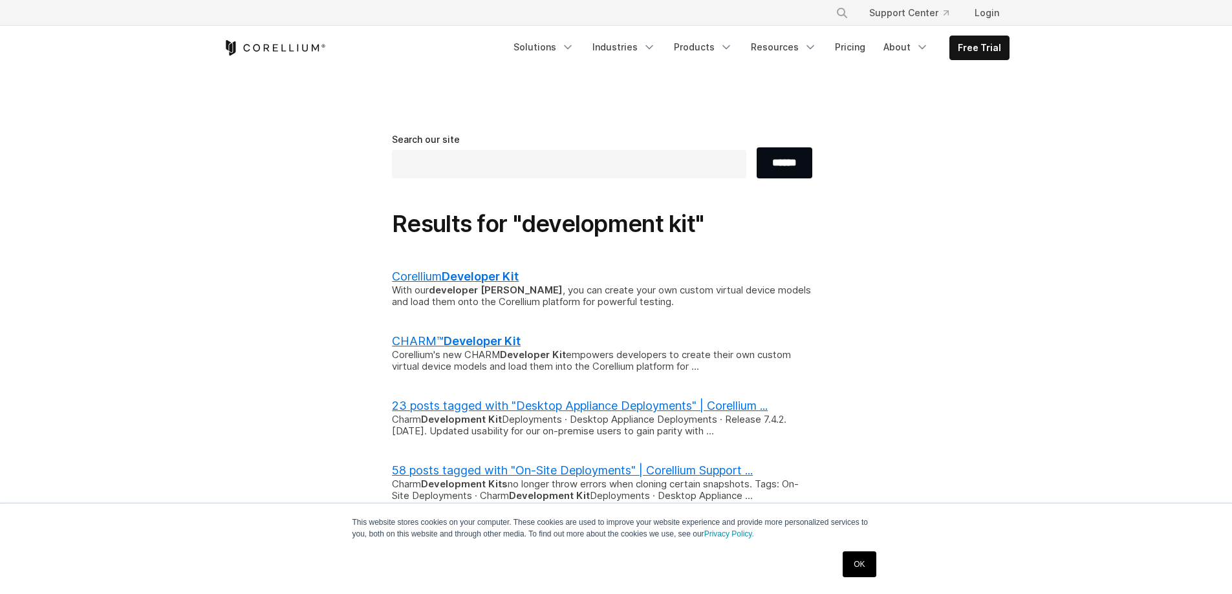
click at [491, 281] on b "Developer Kit" at bounding box center [480, 277] width 77 height 14
click at [486, 336] on b "Developer Kit" at bounding box center [482, 341] width 77 height 14
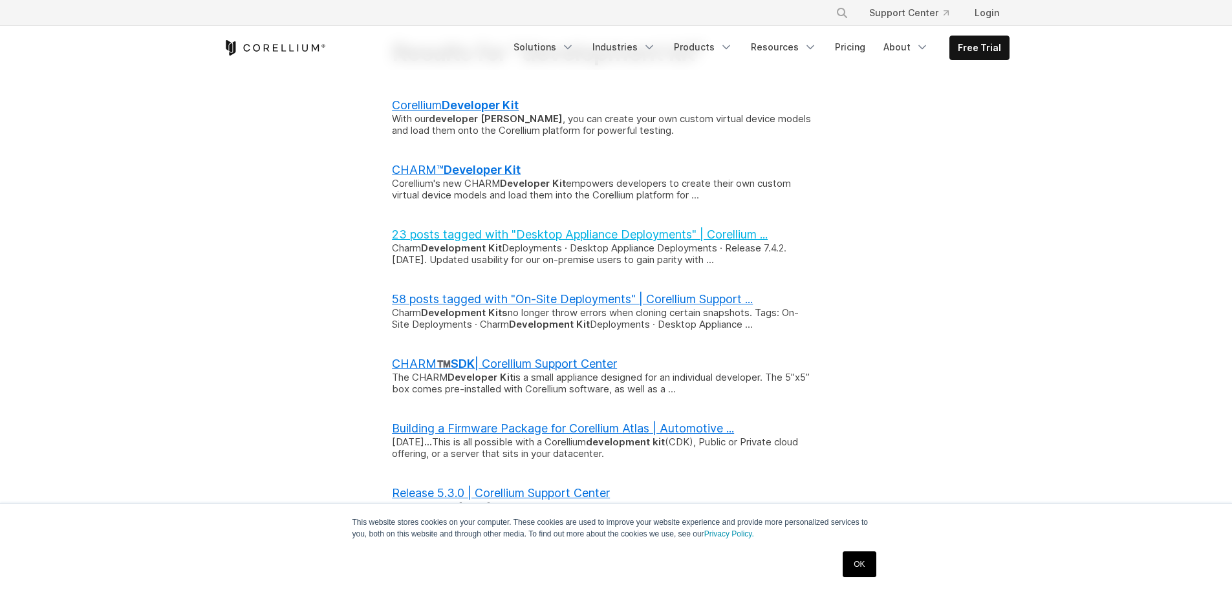
scroll to position [194, 0]
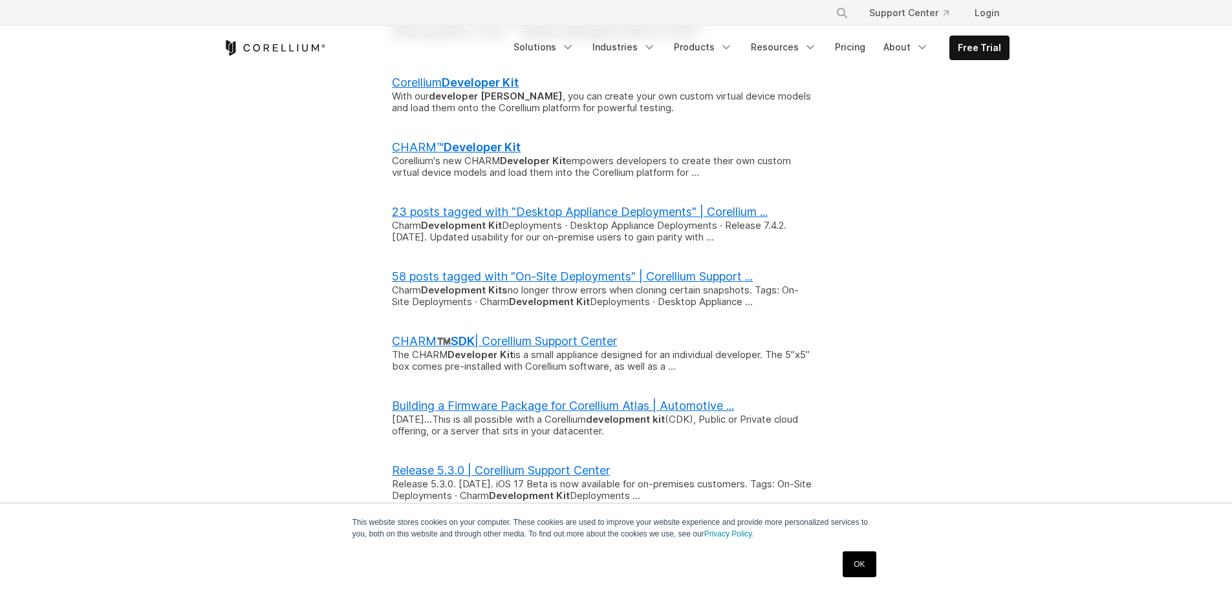
click at [865, 318] on div "Search our site ****** Results for "development kit" Corellium Developer Kit Wi…" at bounding box center [616, 460] width 812 height 1042
click at [572, 345] on link "CHARM™️ SDK | Corellium Support Center" at bounding box center [504, 341] width 225 height 14
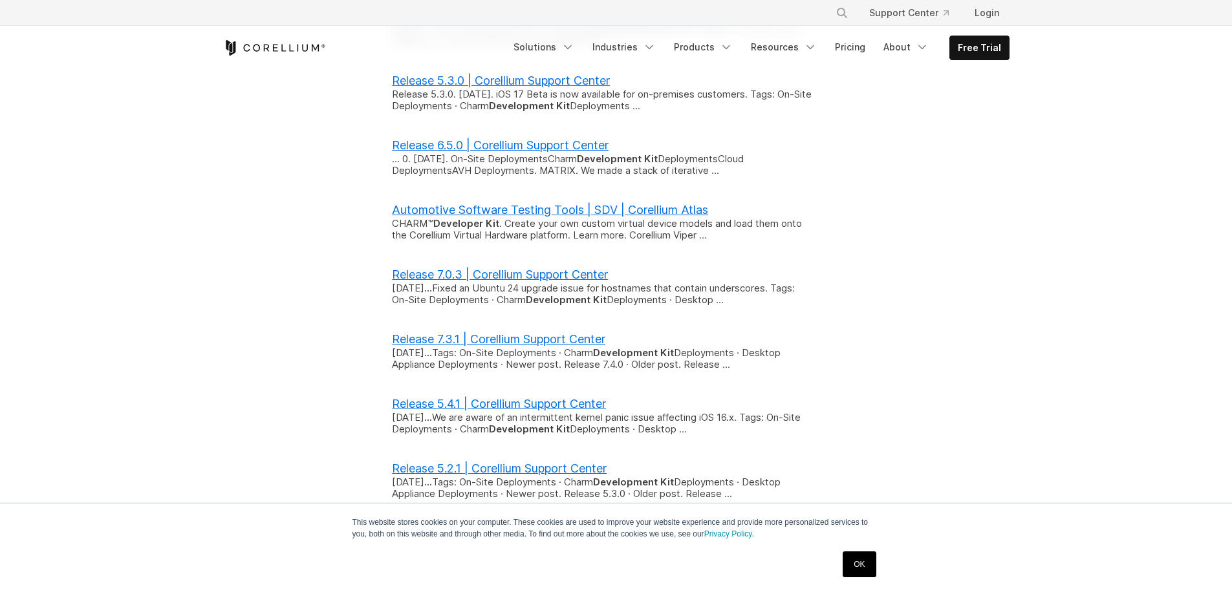
scroll to position [647, 0]
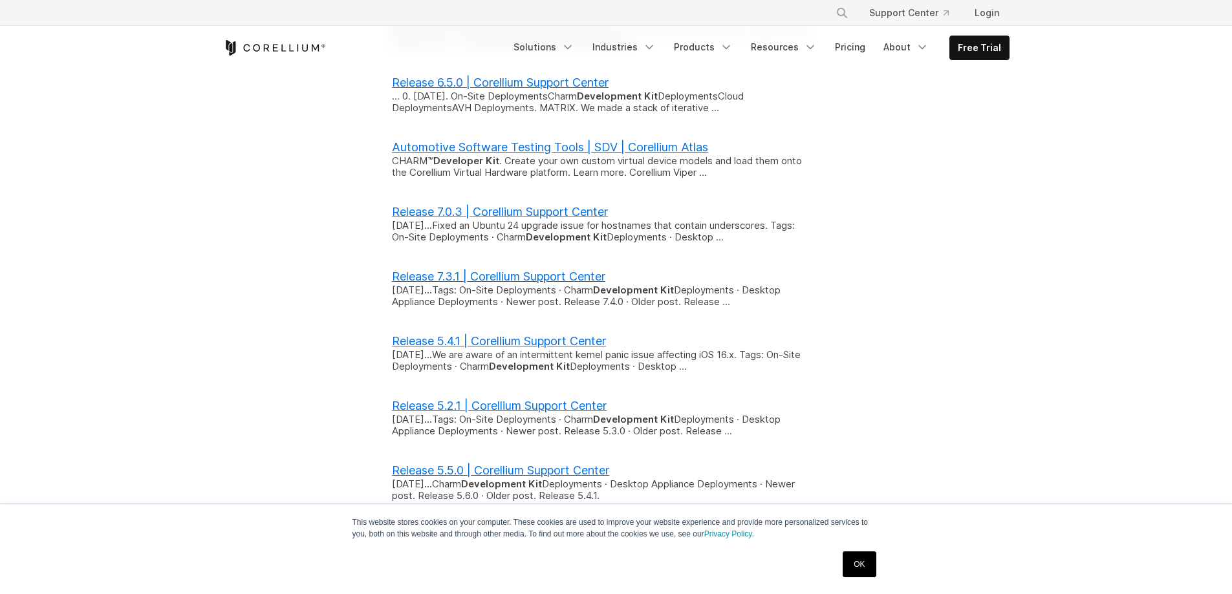
click at [658, 206] on div "Release 7.0.3 | Corellium Support Center Dec 15, 2024 ... Fixed an Ubuntu 24 up…" at bounding box center [616, 224] width 448 height 39
click at [683, 149] on link "Automotive Software Testing Tools | SDV | Corellium Atlas" at bounding box center [550, 147] width 316 height 14
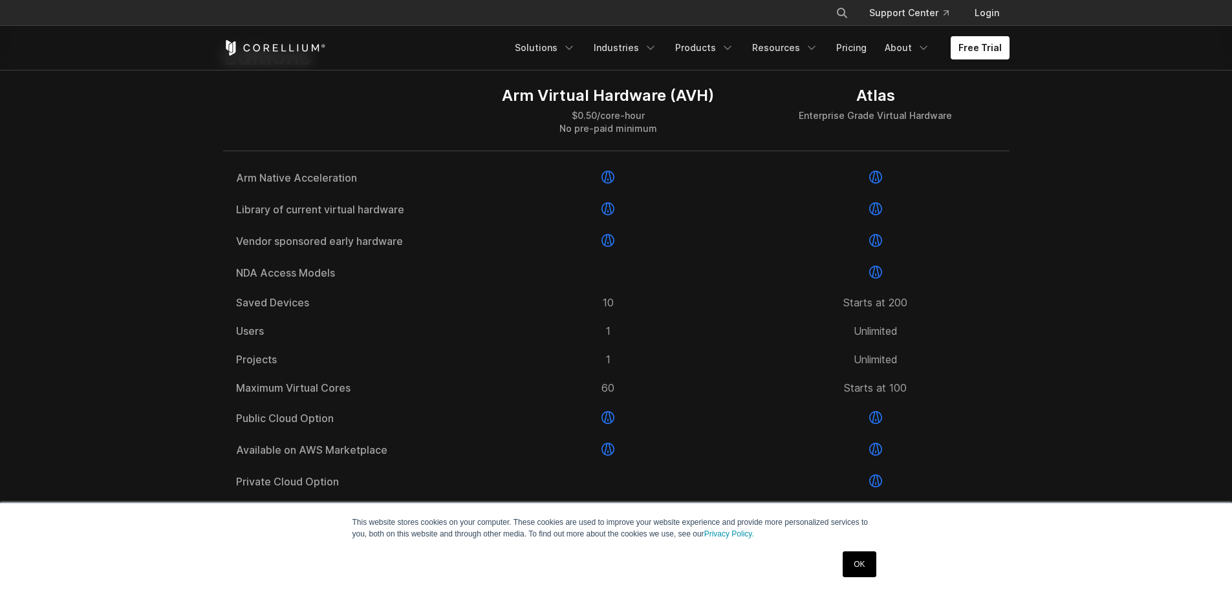
scroll to position [1617, 0]
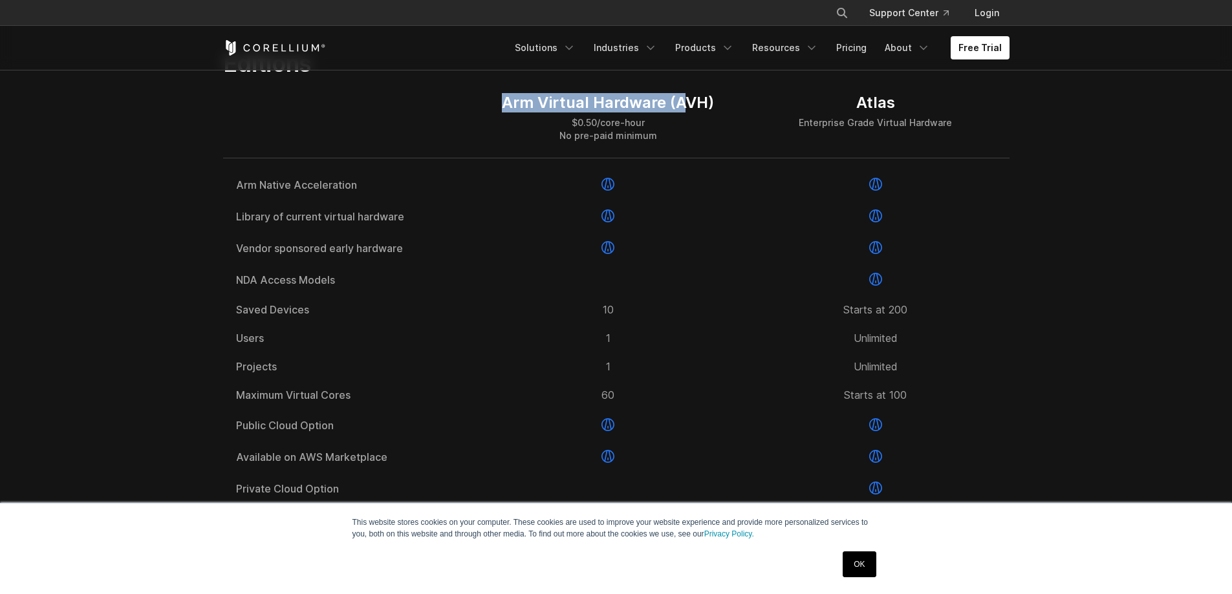
drag, startPoint x: 471, startPoint y: 135, endPoint x: 684, endPoint y: 119, distance: 213.3
click at [684, 119] on div "Arm Virtual Hardware (AVH) $0.50/core-hour No pre-paid minimum Atlas Enterprise…" at bounding box center [616, 118] width 786 height 81
click at [683, 142] on div "Arm Virtual Hardware (AVH) $0.50/core-hour No pre-paid minimum" at bounding box center [608, 117] width 212 height 49
drag, startPoint x: 658, startPoint y: 173, endPoint x: 564, endPoint y: 160, distance: 94.7
click at [564, 142] on div "$0.50/core-hour No pre-paid minimum" at bounding box center [608, 129] width 212 height 26
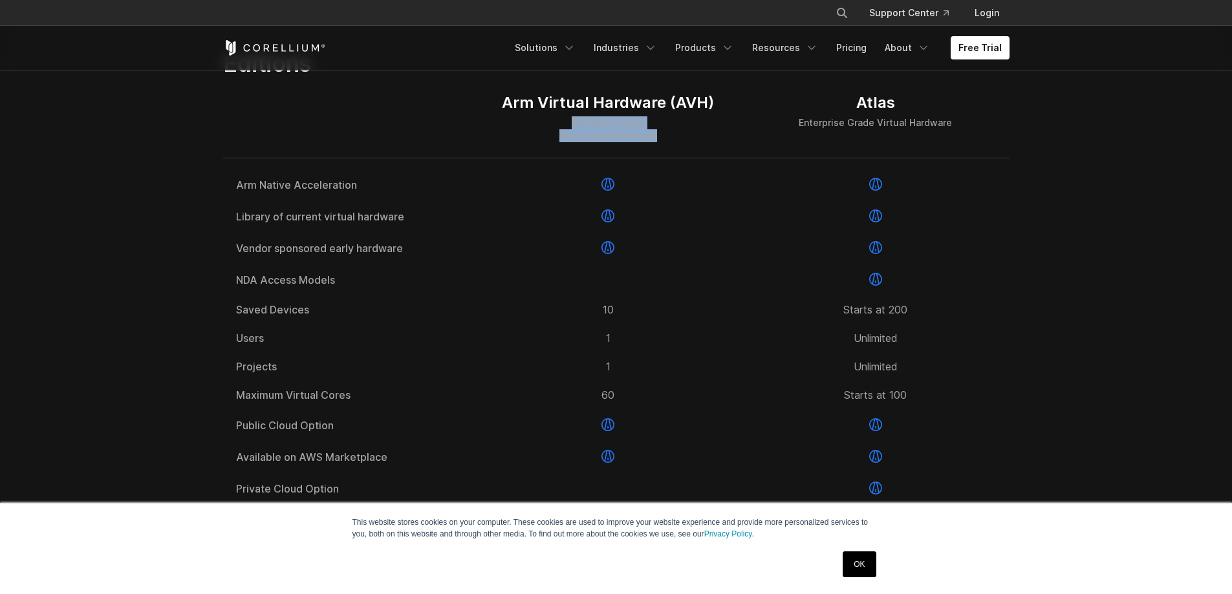
click at [564, 142] on div "$0.50/core-hour No pre-paid minimum" at bounding box center [608, 129] width 212 height 26
click at [1145, 255] on section "Editions Arm Virtual Hardware (AVH) $0.50/core-hour No pre-paid minimum Atlas E…" at bounding box center [616, 516] width 1232 height 1017
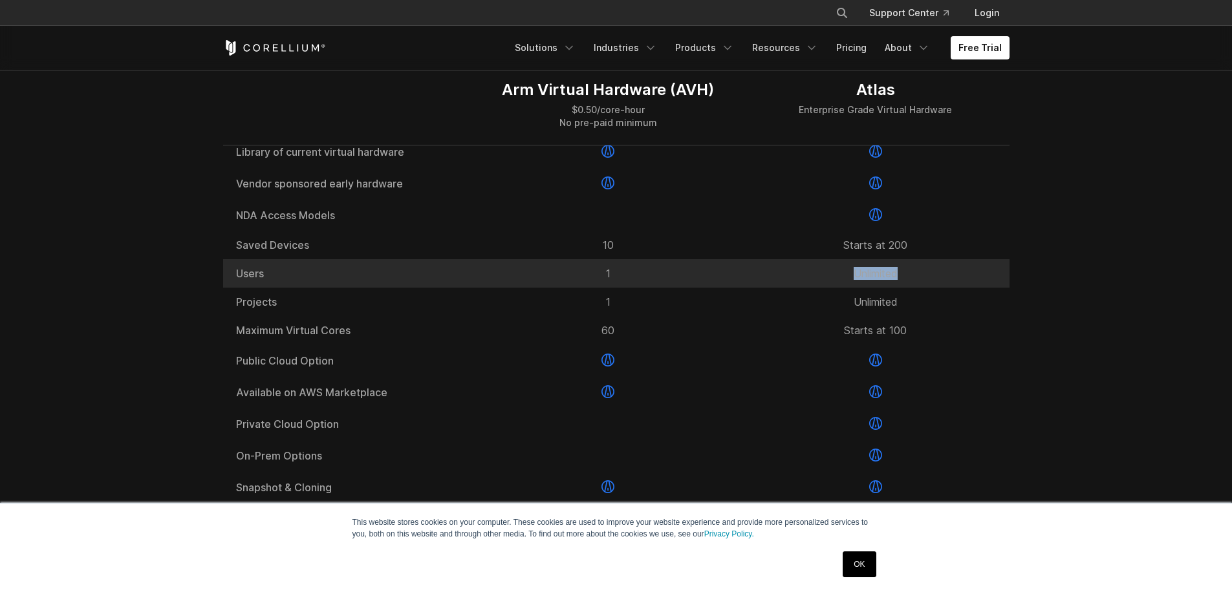
drag, startPoint x: 897, startPoint y: 304, endPoint x: 827, endPoint y: 318, distance: 71.1
click at [827, 288] on div "Unlimited" at bounding box center [875, 273] width 267 height 28
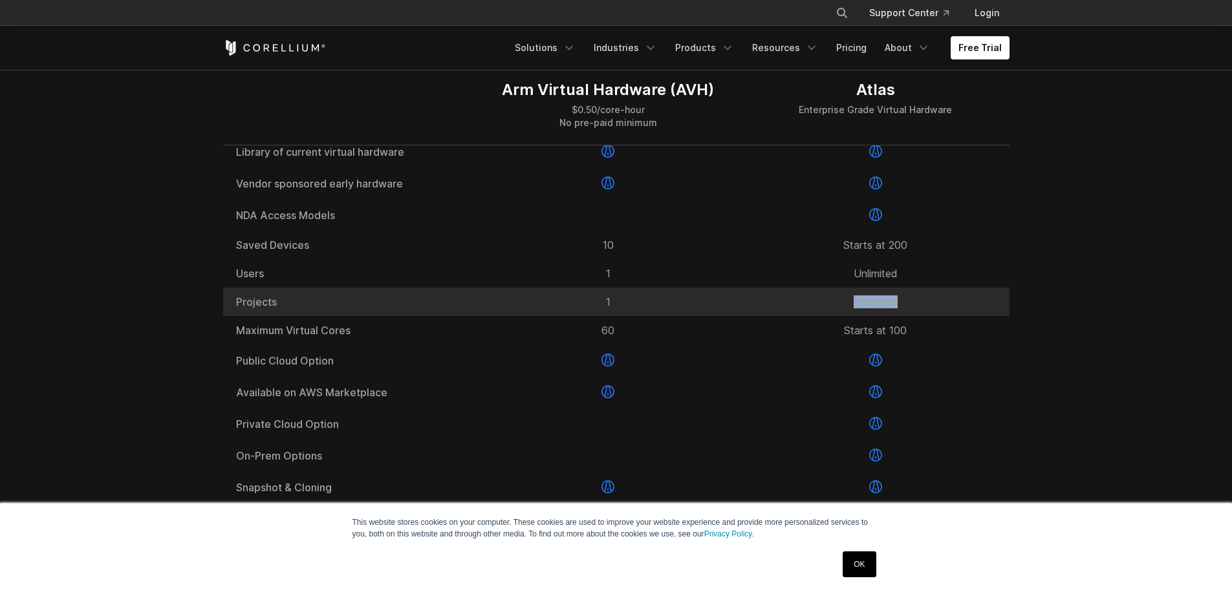
drag, startPoint x: 828, startPoint y: 332, endPoint x: 971, endPoint y: 333, distance: 142.3
click at [971, 316] on div "Unlimited" at bounding box center [875, 302] width 267 height 28
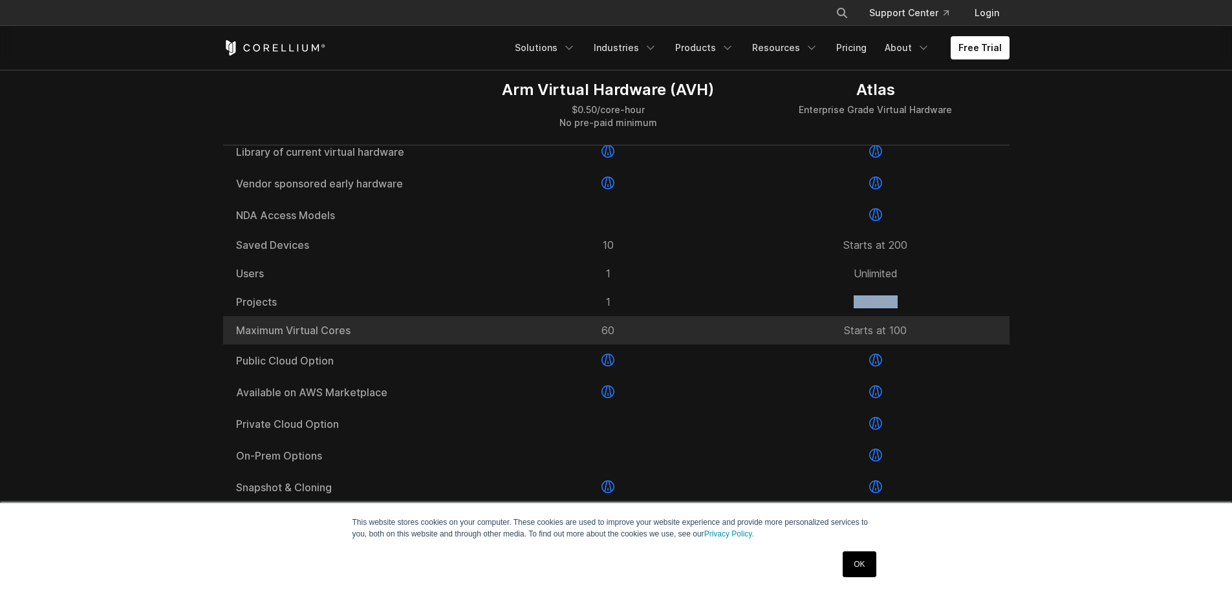
drag, startPoint x: 966, startPoint y: 362, endPoint x: 472, endPoint y: 365, distance: 494.1
click at [472, 345] on div "Maximum Virtual Cores 60 Starts at 100" at bounding box center [616, 330] width 786 height 28
click at [472, 345] on div "Maximum Virtual Cores" at bounding box center [349, 330] width 252 height 28
drag, startPoint x: 475, startPoint y: 362, endPoint x: 625, endPoint y: 361, distance: 150.0
click at [625, 345] on div "60" at bounding box center [608, 330] width 267 height 28
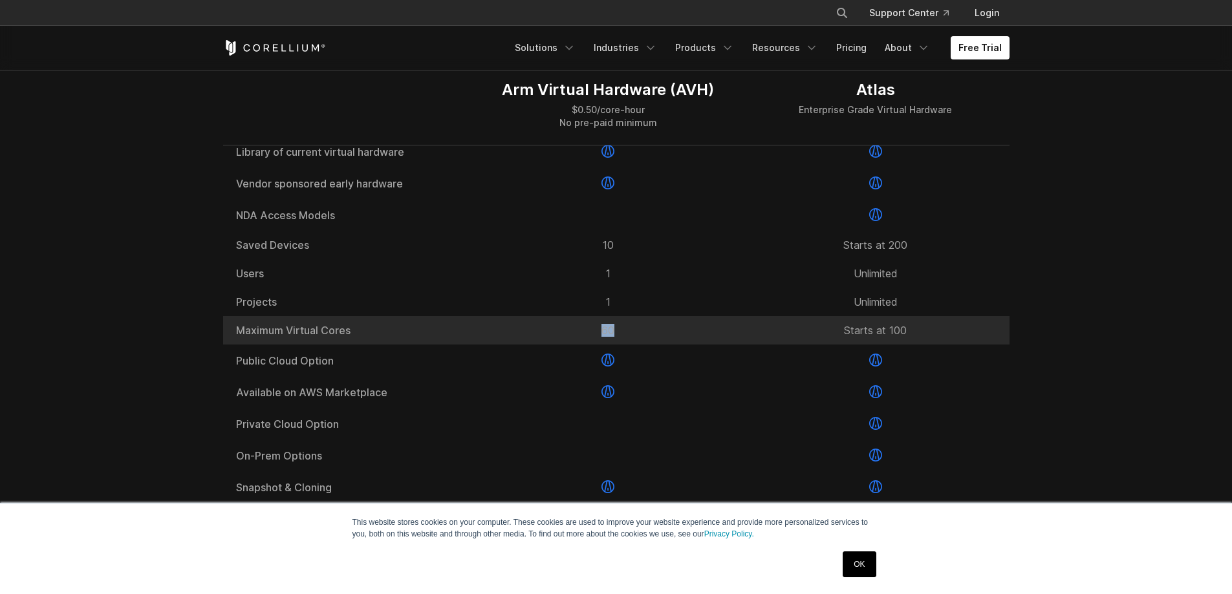
click at [625, 345] on div "60" at bounding box center [608, 330] width 267 height 28
drag, startPoint x: 625, startPoint y: 361, endPoint x: 580, endPoint y: 359, distance: 45.3
click at [580, 345] on div "60" at bounding box center [608, 330] width 267 height 28
click at [579, 345] on div "60" at bounding box center [608, 330] width 267 height 28
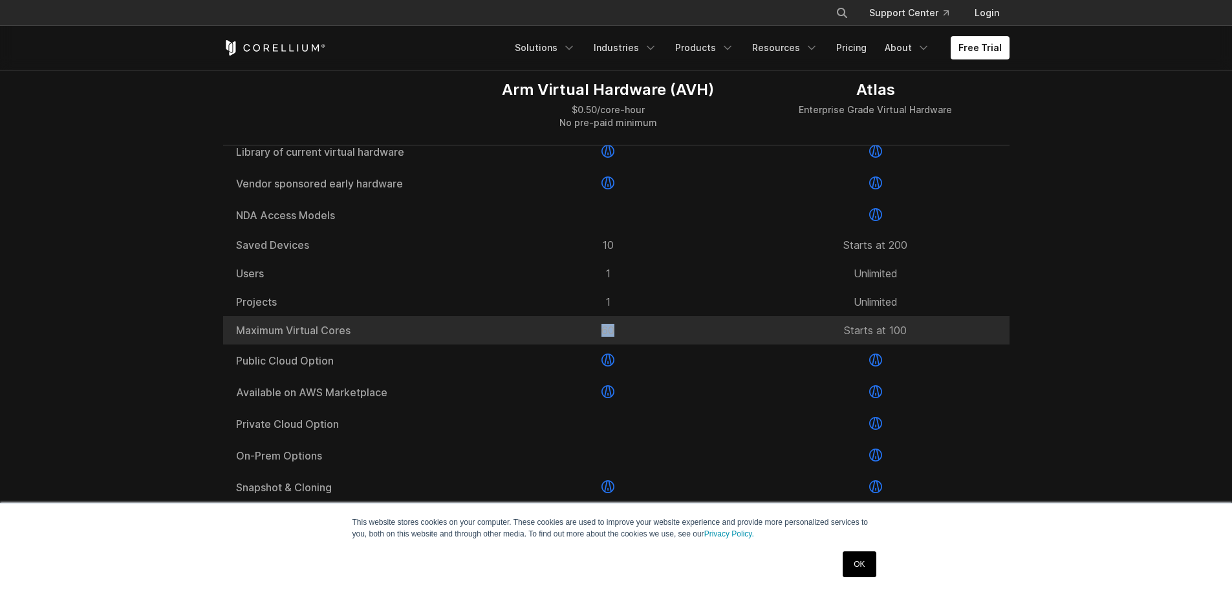
scroll to position [1746, 0]
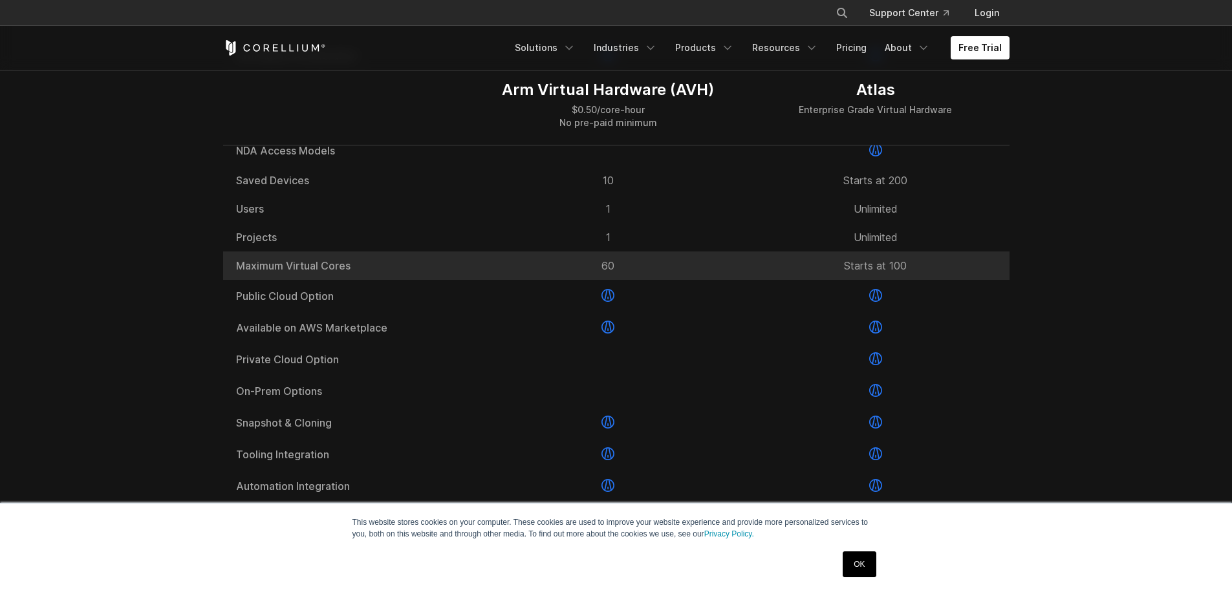
click at [579, 343] on div at bounding box center [608, 328] width 267 height 32
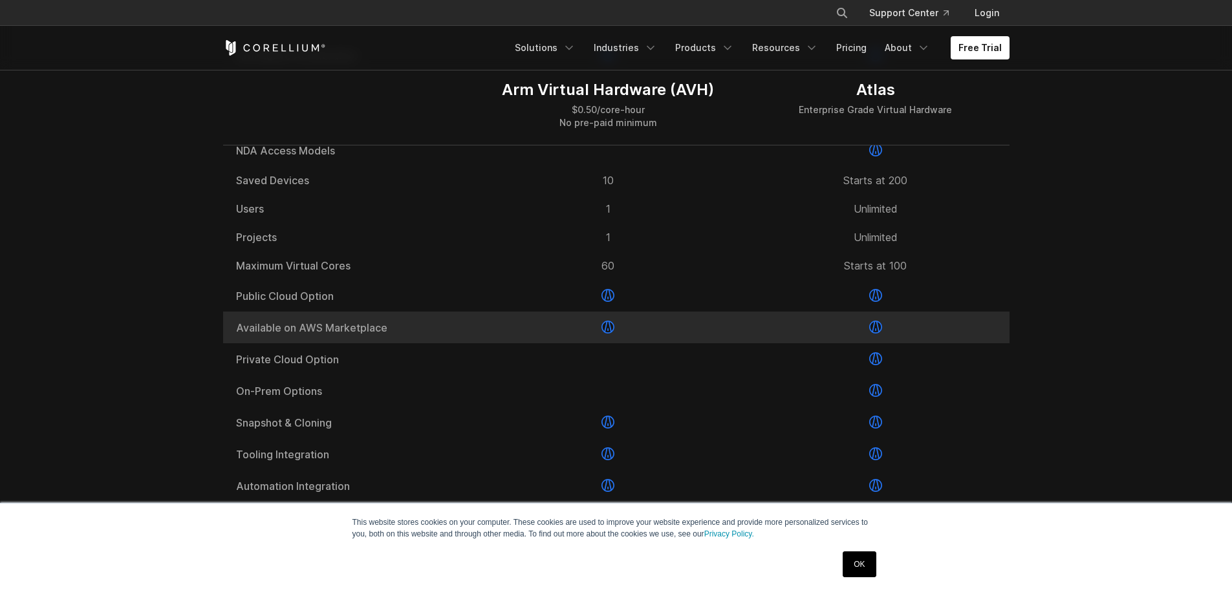
drag, startPoint x: 607, startPoint y: 330, endPoint x: 589, endPoint y: 359, distance: 33.7
click at [589, 359] on div "Arm Native Acceleration Library of current virtual hardware Vendor sponsored ea…" at bounding box center [616, 446] width 786 height 835
click at [589, 343] on div at bounding box center [608, 328] width 267 height 32
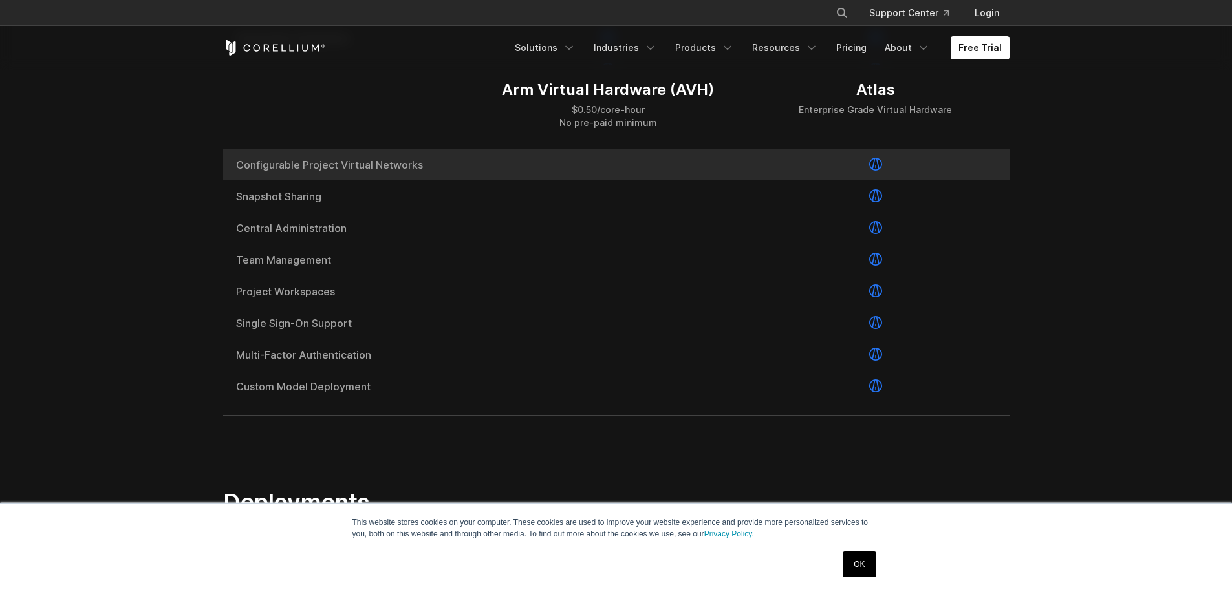
scroll to position [2199, 0]
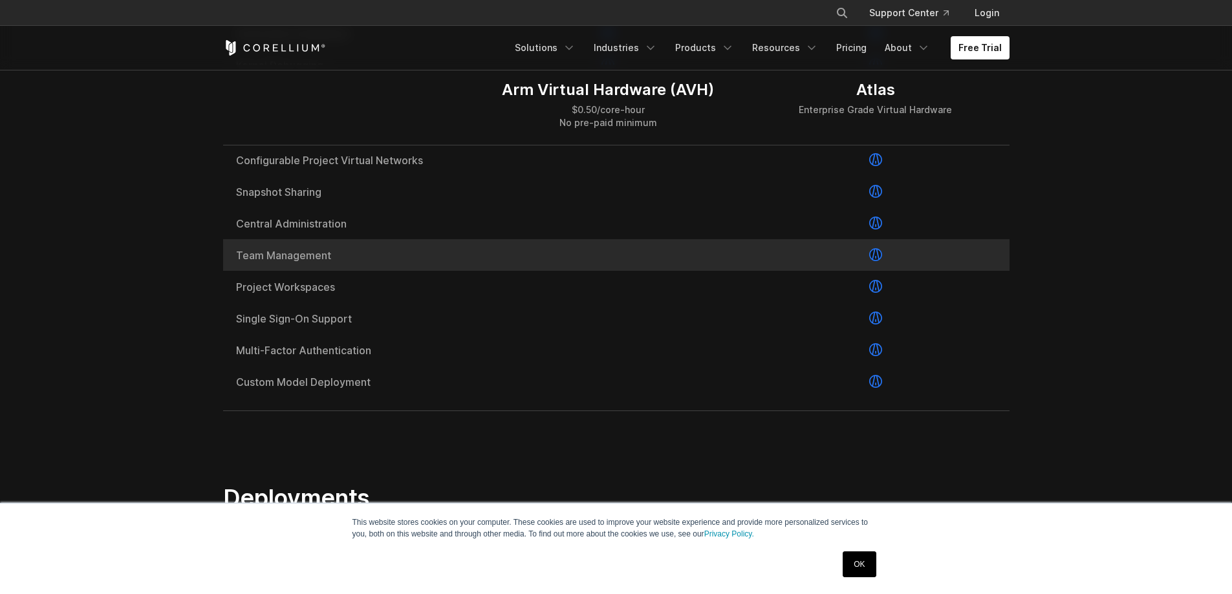
drag, startPoint x: 673, startPoint y: 429, endPoint x: 352, endPoint y: 297, distance: 346.0
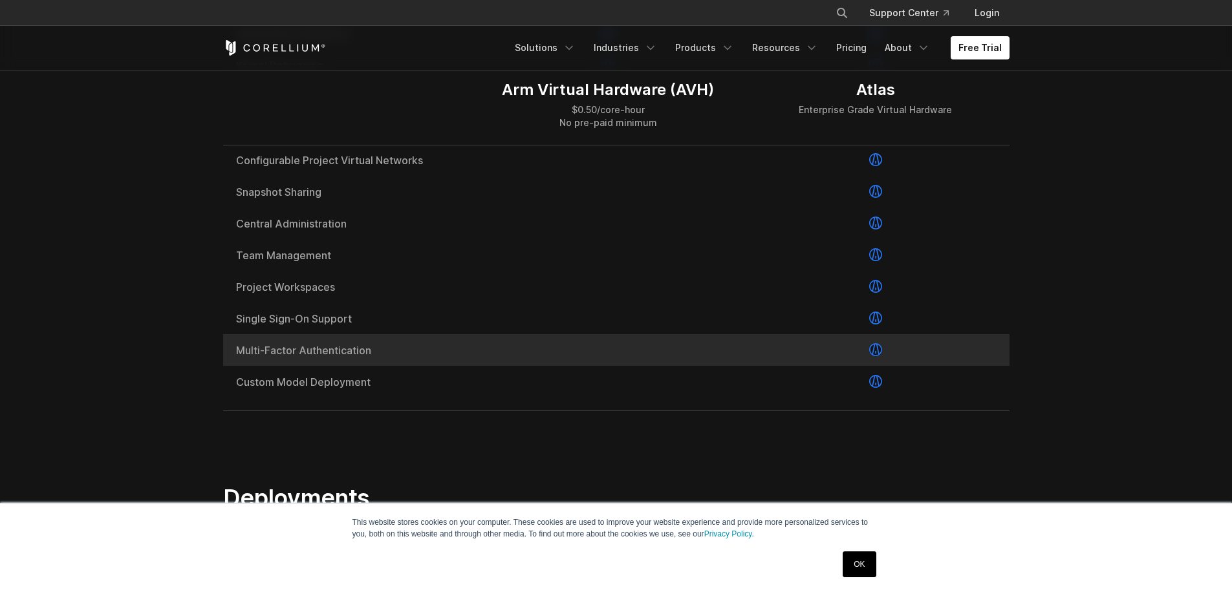
click at [372, 366] on div "Multi-Factor Authentication" at bounding box center [349, 350] width 252 height 32
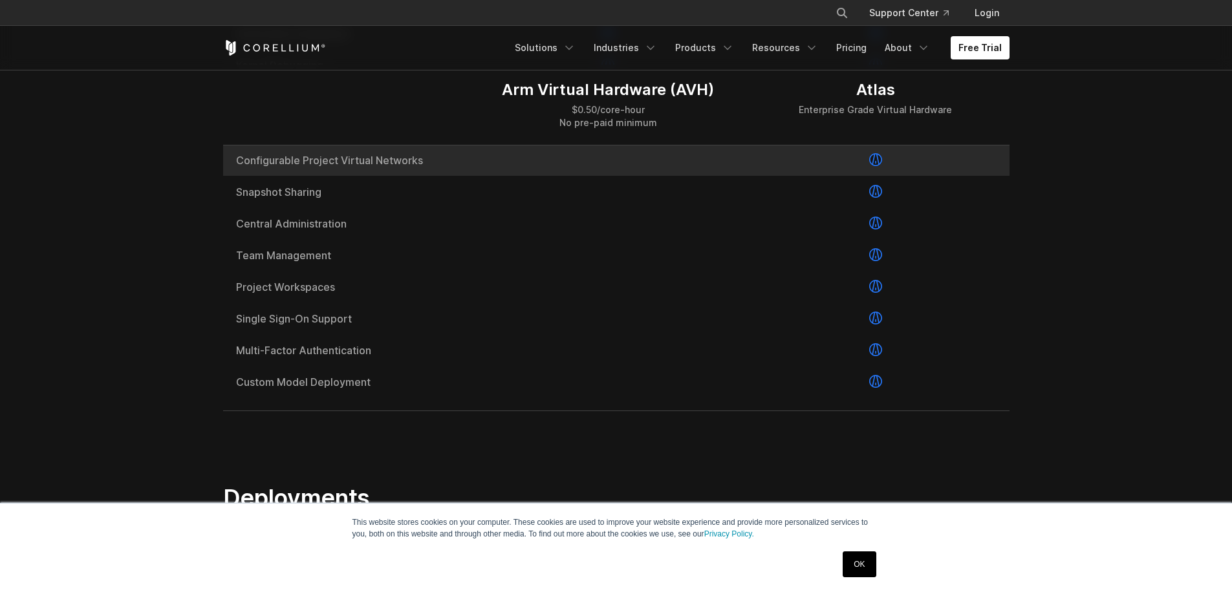
click at [665, 176] on div at bounding box center [608, 160] width 267 height 32
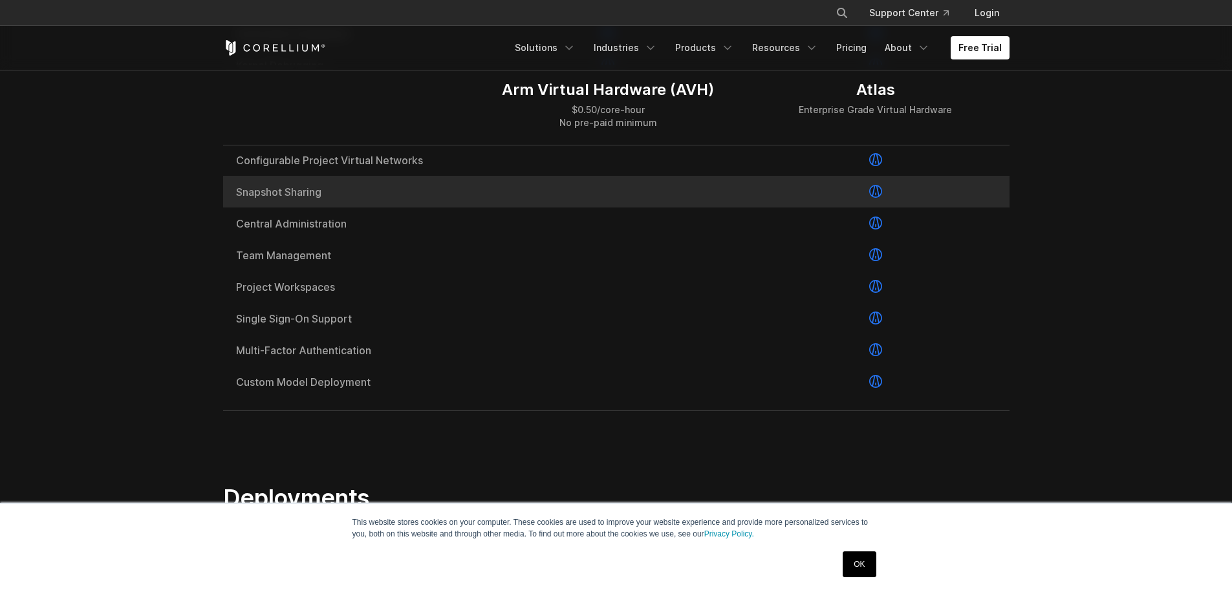
click at [660, 208] on div at bounding box center [608, 192] width 267 height 32
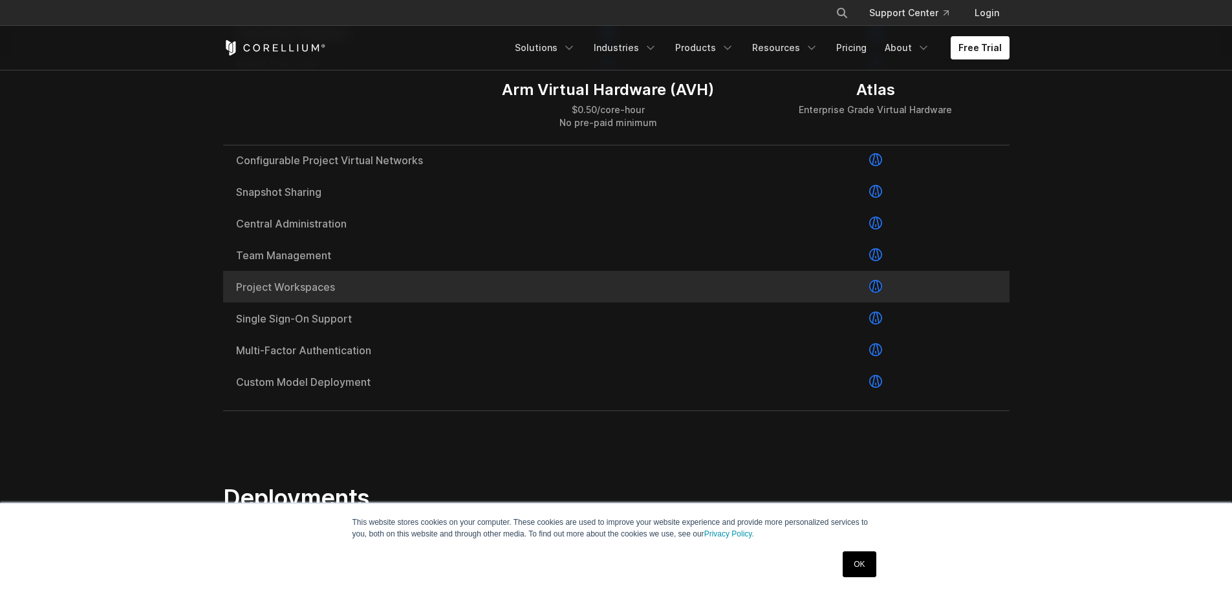
drag, startPoint x: 660, startPoint y: 279, endPoint x: 659, endPoint y: 329, distance: 50.4
click at [659, 271] on div at bounding box center [608, 255] width 267 height 32
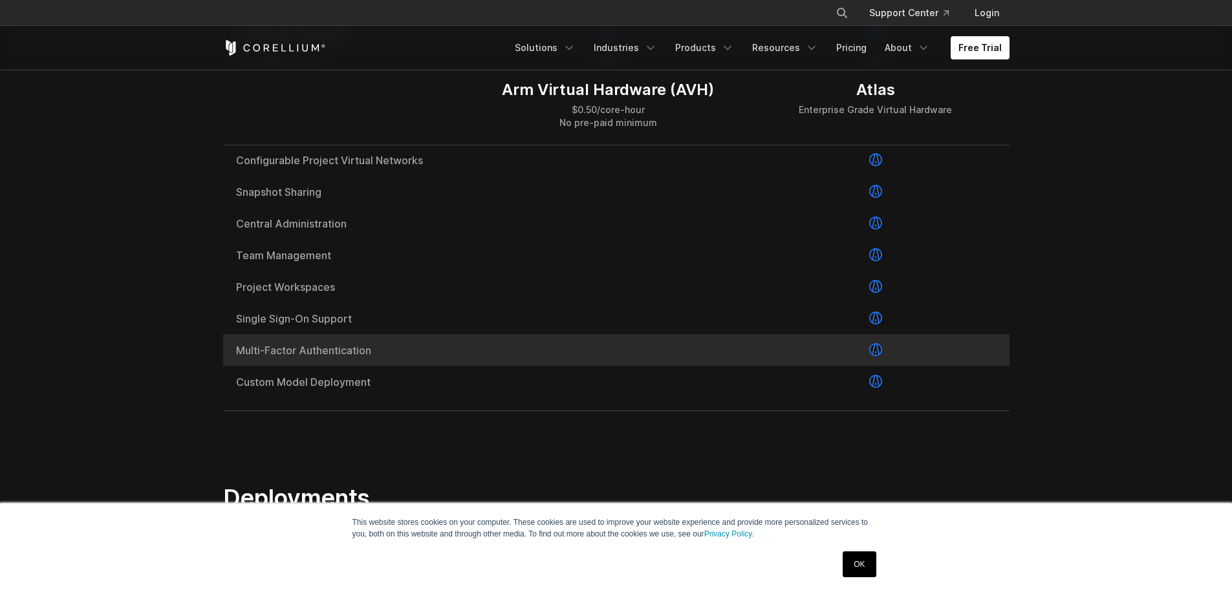
click at [660, 334] on div at bounding box center [608, 319] width 267 height 32
click at [665, 366] on div at bounding box center [608, 350] width 267 height 32
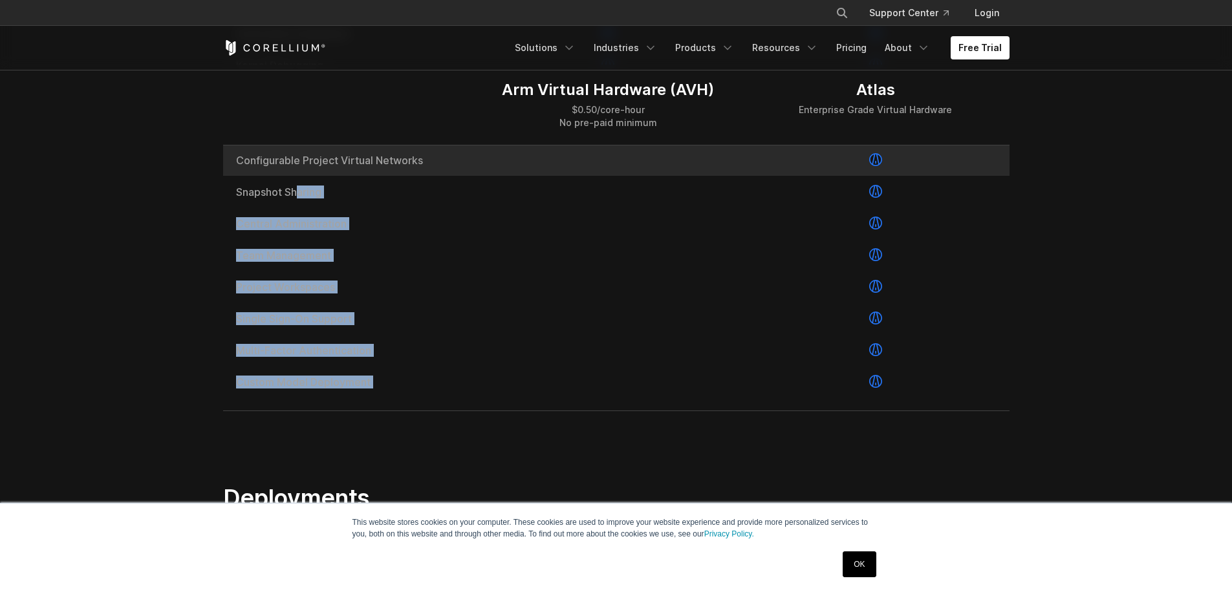
drag, startPoint x: 663, startPoint y: 411, endPoint x: 605, endPoint y: 186, distance: 232.6
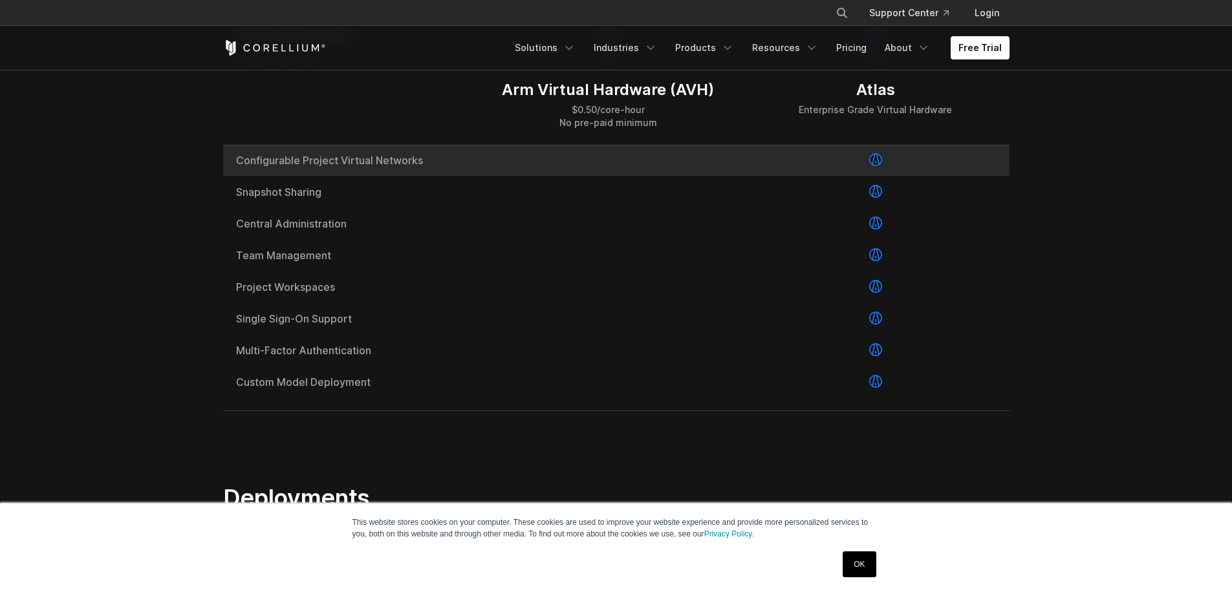
click at [605, 176] on div at bounding box center [608, 160] width 267 height 32
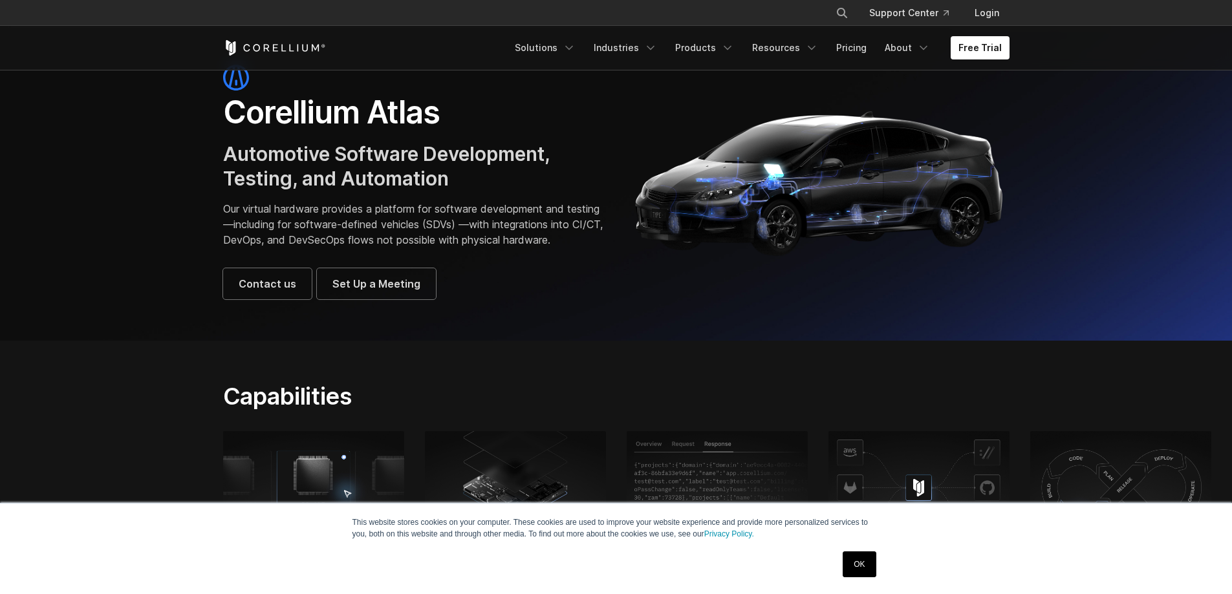
scroll to position [0, 0]
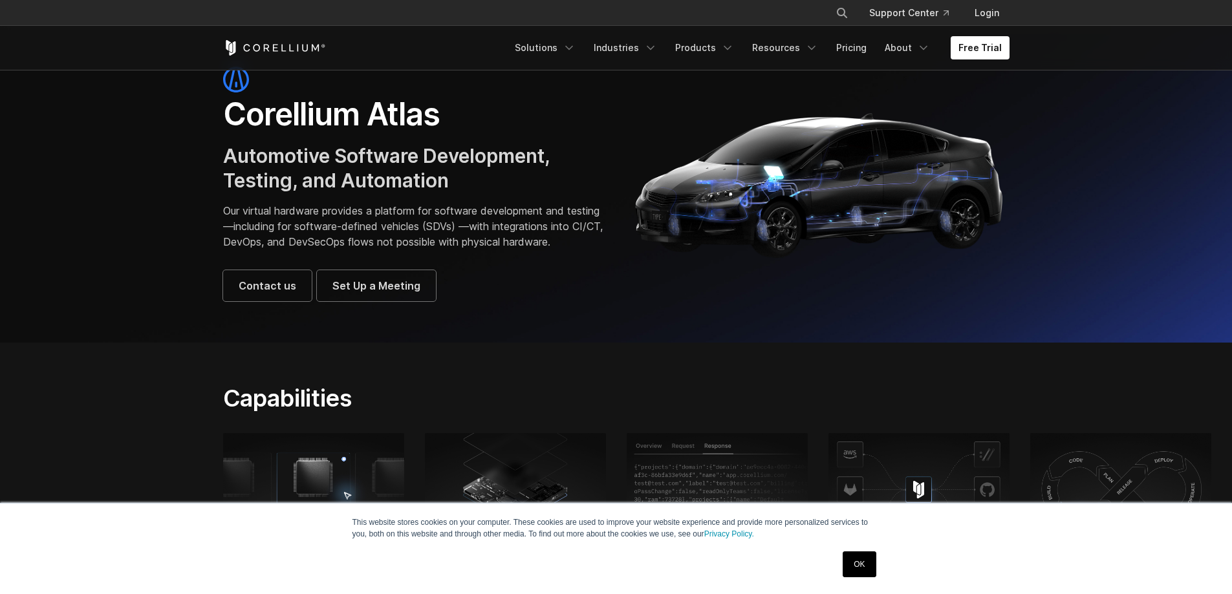
scroll to position [65, 0]
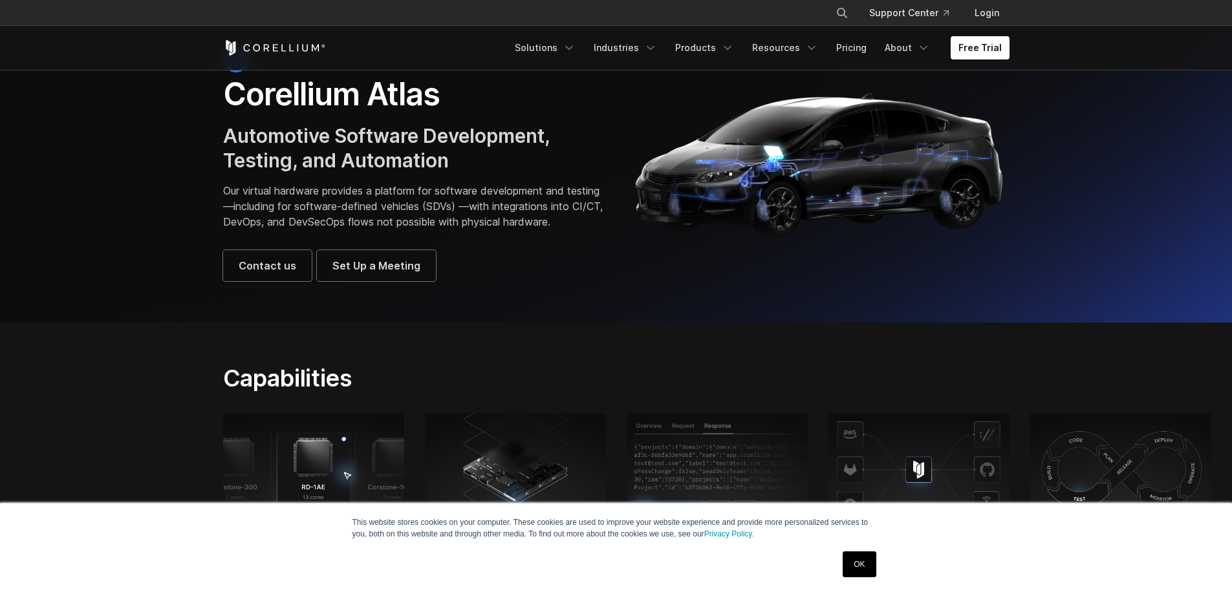
drag, startPoint x: 376, startPoint y: 339, endPoint x: 383, endPoint y: 337, distance: 6.8
click at [383, 323] on section "Corellium Atlas Automotive Software Development, Testing, and Automation Our vi…" at bounding box center [616, 164] width 1232 height 318
click at [281, 592] on div "This website stores cookies on your computer. These cookies are used to improve…" at bounding box center [616, 548] width 1232 height 91
click at [340, 393] on h2 "Capabilities" at bounding box center [480, 378] width 515 height 28
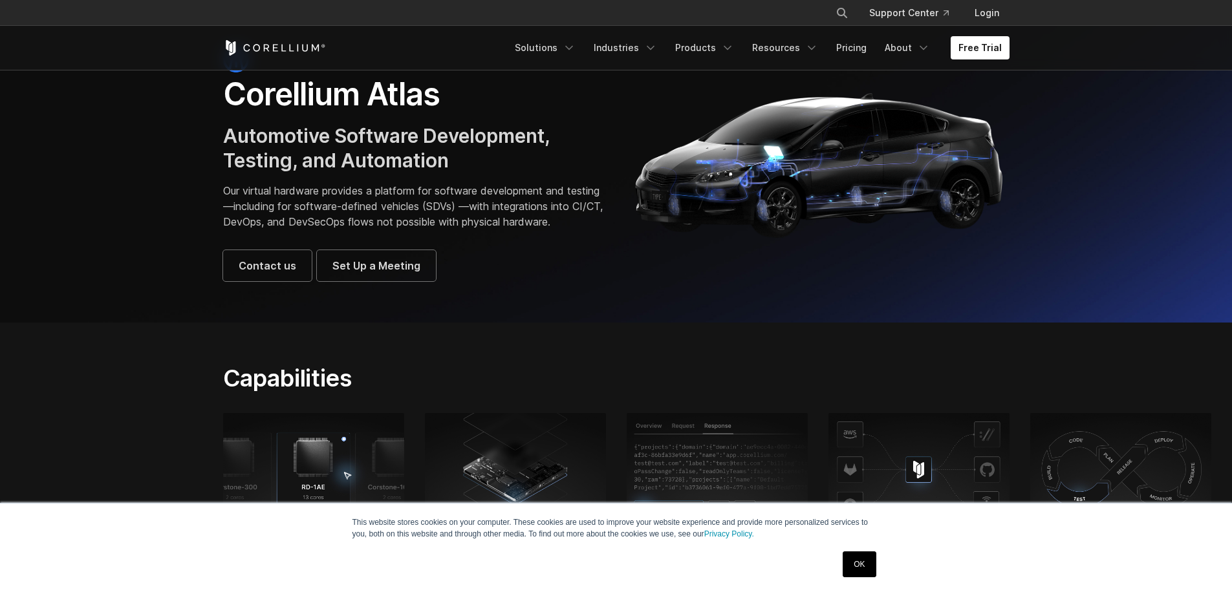
click at [317, 403] on div "Capabilities" at bounding box center [480, 383] width 541 height 39
click at [813, 224] on img at bounding box center [819, 164] width 380 height 162
click at [655, 367] on section "Capabilities On-Demand Access Spin-up virtual devices with an ever-expanding ca…" at bounding box center [616, 591] width 1232 height 536
